Goal: Transaction & Acquisition: Obtain resource

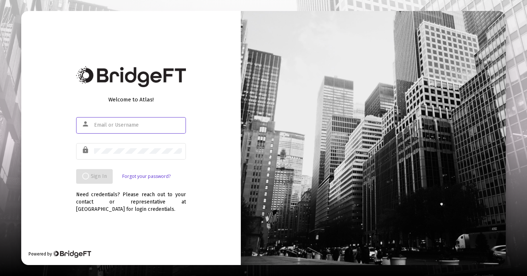
click at [346, 100] on div at bounding box center [373, 138] width 265 height 254
type input "[PERSON_NAME][EMAIL_ADDRESS][DOMAIN_NAME]"
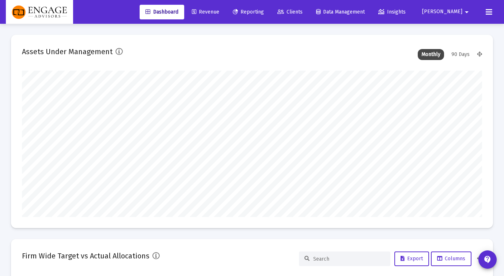
scroll to position [146, 247]
type input "[PERSON_NAME][EMAIL_ADDRESS][DOMAIN_NAME]"
type input "[DATE]"
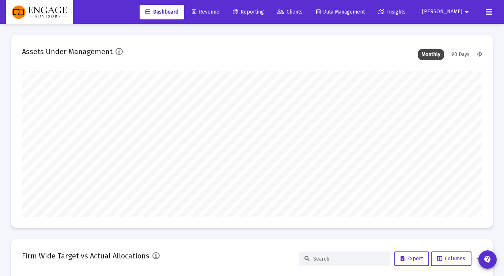
scroll to position [1, 0]
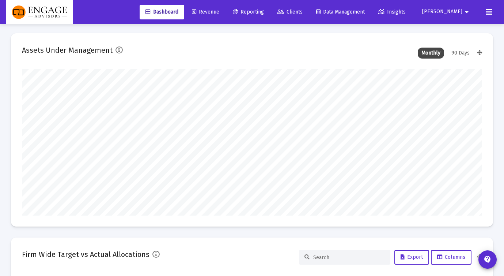
click at [303, 9] on span "Clients" at bounding box center [290, 12] width 25 height 6
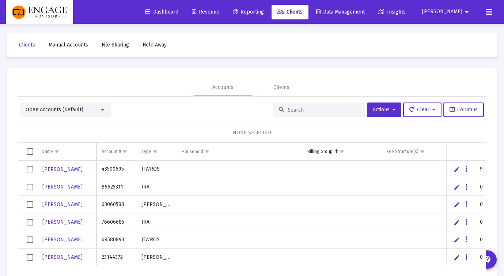
click at [294, 106] on div at bounding box center [319, 109] width 91 height 15
click at [306, 108] on input at bounding box center [324, 110] width 72 height 6
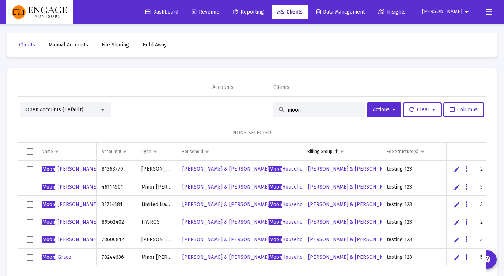
scroll to position [34, 0]
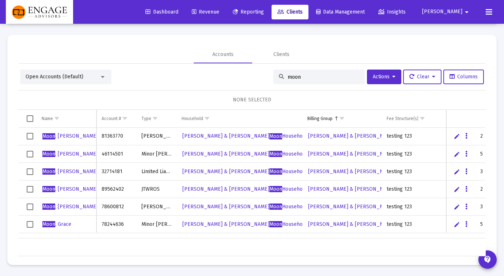
type input "moon"
click at [264, 12] on span "Reporting" at bounding box center [248, 12] width 31 height 6
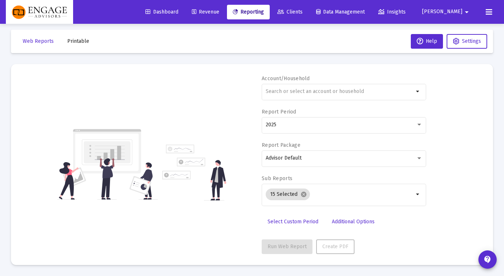
scroll to position [5, 0]
click at [328, 95] on div at bounding box center [340, 92] width 148 height 18
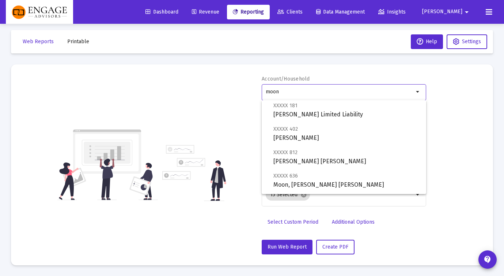
scroll to position [67, 0]
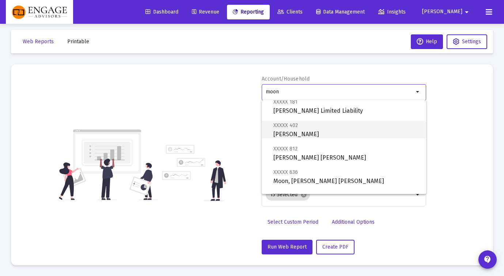
click at [330, 133] on span "XXXXX 402 [PERSON_NAME]" at bounding box center [347, 130] width 147 height 18
type input "[PERSON_NAME]"
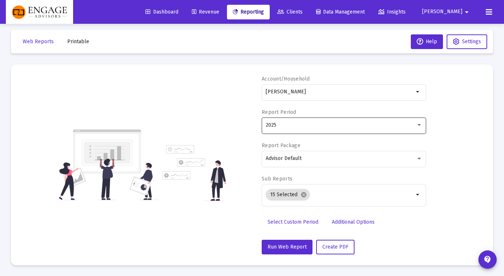
click at [332, 121] on div "2025" at bounding box center [344, 125] width 157 height 18
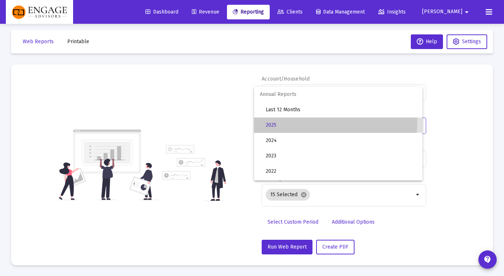
click at [332, 121] on span "2025" at bounding box center [341, 124] width 151 height 15
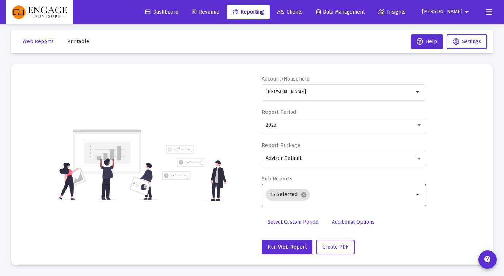
click at [418, 195] on mat-icon "arrow_drop_down" at bounding box center [418, 194] width 9 height 9
click at [416, 193] on mat-icon "arrow_drop_down" at bounding box center [418, 194] width 9 height 9
click at [416, 194] on mat-icon "arrow_drop_down" at bounding box center [418, 194] width 9 height 9
click at [416, 193] on mat-icon "arrow_drop_down" at bounding box center [418, 194] width 9 height 9
click at [420, 223] on div "Select Custom Period Additional Options" at bounding box center [344, 224] width 165 height 19
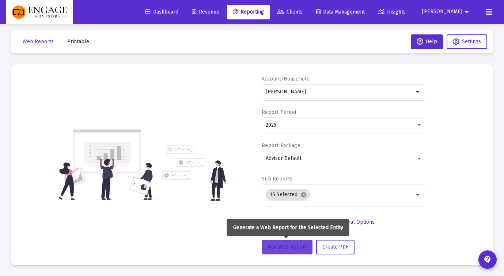
click at [281, 248] on span "Run Web Report" at bounding box center [287, 247] width 39 height 6
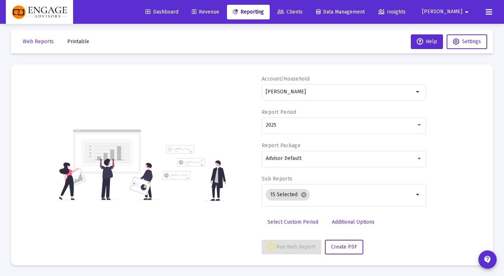
click at [490, 94] on mat-card "Account/Household [PERSON_NAME] arrow_drop_down Report Period 2025 Report Packa…" at bounding box center [252, 164] width 482 height 201
select select "View all"
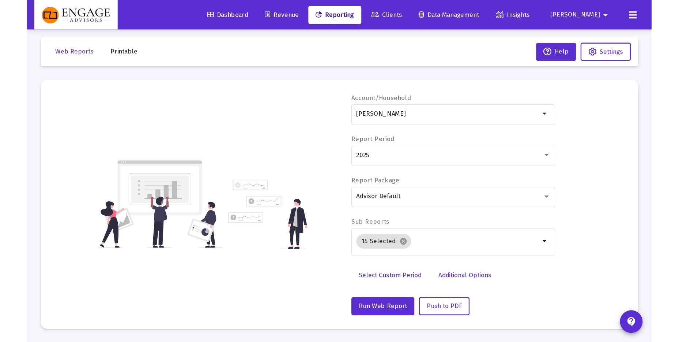
scroll to position [5, 0]
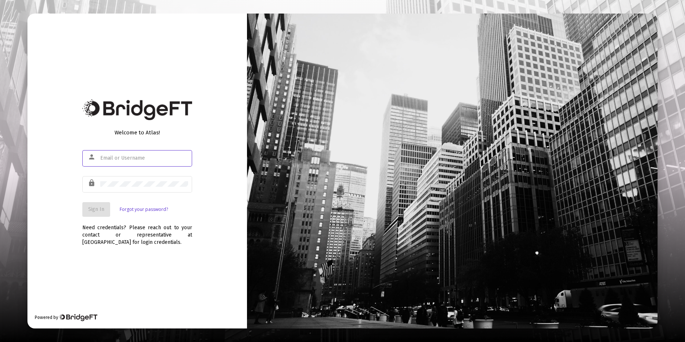
type input "[PERSON_NAME][EMAIL_ADDRESS][DOMAIN_NAME]"
click at [98, 212] on button "Sign In" at bounding box center [96, 209] width 28 height 15
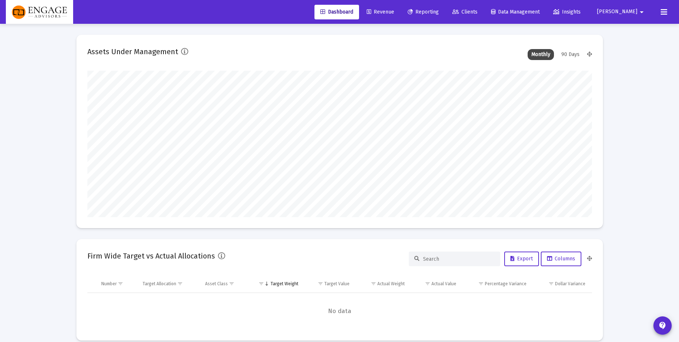
scroll to position [146, 272]
type input "[PERSON_NAME][EMAIL_ADDRESS][DOMAIN_NAME]"
type input "[DATE]"
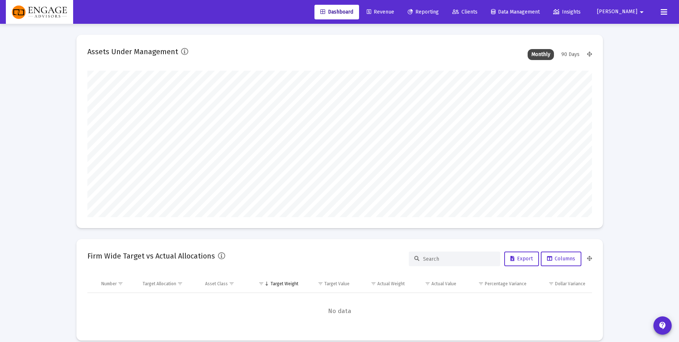
click at [439, 11] on span "Reporting" at bounding box center [423, 12] width 31 height 6
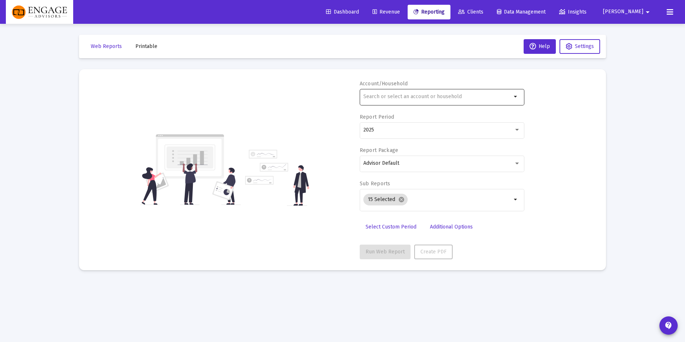
click at [433, 101] on div at bounding box center [437, 96] width 148 height 18
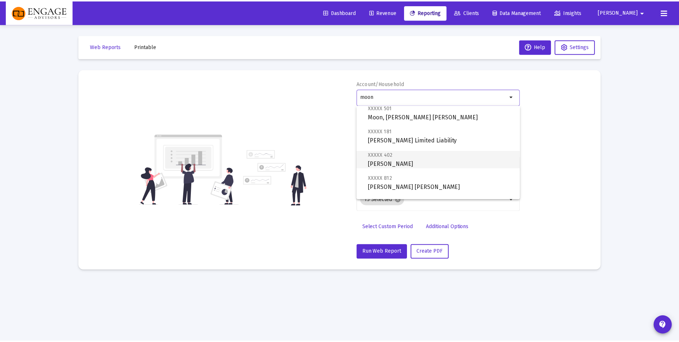
scroll to position [66, 0]
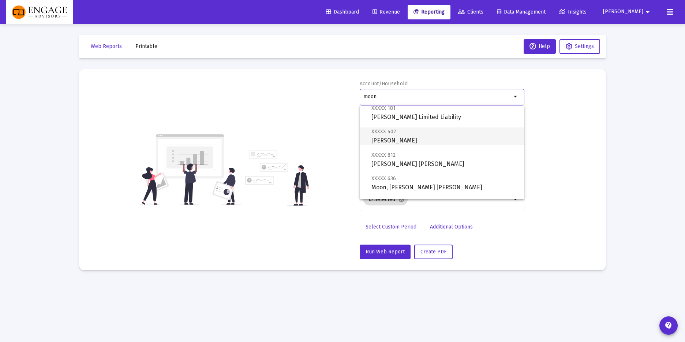
click at [435, 140] on span "XXXXX 402 [PERSON_NAME]" at bounding box center [444, 136] width 147 height 18
type input "[PERSON_NAME]"
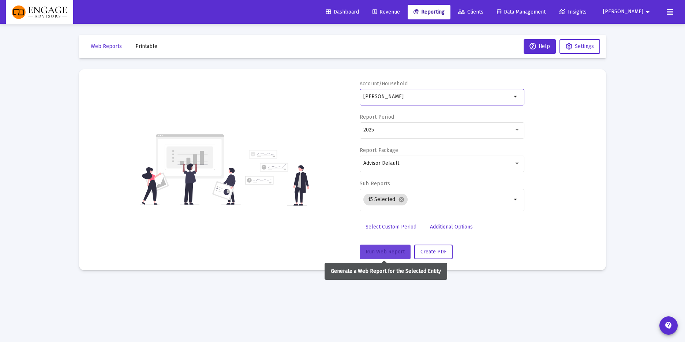
click at [373, 252] on span "Run Web Report" at bounding box center [384, 251] width 39 height 6
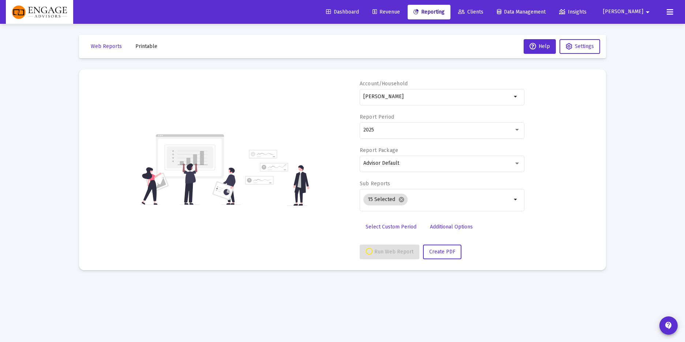
select select "View all"
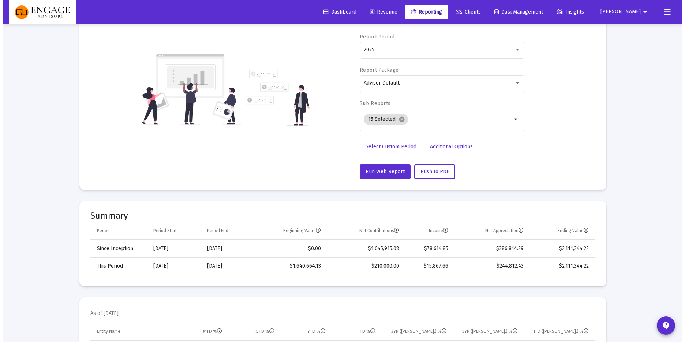
scroll to position [0, 0]
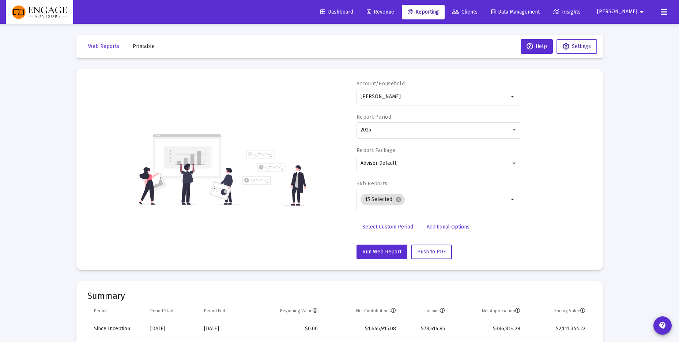
click at [586, 50] on button "Settings" at bounding box center [577, 46] width 41 height 15
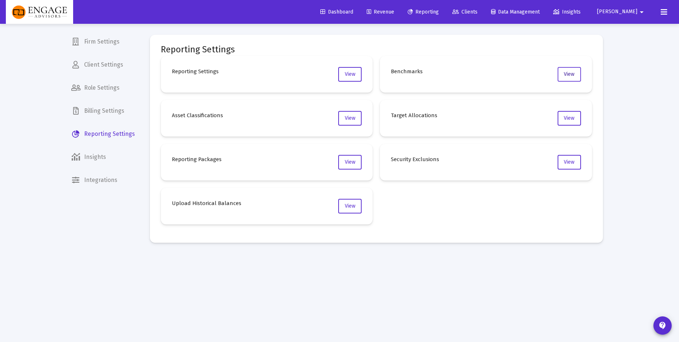
click at [561, 73] on button "View" at bounding box center [569, 74] width 23 height 15
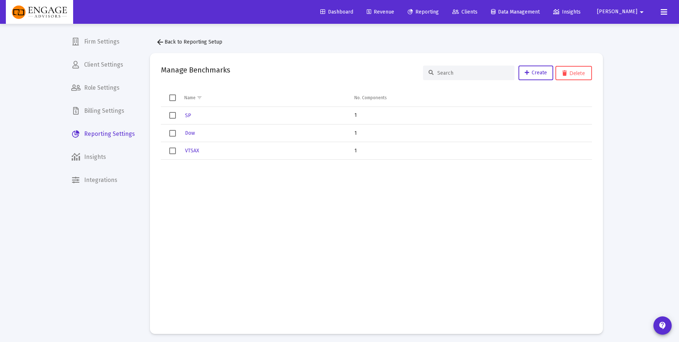
click at [174, 116] on span "Select row" at bounding box center [172, 115] width 7 height 7
click at [541, 74] on span "Create" at bounding box center [536, 72] width 22 height 6
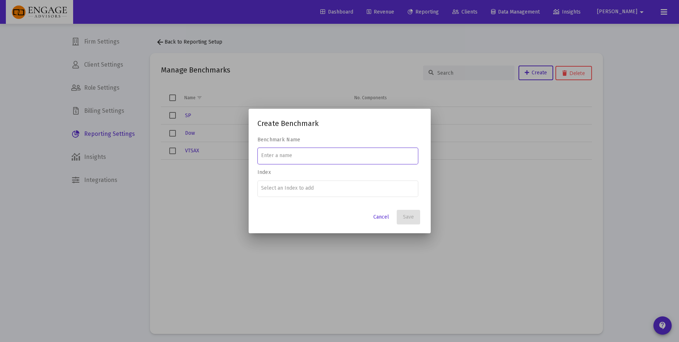
click at [330, 153] on input at bounding box center [337, 156] width 153 height 6
type input "S&P 500"
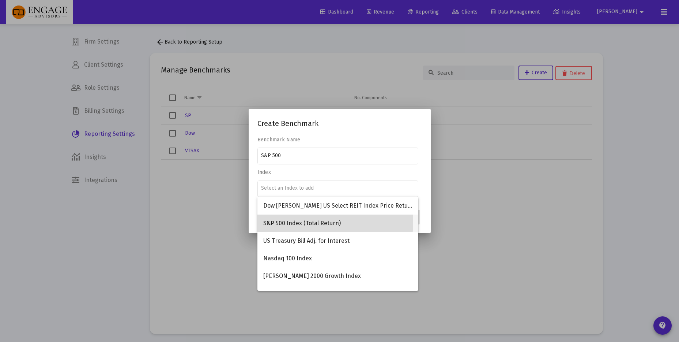
click at [319, 222] on span "S&P 500 Index (Total Return)" at bounding box center [337, 223] width 149 height 18
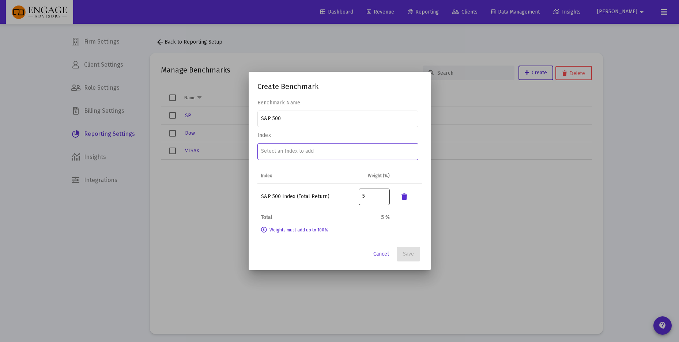
click at [369, 197] on input "5" at bounding box center [373, 196] width 23 height 6
type input "100"
click at [309, 242] on mat-dialog-content "Benchmark Name S&P 500 Index Index Weight (%) S&P 500 Index (Total Return) 100 …" at bounding box center [340, 170] width 182 height 143
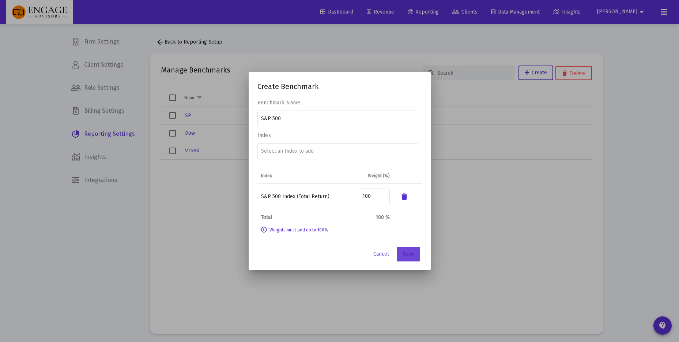
click at [405, 250] on button "Save" at bounding box center [408, 253] width 23 height 15
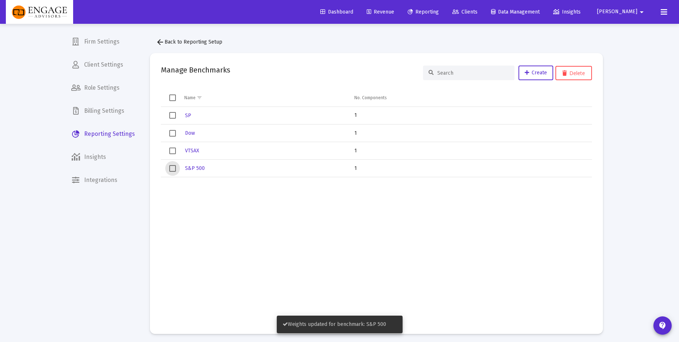
click at [171, 167] on span "Select row" at bounding box center [172, 168] width 7 height 7
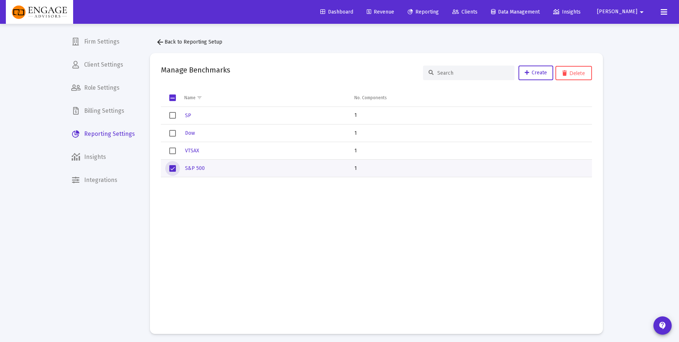
click at [171, 167] on span "Select row" at bounding box center [172, 168] width 7 height 7
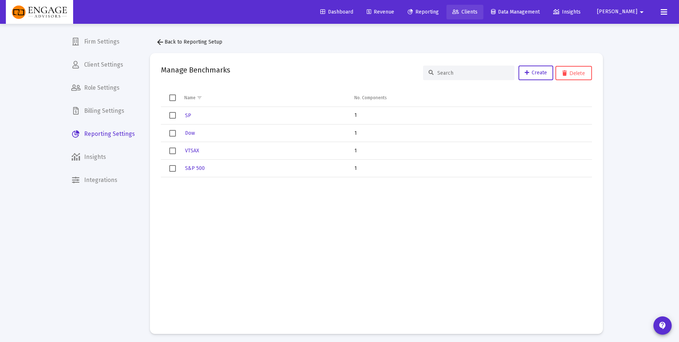
click at [478, 14] on span "Clients" at bounding box center [464, 12] width 25 height 6
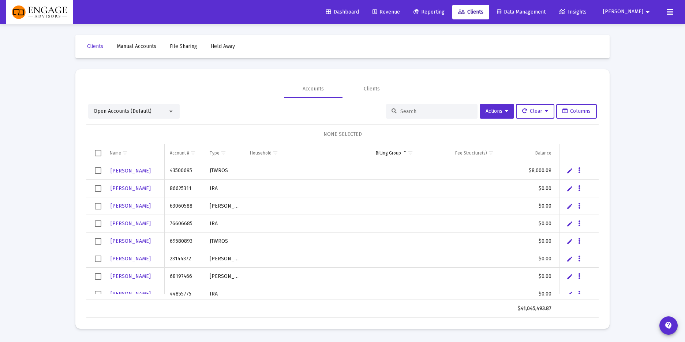
click at [408, 108] on input at bounding box center [436, 111] width 72 height 6
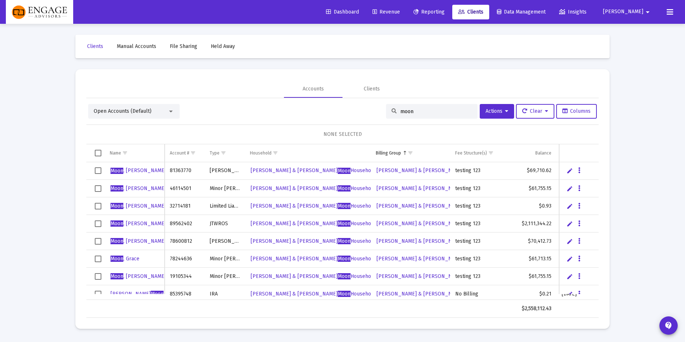
type input "moon"
click at [98, 221] on span "Select row" at bounding box center [98, 223] width 7 height 7
click at [496, 112] on span "Actions" at bounding box center [496, 111] width 23 height 6
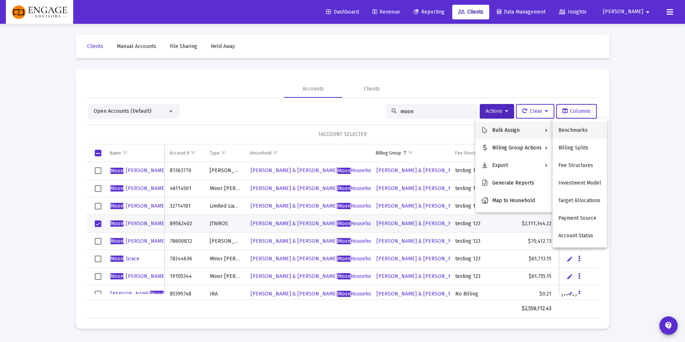
click at [577, 132] on button "Benchmarks" at bounding box center [579, 130] width 54 height 18
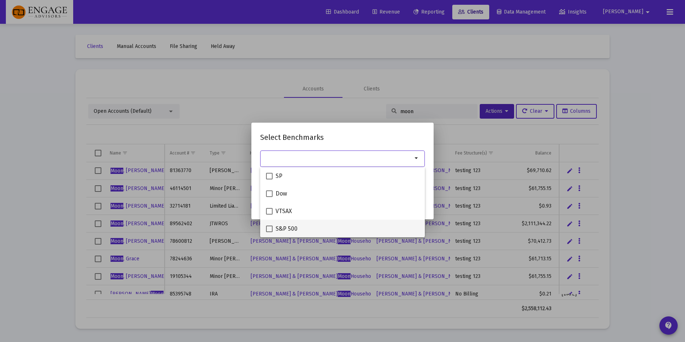
click at [287, 224] on span "S&P 500" at bounding box center [286, 228] width 22 height 9
click at [269, 232] on input "S&P 500" at bounding box center [269, 232] width 0 height 0
checkbox input "true"
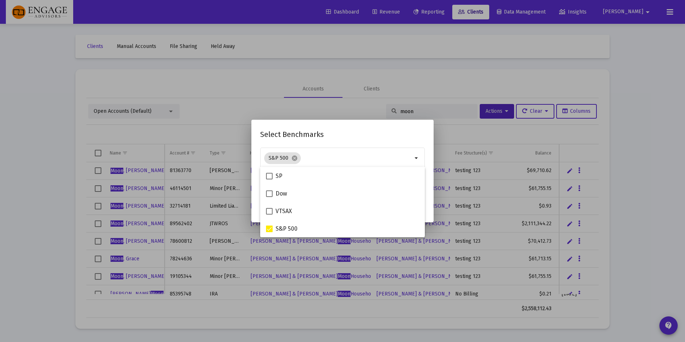
click at [384, 130] on h2 "Select Benchmarks" at bounding box center [342, 134] width 165 height 12
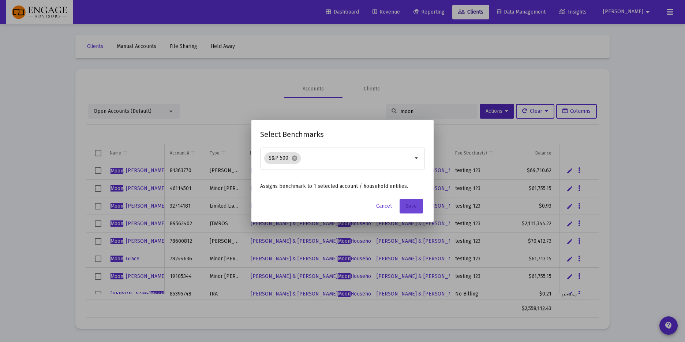
click at [419, 208] on button "Save" at bounding box center [410, 206] width 23 height 15
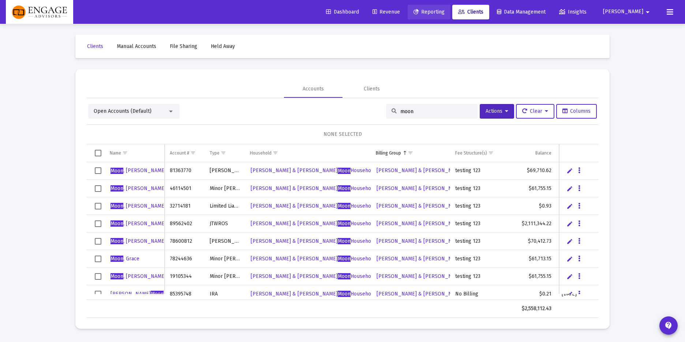
click at [444, 11] on span "Reporting" at bounding box center [428, 12] width 31 height 6
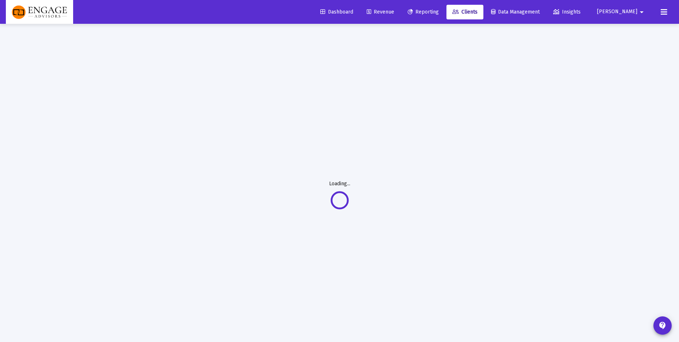
select select "View all"
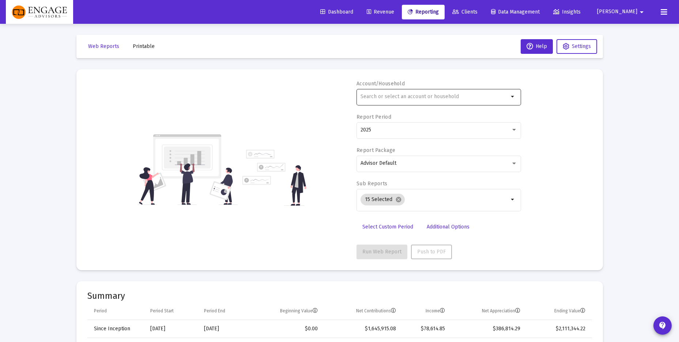
click at [411, 93] on div at bounding box center [435, 96] width 148 height 18
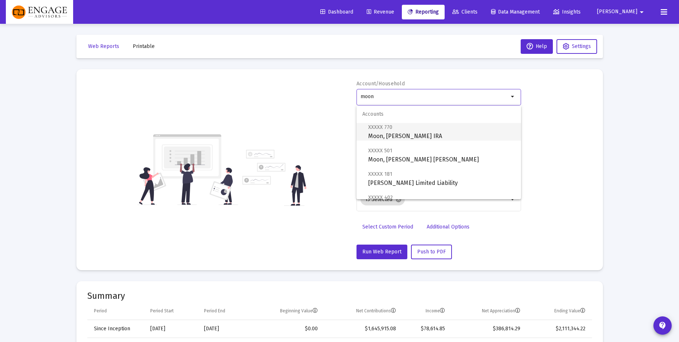
scroll to position [84, 0]
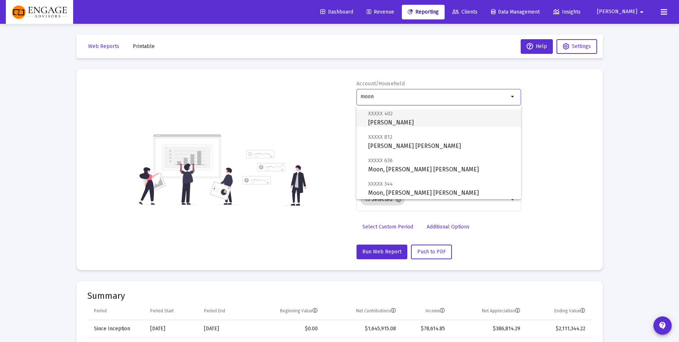
click at [425, 125] on span "XXXXX 402 [PERSON_NAME]" at bounding box center [441, 118] width 147 height 18
type input "[PERSON_NAME]"
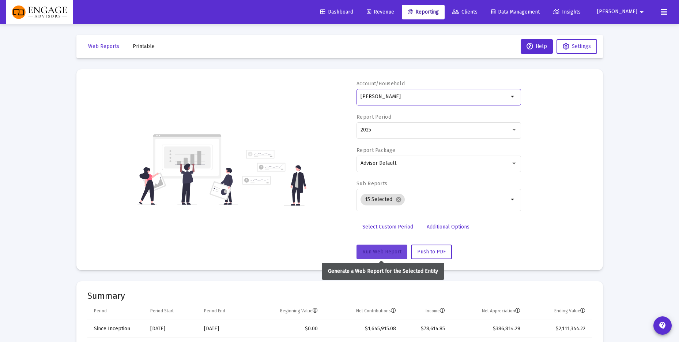
click at [381, 251] on span "Run Web Report" at bounding box center [381, 251] width 39 height 6
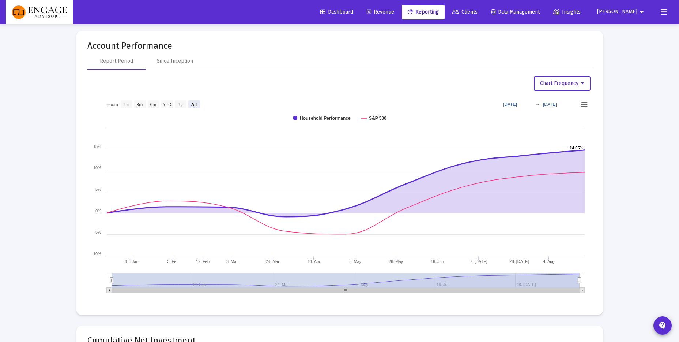
scroll to position [840, 0]
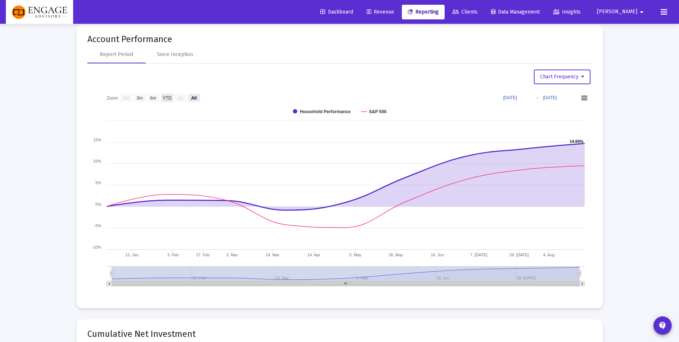
click at [167, 99] on text "YTD" at bounding box center [166, 97] width 9 height 5
select select "View year to date"
type input "[DATE]"
click at [154, 99] on text "6m" at bounding box center [153, 97] width 6 height 5
select select "View 6 months"
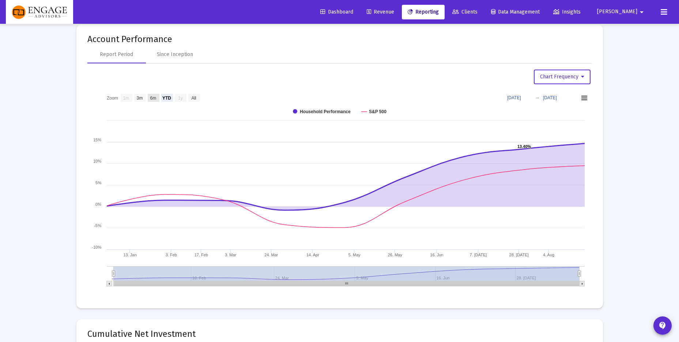
type input "[DATE]"
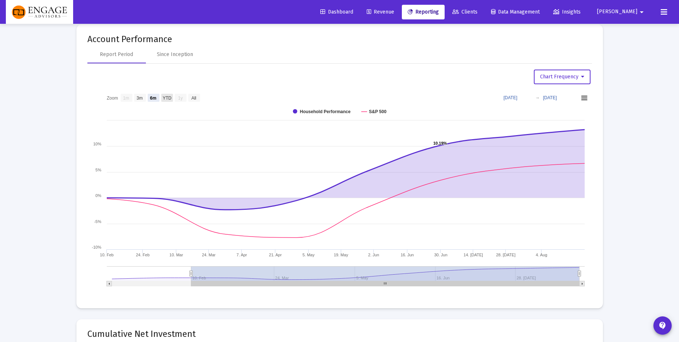
click at [165, 98] on text "YTD" at bounding box center [166, 97] width 9 height 5
select select "View year to date"
type input "[DATE]"
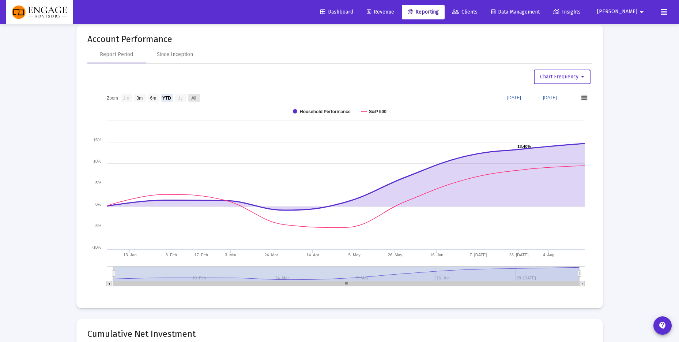
click at [196, 98] on text "All" at bounding box center [193, 97] width 5 height 5
select select "View all"
type input "[DATE]"
click at [162, 98] on text "YTD" at bounding box center [166, 97] width 9 height 5
select select "View year to date"
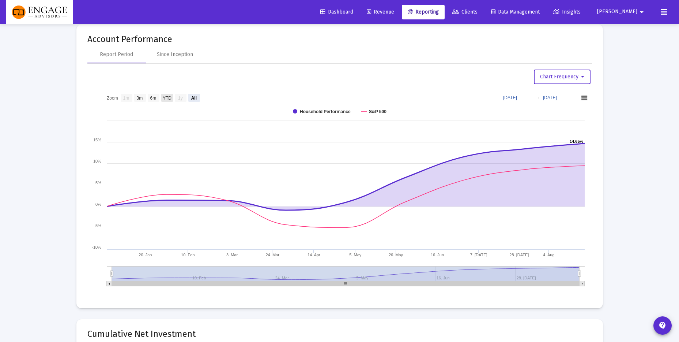
type input "[DATE]"
click at [156, 99] on text "6m" at bounding box center [153, 97] width 6 height 5
select select "View 6 months"
type input "[DATE]"
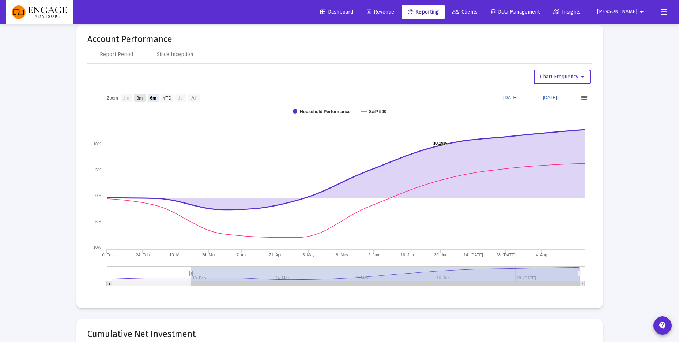
click at [143, 98] on text "3m" at bounding box center [139, 97] width 6 height 5
select select "View 3 months"
type input "[DATE]"
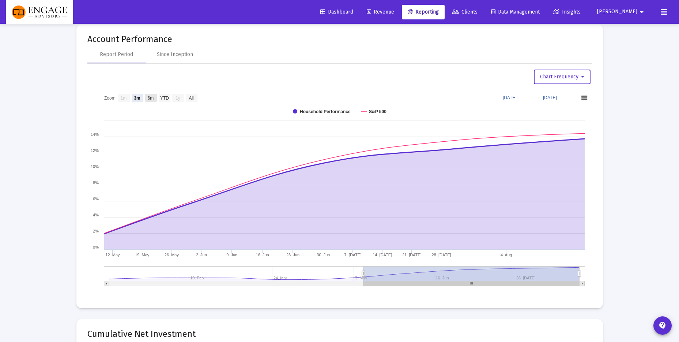
click at [147, 97] on text "6m" at bounding box center [150, 97] width 6 height 5
select select "View 6 months"
type input "[DATE]"
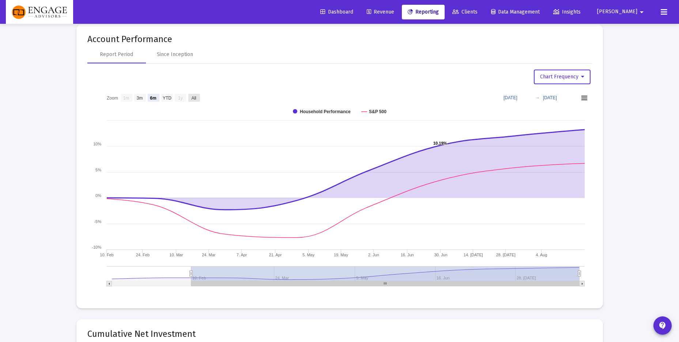
click at [192, 98] on text "All" at bounding box center [193, 97] width 5 height 5
select select "View all"
type input "[DATE]"
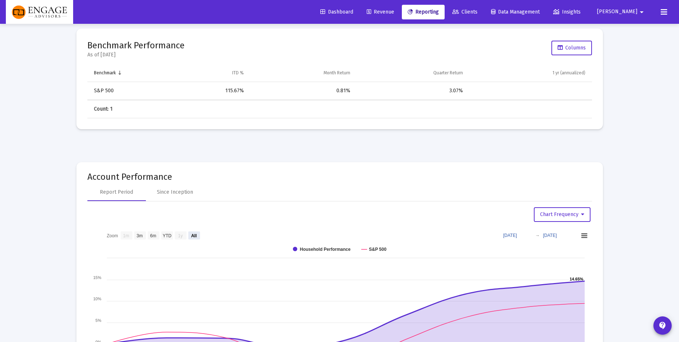
scroll to position [0, 0]
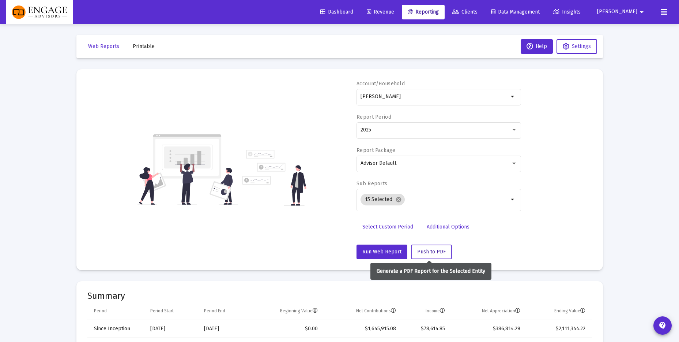
click at [439, 253] on span "Push to PDF" at bounding box center [431, 251] width 29 height 6
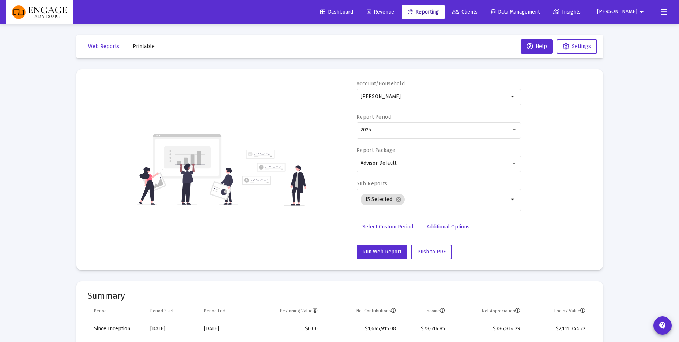
click at [666, 15] on icon at bounding box center [664, 12] width 7 height 9
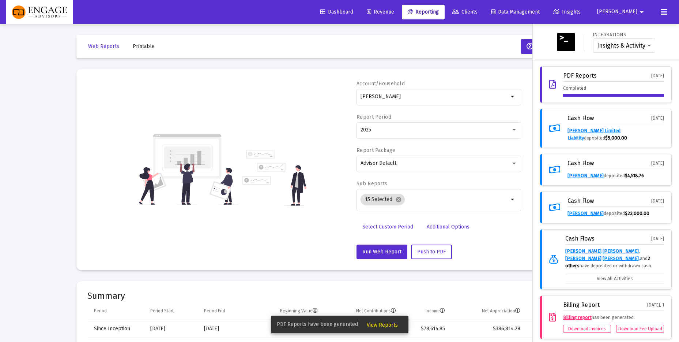
click at [379, 324] on span "View Reports" at bounding box center [382, 324] width 31 height 6
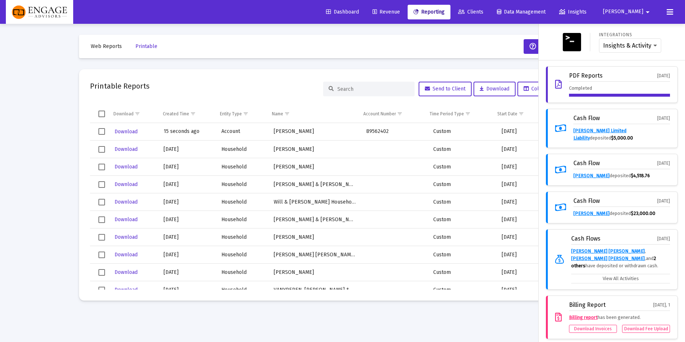
click at [669, 11] on icon at bounding box center [669, 12] width 7 height 9
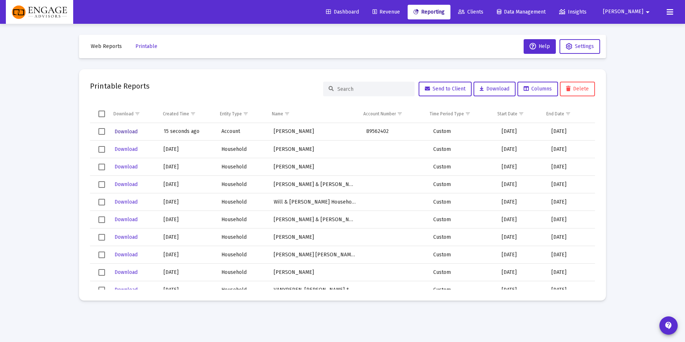
click at [132, 131] on span "Download" at bounding box center [125, 131] width 23 height 6
click at [444, 14] on span "Reporting" at bounding box center [428, 12] width 31 height 6
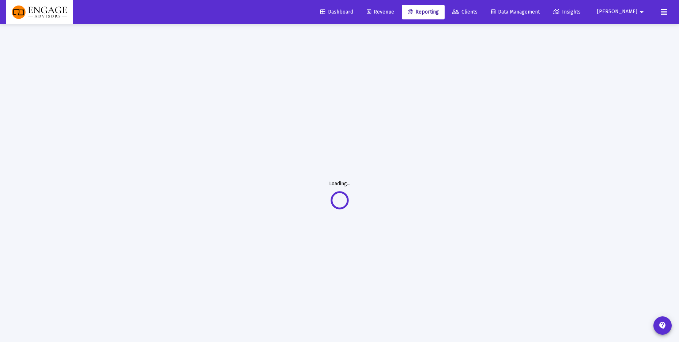
select select "View all"
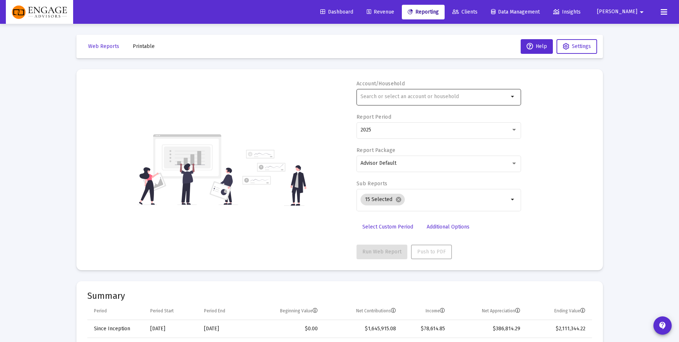
click at [387, 98] on input "text" at bounding box center [435, 97] width 148 height 6
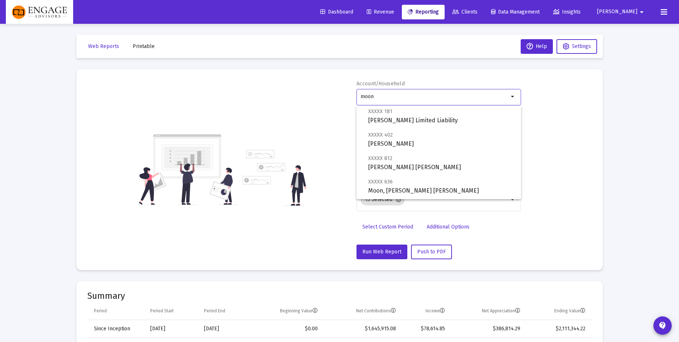
scroll to position [67, 0]
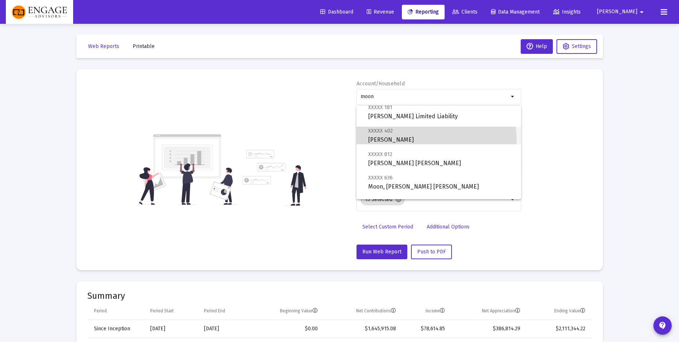
click at [425, 140] on span "XXXXX 402 [PERSON_NAME]" at bounding box center [441, 135] width 147 height 18
type input "[PERSON_NAME]"
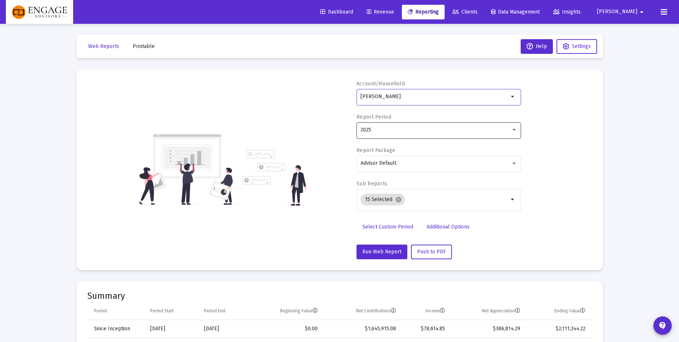
click at [411, 132] on div "2025" at bounding box center [436, 130] width 150 height 6
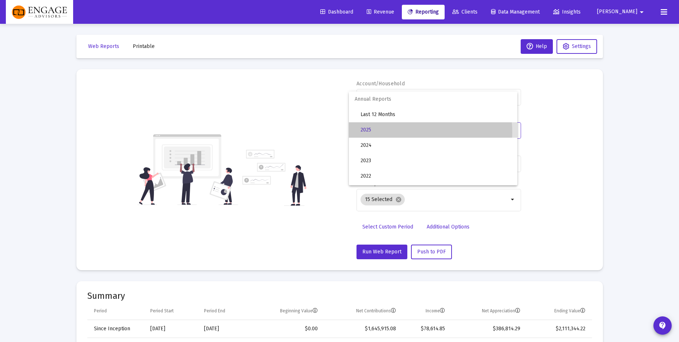
click at [411, 132] on span "2025" at bounding box center [436, 129] width 151 height 15
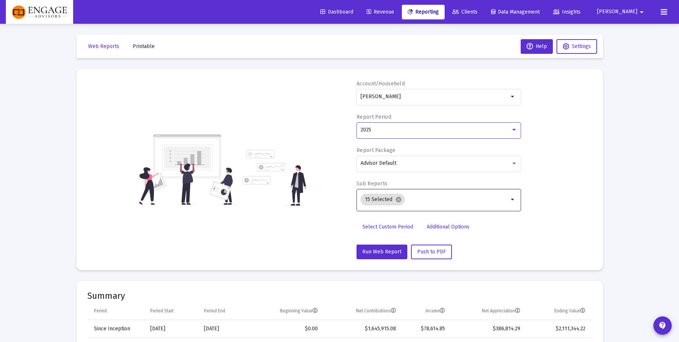
click at [512, 199] on mat-icon "arrow_drop_down" at bounding box center [513, 199] width 9 height 9
click at [467, 200] on input "Selection" at bounding box center [458, 199] width 101 height 6
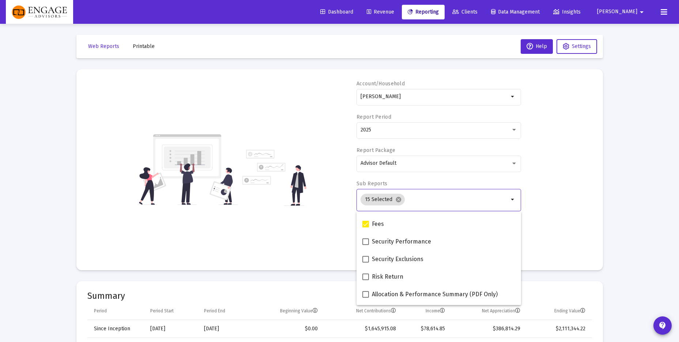
scroll to position [293, 0]
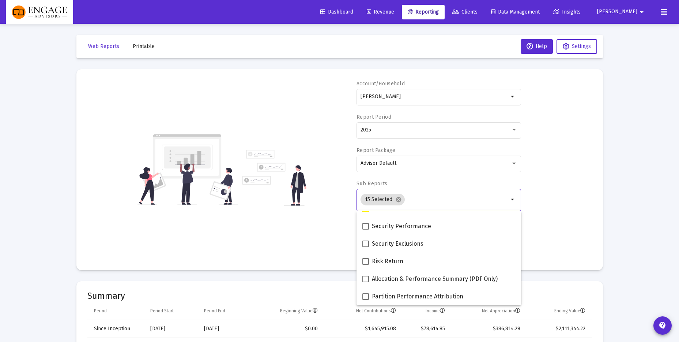
click at [554, 221] on div "Account/Household [PERSON_NAME] arrow_drop_down Report Period 2025 Report Packa…" at bounding box center [339, 169] width 505 height 179
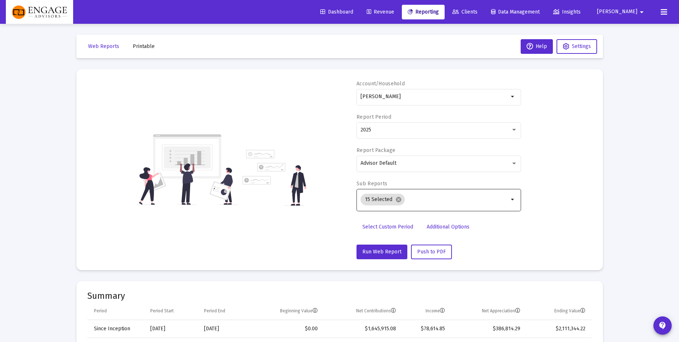
click at [515, 197] on mat-icon "arrow_drop_down" at bounding box center [513, 199] width 9 height 9
click at [512, 199] on mat-icon "arrow_drop_down" at bounding box center [513, 199] width 9 height 9
click at [446, 199] on input "Selection" at bounding box center [458, 199] width 101 height 6
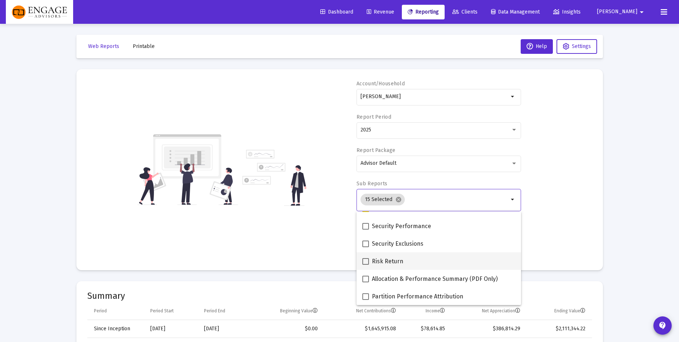
click at [364, 259] on span at bounding box center [365, 261] width 7 height 7
click at [365, 264] on input "Risk Return" at bounding box center [365, 264] width 0 height 0
checkbox input "true"
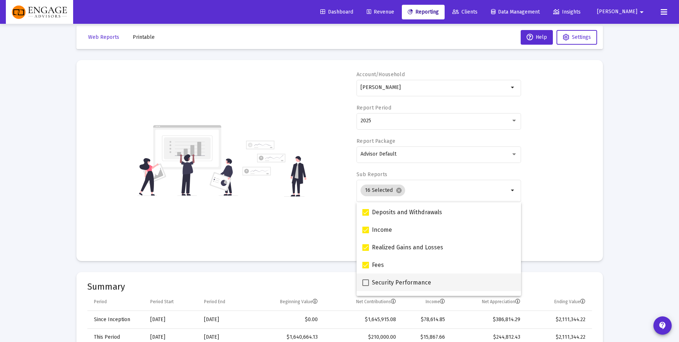
scroll to position [220, 0]
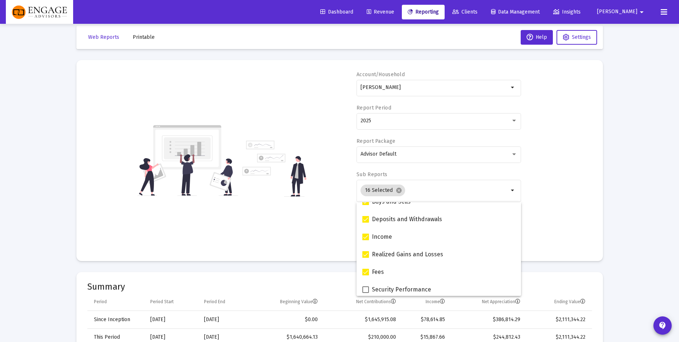
click at [564, 221] on div "Account/Household [PERSON_NAME] arrow_drop_down Report Period 2025 Report Packa…" at bounding box center [339, 160] width 505 height 179
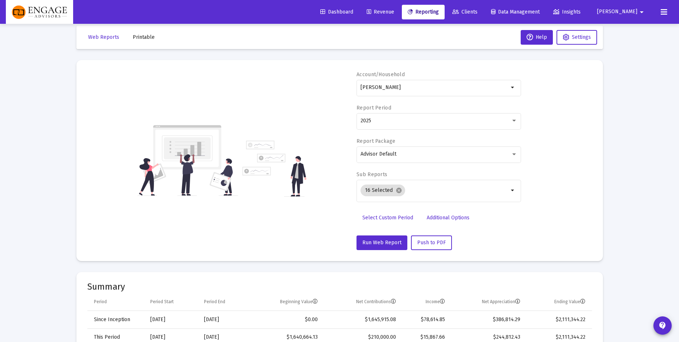
click at [394, 217] on span "Select Custom Period" at bounding box center [387, 217] width 51 height 6
click at [428, 122] on icon "Open calendar" at bounding box center [432, 121] width 8 height 8
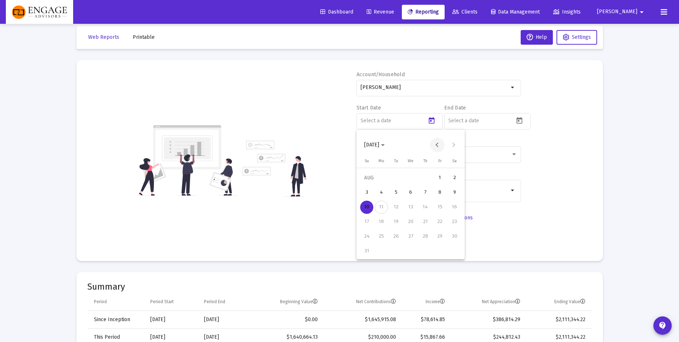
click at [438, 147] on button "Previous month" at bounding box center [437, 145] width 15 height 15
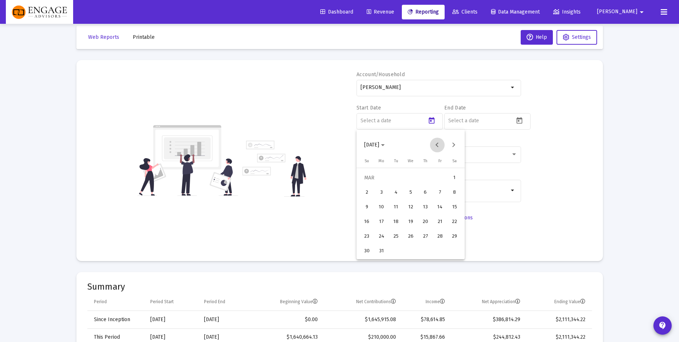
click at [438, 147] on button "Previous month" at bounding box center [437, 145] width 15 height 15
click at [415, 175] on div "1" at bounding box center [410, 177] width 13 height 13
type input "[DATE]"
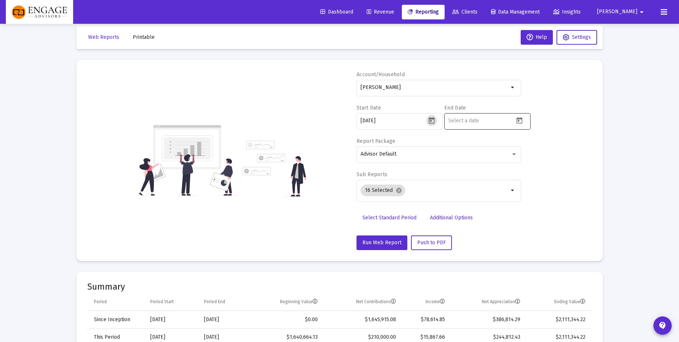
click at [520, 121] on icon "Open calendar" at bounding box center [520, 121] width 8 height 8
click at [466, 207] on div "11" at bounding box center [469, 206] width 13 height 13
click at [454, 206] on div "10" at bounding box center [454, 206] width 13 height 13
type input "[DATE]"
click at [558, 174] on div "Account/Household [PERSON_NAME] arrow_drop_down Start Date [DATE] End Date [DAT…" at bounding box center [339, 160] width 505 height 179
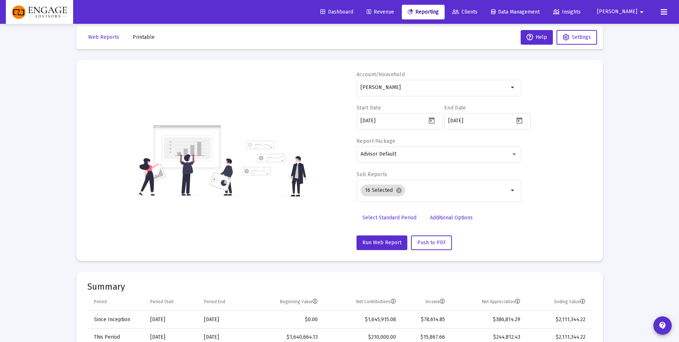
scroll to position [14, 0]
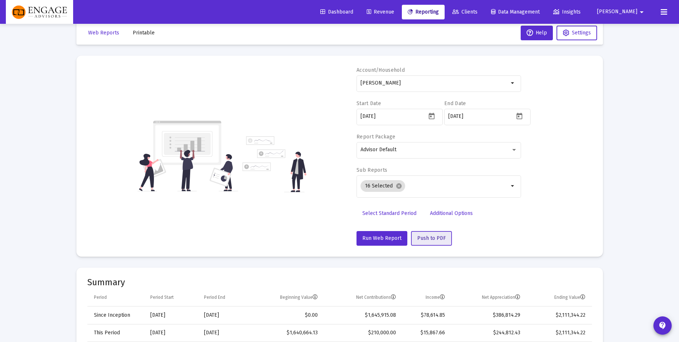
click at [425, 238] on span "Push to PDF" at bounding box center [431, 238] width 29 height 6
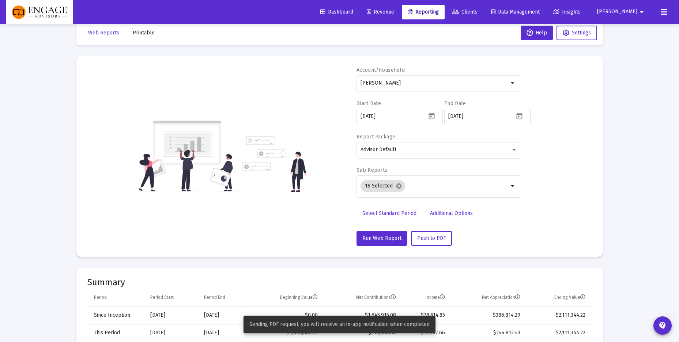
click at [666, 12] on icon at bounding box center [664, 12] width 7 height 9
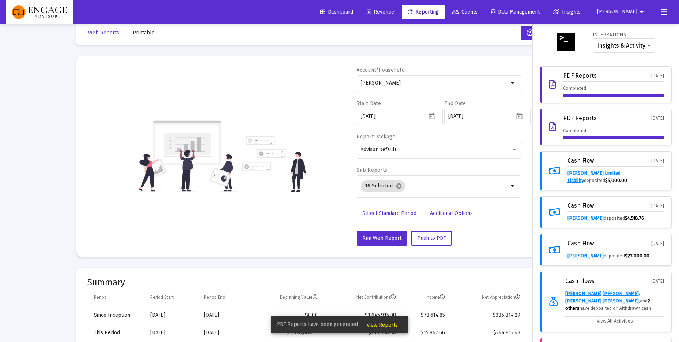
click at [391, 324] on span "View Reports" at bounding box center [382, 324] width 31 height 6
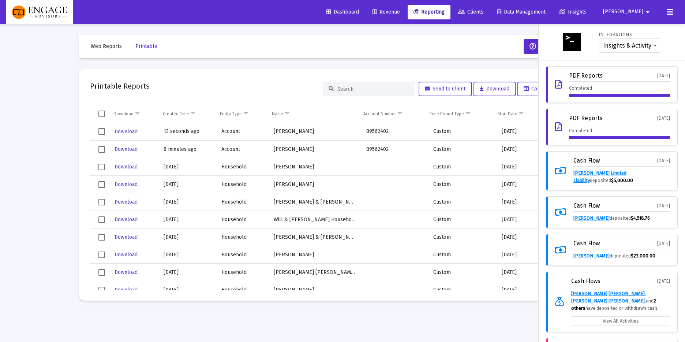
click at [668, 11] on icon at bounding box center [669, 12] width 7 height 9
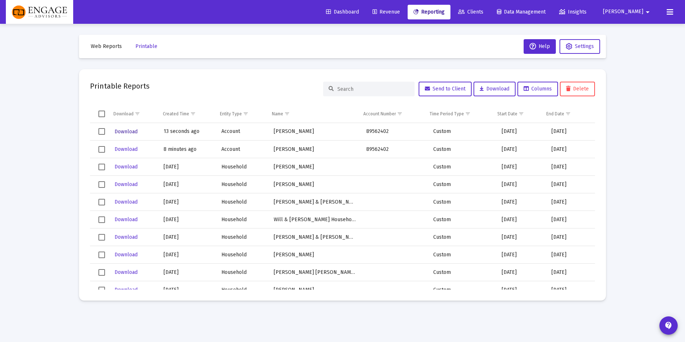
click at [120, 128] on span "Download" at bounding box center [125, 131] width 23 height 6
click at [444, 9] on span "Reporting" at bounding box center [428, 12] width 31 height 6
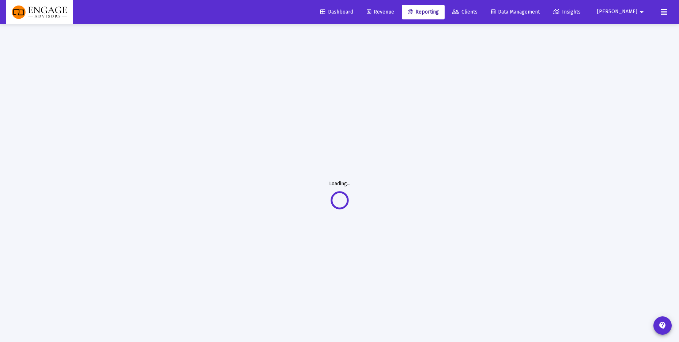
select select "View all"
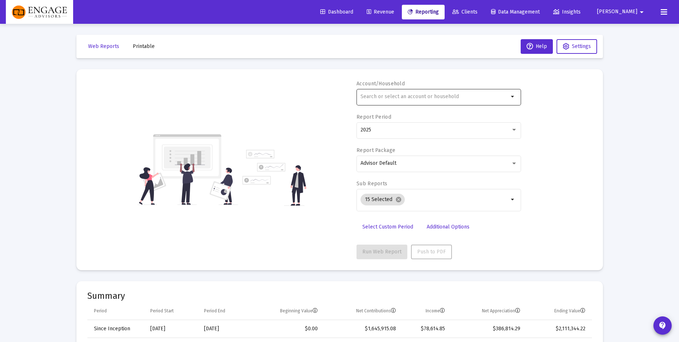
click at [404, 98] on input "text" at bounding box center [435, 97] width 148 height 6
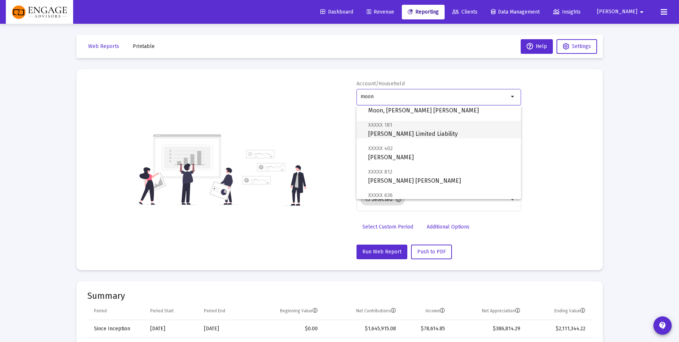
scroll to position [51, 0]
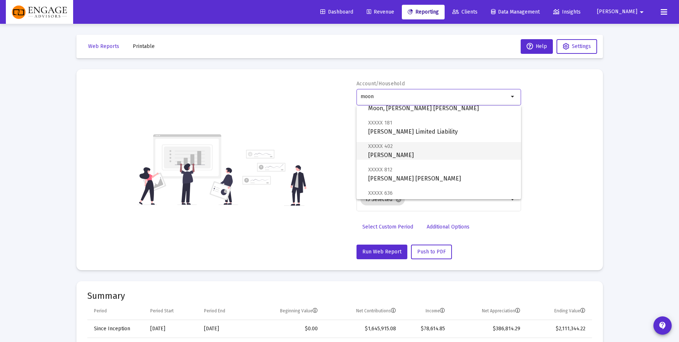
click at [421, 151] on span "XXXXX 402 [PERSON_NAME]" at bounding box center [441, 151] width 147 height 18
type input "[PERSON_NAME]"
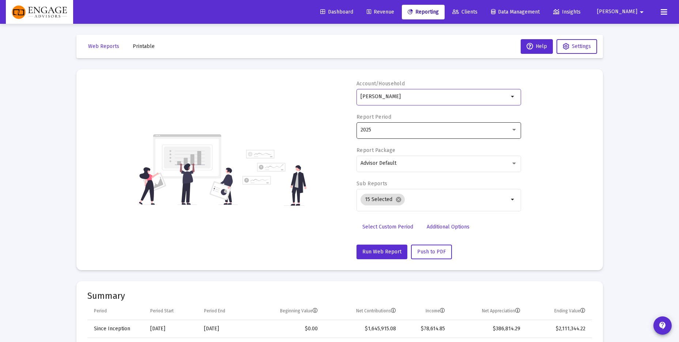
click at [482, 131] on div "2025" at bounding box center [436, 130] width 150 height 6
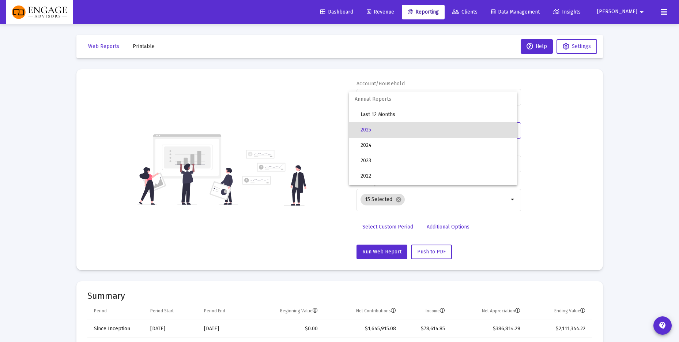
click at [592, 116] on div at bounding box center [339, 171] width 679 height 342
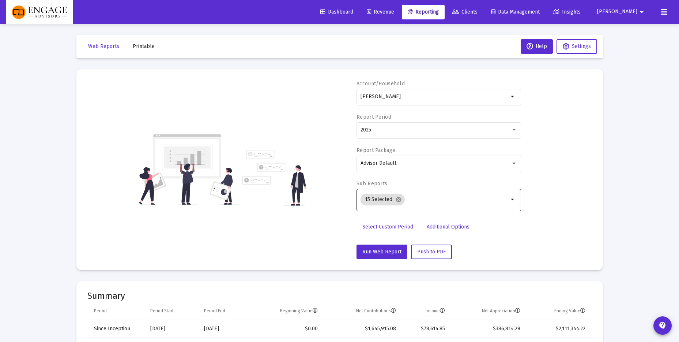
click at [458, 199] on input "Selection" at bounding box center [458, 199] width 101 height 6
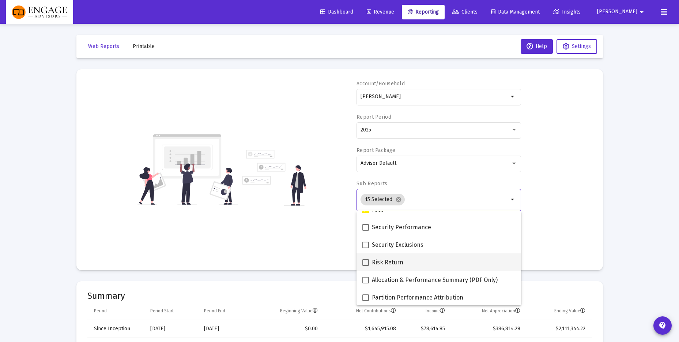
scroll to position [293, 0]
click at [432, 267] on div "Risk Return" at bounding box center [438, 261] width 153 height 18
checkbox input "true"
click at [568, 214] on div "Account/Household [PERSON_NAME] arrow_drop_down Report Period 2025 Report Packa…" at bounding box center [339, 169] width 505 height 179
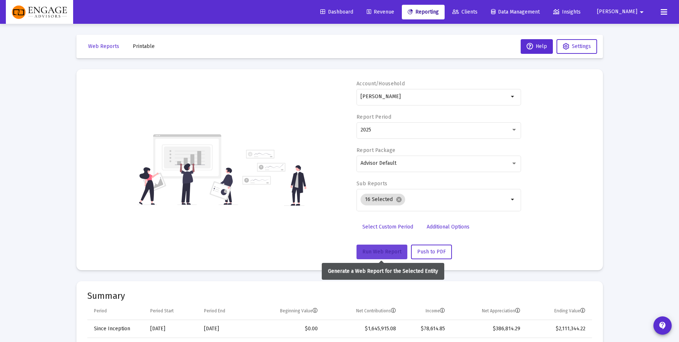
click at [387, 253] on span "Run Web Report" at bounding box center [381, 251] width 39 height 6
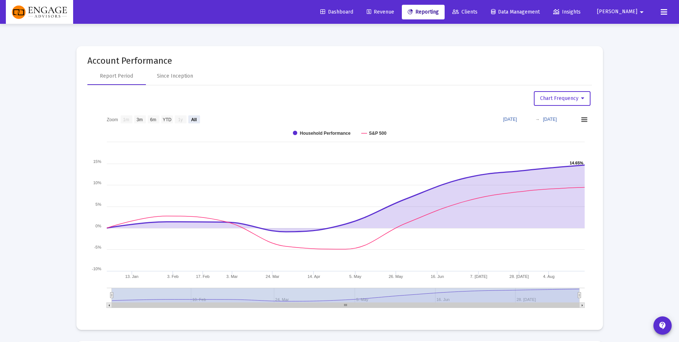
scroll to position [819, 0]
click at [171, 119] on text "YTD" at bounding box center [166, 118] width 9 height 5
select select "View year to date"
type input "[DATE]"
click at [583, 115] on rect at bounding box center [584, 118] width 9 height 8
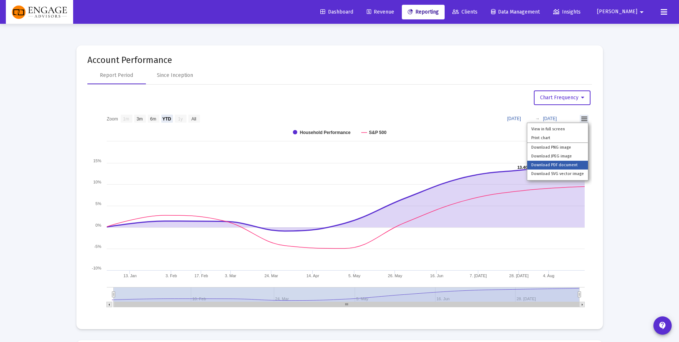
click at [580, 163] on li "Download PDF document" at bounding box center [557, 165] width 61 height 9
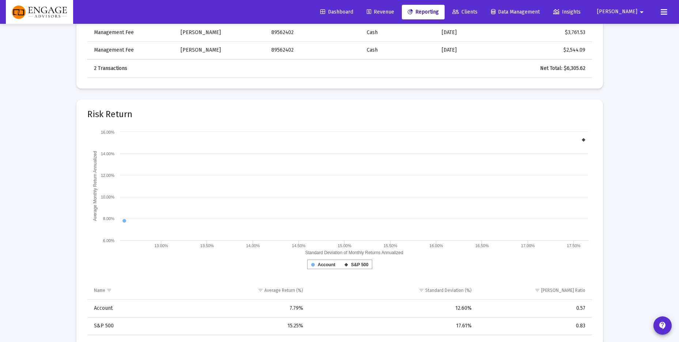
scroll to position [2913, 0]
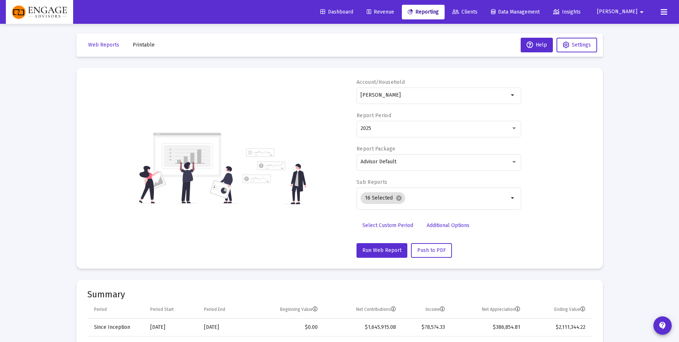
scroll to position [0, 0]
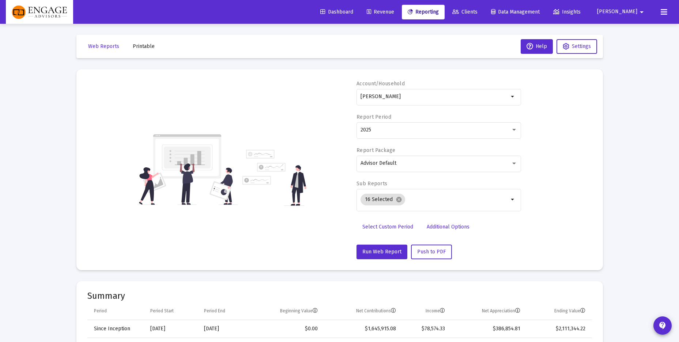
click at [478, 12] on span "Clients" at bounding box center [464, 12] width 25 height 6
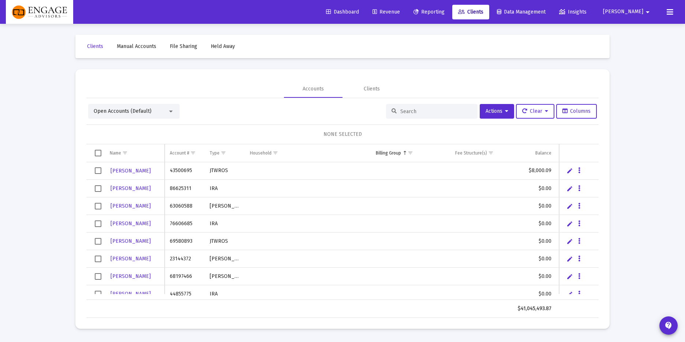
click at [431, 110] on input at bounding box center [436, 111] width 72 height 6
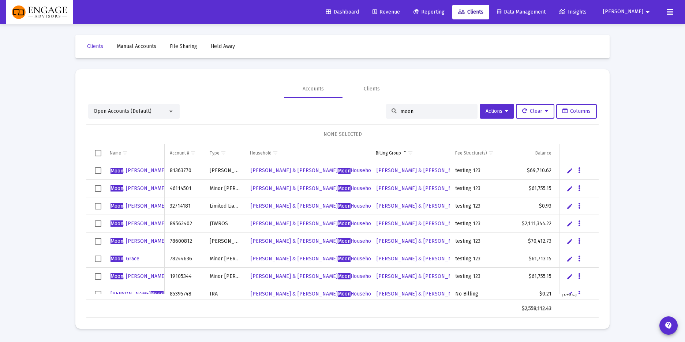
type input "moon"
click at [123, 223] on span "[PERSON_NAME]" at bounding box center [138, 223] width 56 height 6
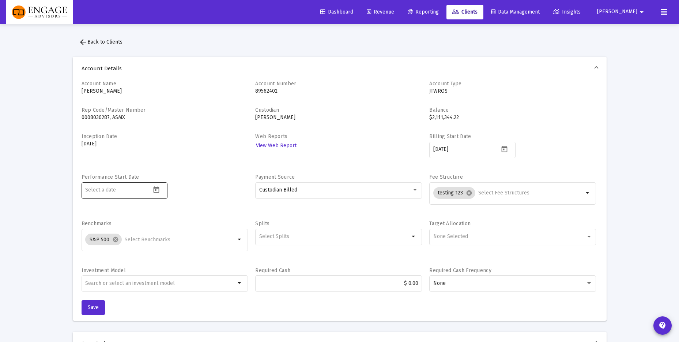
click at [128, 190] on input at bounding box center [118, 190] width 66 height 6
click at [157, 190] on icon "Open calendar" at bounding box center [157, 190] width 8 height 8
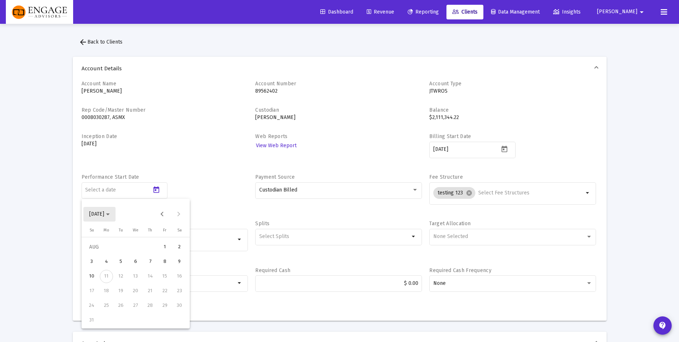
click at [110, 216] on span "[DATE]" at bounding box center [99, 214] width 20 height 6
click at [171, 310] on div "2025" at bounding box center [173, 309] width 23 height 13
click at [99, 253] on div "JAN" at bounding box center [97, 251] width 23 height 13
click at [137, 245] on div "1" at bounding box center [135, 246] width 13 height 13
type input "[DATE]"
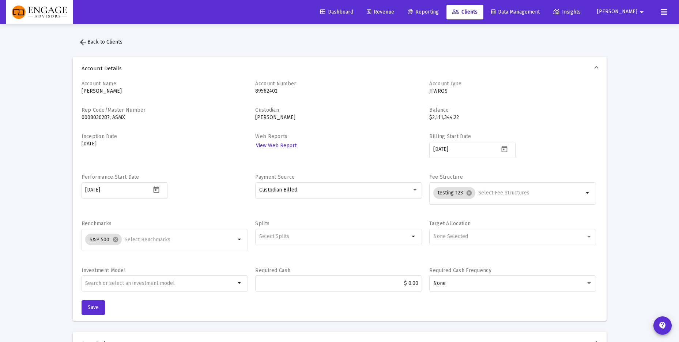
click at [196, 190] on div "Performance Start Date [DATE]" at bounding box center [165, 192] width 167 height 39
click at [95, 305] on span "Save" at bounding box center [93, 307] width 11 height 6
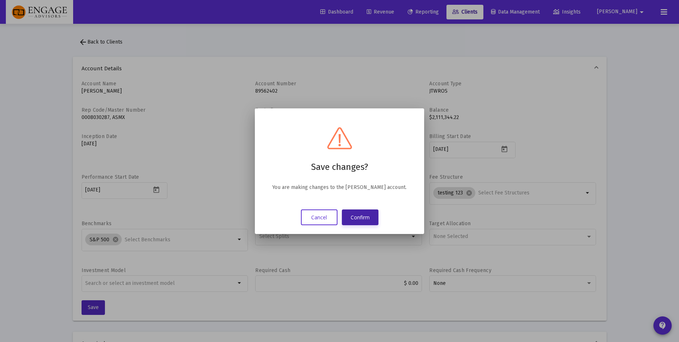
click at [354, 214] on button "Confirm" at bounding box center [360, 217] width 37 height 16
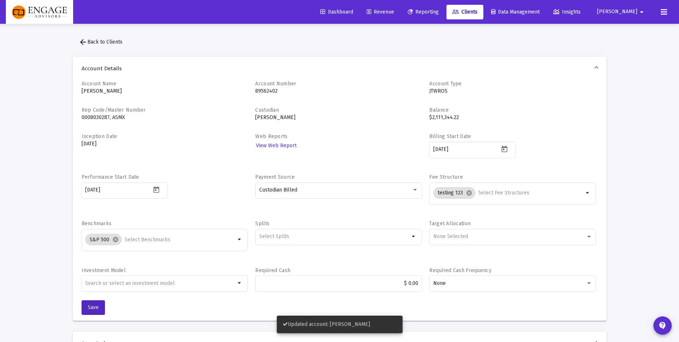
click at [413, 11] on icon at bounding box center [410, 12] width 5 height 5
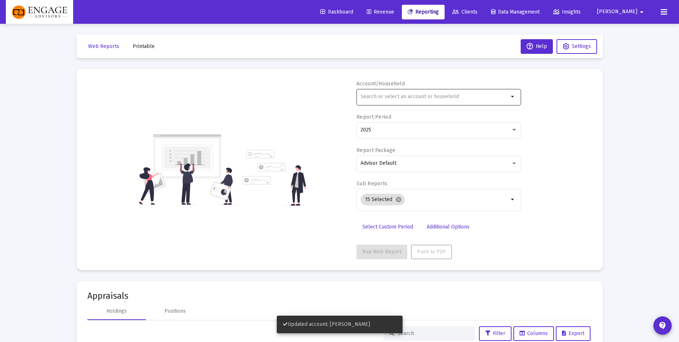
click at [387, 94] on input "text" at bounding box center [435, 97] width 148 height 6
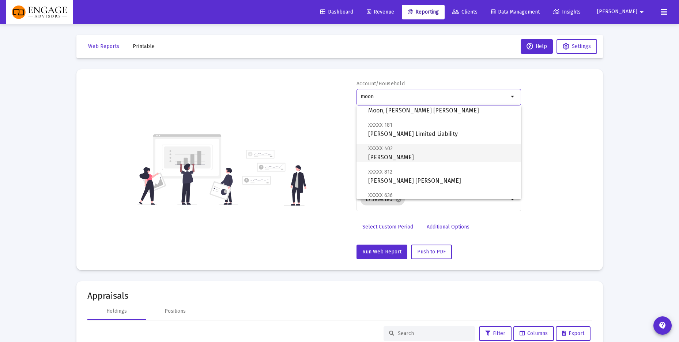
scroll to position [52, 0]
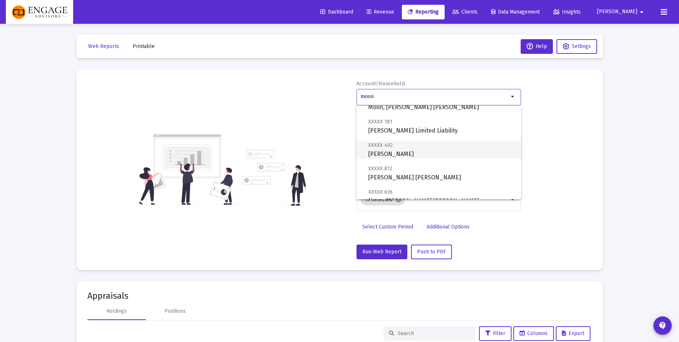
click at [417, 148] on span "XXXXX 402 [PERSON_NAME]" at bounding box center [441, 149] width 147 height 18
type input "[PERSON_NAME]"
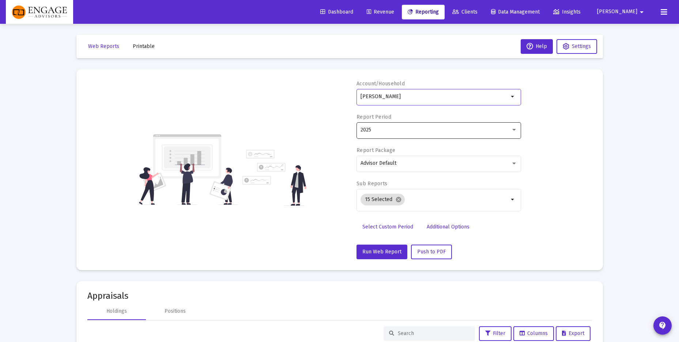
click at [495, 130] on div "2025" at bounding box center [436, 130] width 150 height 6
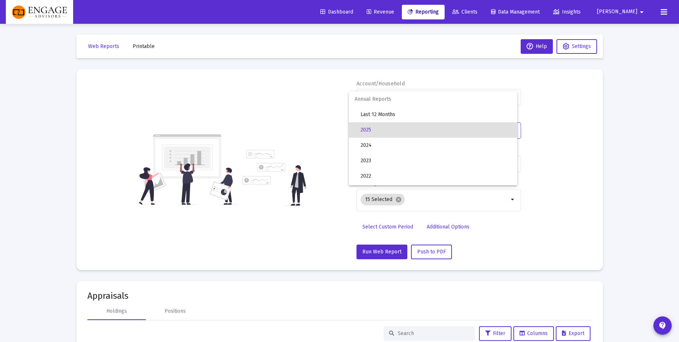
click at [569, 127] on div at bounding box center [339, 171] width 679 height 342
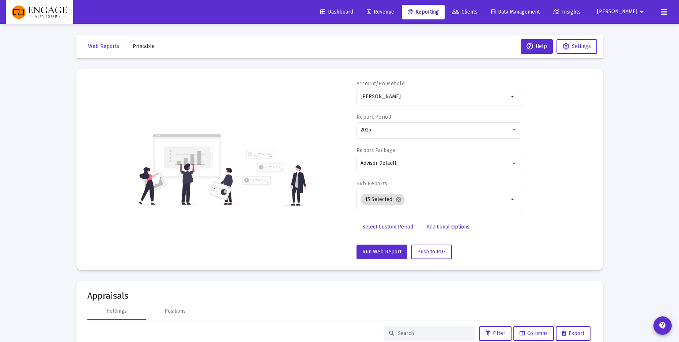
click at [401, 226] on span "Select Custom Period" at bounding box center [387, 226] width 51 height 6
click at [429, 129] on icon "Open calendar" at bounding box center [432, 130] width 8 height 8
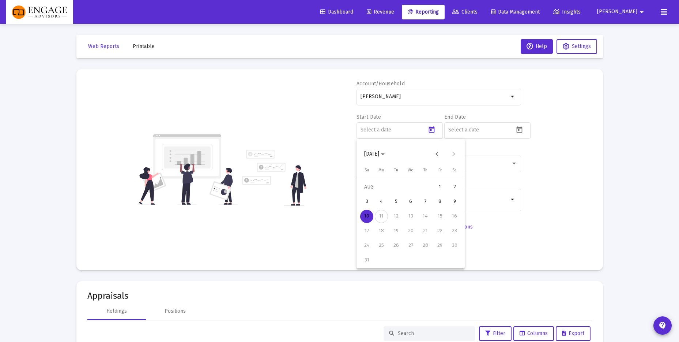
click at [380, 147] on button "[DATE]" at bounding box center [374, 154] width 32 height 15
click at [449, 249] on div "2025" at bounding box center [449, 249] width 23 height 13
click at [368, 192] on div "JAN" at bounding box center [372, 191] width 23 height 13
click at [414, 187] on div "1" at bounding box center [410, 186] width 13 height 13
type input "[DATE]"
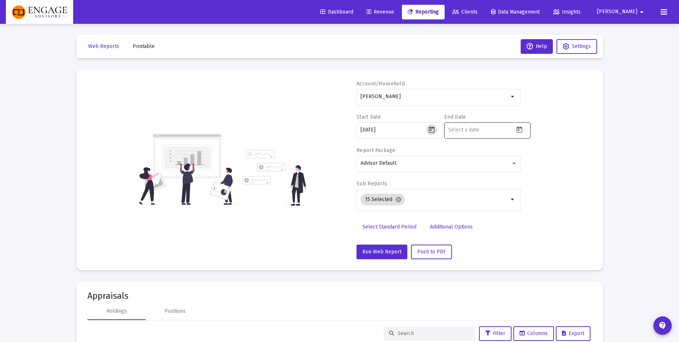
click at [520, 129] on icon "Open calendar" at bounding box center [520, 130] width 8 height 8
click at [473, 156] on span "[DATE]" at bounding box center [462, 154] width 20 height 6
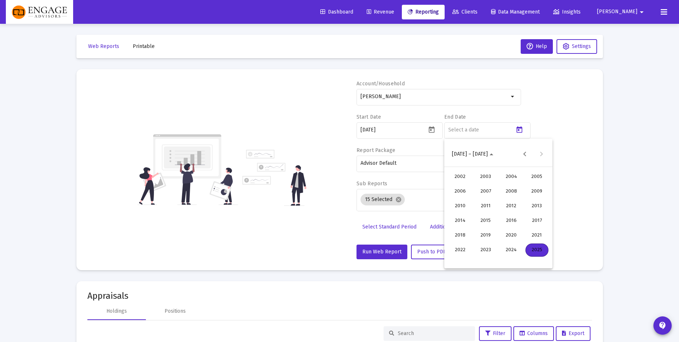
click at [534, 252] on div "2025" at bounding box center [537, 249] width 23 height 13
click at [540, 204] on div "AUG" at bounding box center [537, 205] width 23 height 13
click at [454, 217] on div "10" at bounding box center [454, 216] width 13 height 13
type input "[DATE]"
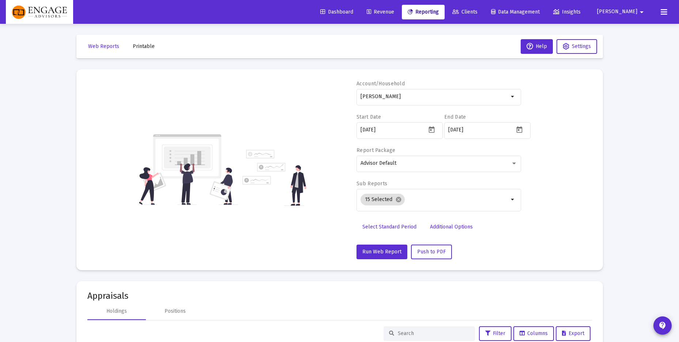
click at [550, 201] on div "Account/Household [PERSON_NAME] arrow_drop_down Start Date [DATE] End Date [DAT…" at bounding box center [339, 169] width 505 height 179
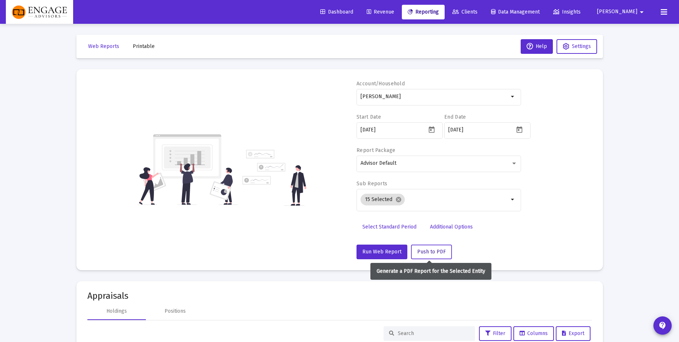
click at [439, 252] on span "Push to PDF" at bounding box center [431, 251] width 29 height 6
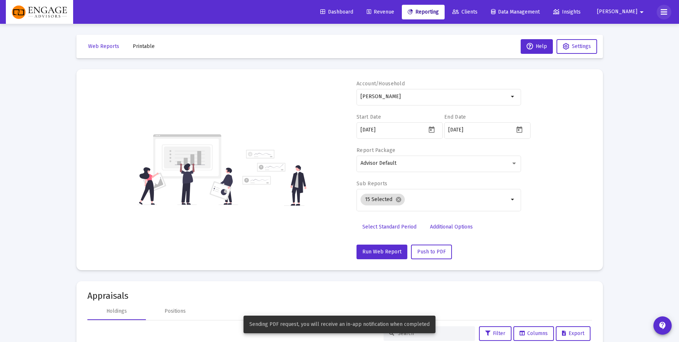
click at [665, 10] on icon at bounding box center [664, 12] width 7 height 9
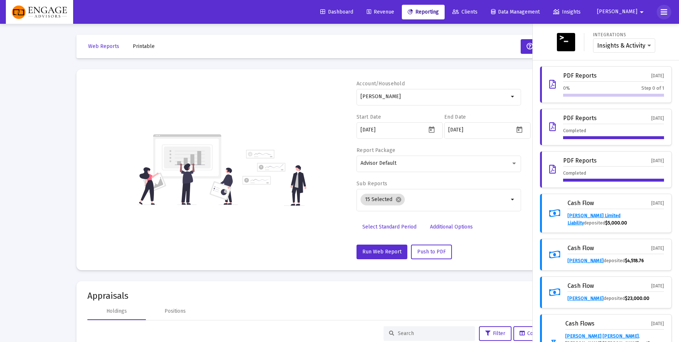
click at [663, 12] on icon at bounding box center [664, 12] width 7 height 9
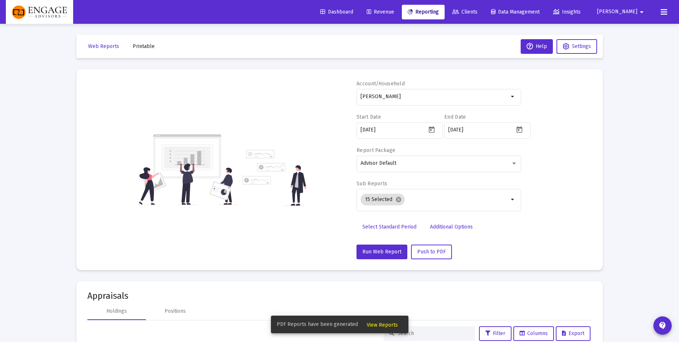
click at [384, 322] on span "View Reports" at bounding box center [382, 324] width 31 height 6
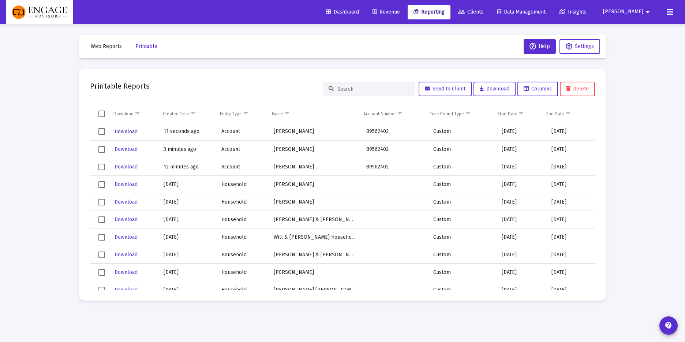
click at [120, 128] on span "Download" at bounding box center [125, 131] width 23 height 6
click at [488, 16] on link "Clients" at bounding box center [470, 12] width 37 height 15
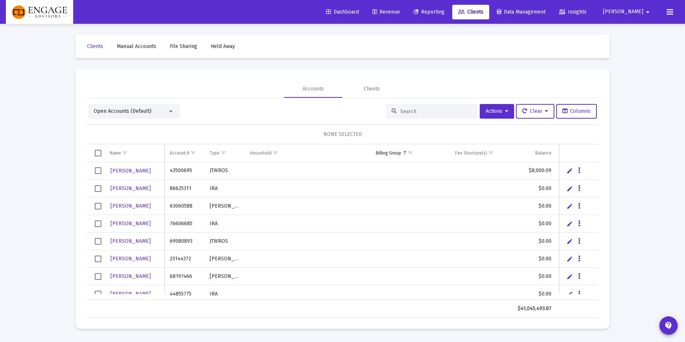
click at [418, 109] on input at bounding box center [436, 111] width 72 height 6
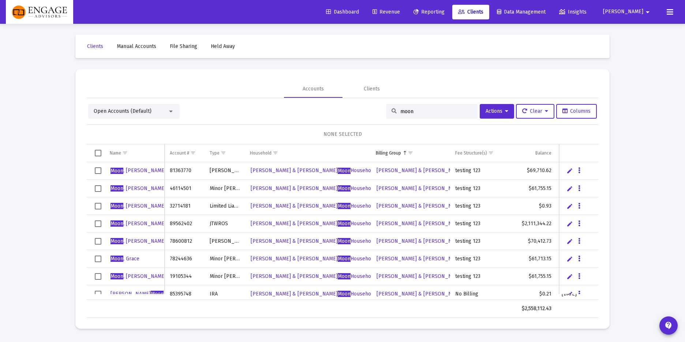
type input "moon"
click at [121, 225] on span "Moon" at bounding box center [116, 223] width 13 height 6
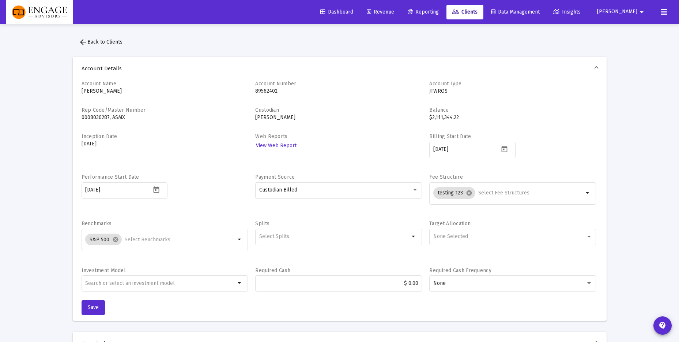
click at [439, 14] on span "Reporting" at bounding box center [423, 12] width 31 height 6
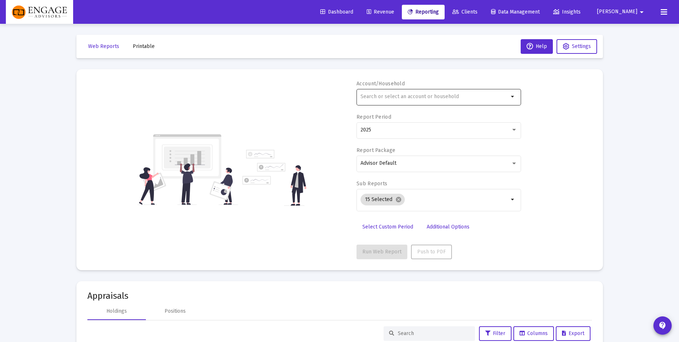
click at [409, 96] on input "text" at bounding box center [435, 97] width 148 height 6
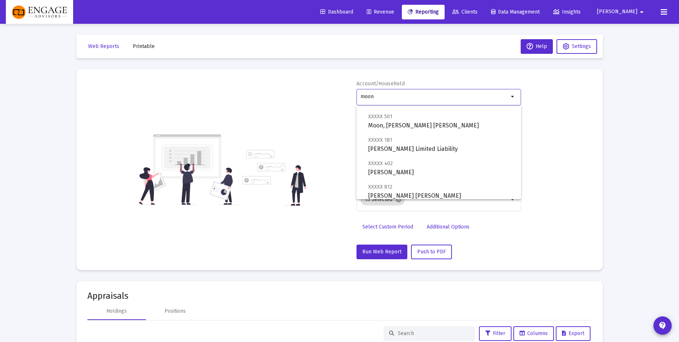
scroll to position [39, 0]
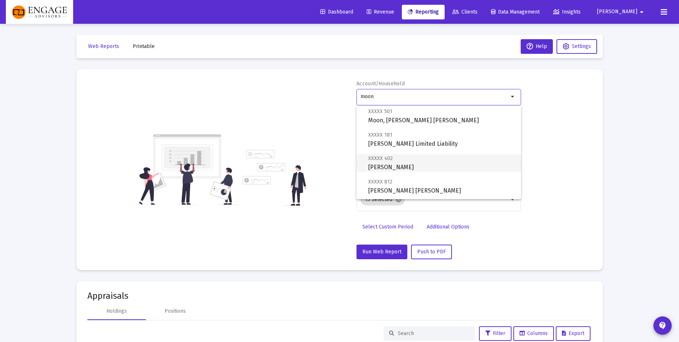
click at [403, 163] on span "XXXXX 402 [PERSON_NAME]" at bounding box center [441, 163] width 147 height 18
type input "[PERSON_NAME]"
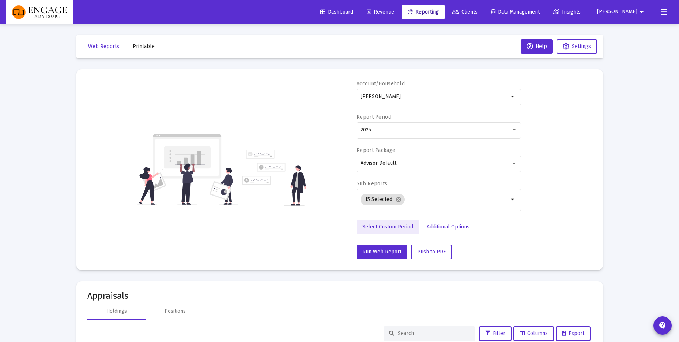
click at [391, 223] on span "Select Custom Period" at bounding box center [387, 226] width 51 height 6
click at [431, 131] on icon "Open calendar" at bounding box center [432, 130] width 8 height 8
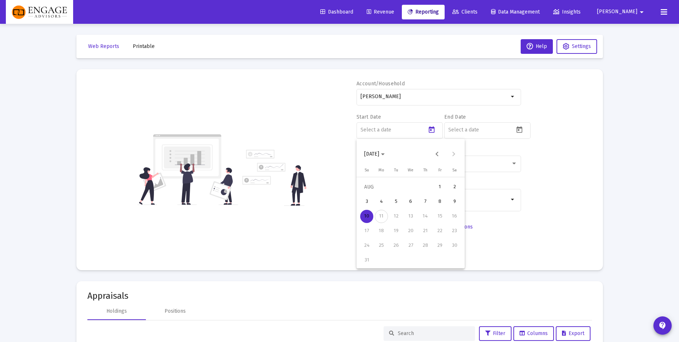
click at [379, 154] on span "[DATE]" at bounding box center [371, 154] width 15 height 6
click at [449, 253] on div "2025" at bounding box center [449, 249] width 23 height 13
click at [372, 194] on div "JAN" at bounding box center [372, 191] width 23 height 13
click at [411, 188] on div "1" at bounding box center [410, 186] width 13 height 13
type input "[DATE]"
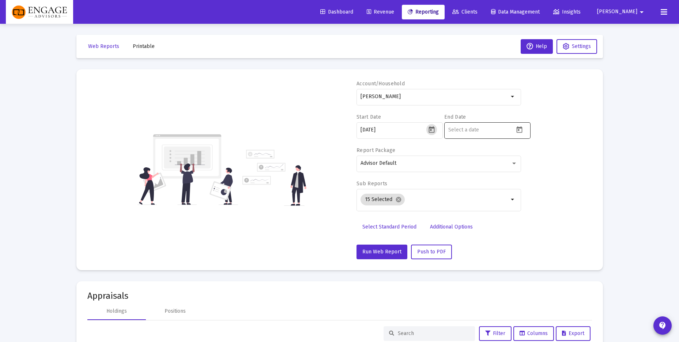
click at [522, 127] on icon "Open calendar" at bounding box center [519, 129] width 6 height 7
click at [467, 151] on span "[DATE]" at bounding box center [459, 154] width 15 height 6
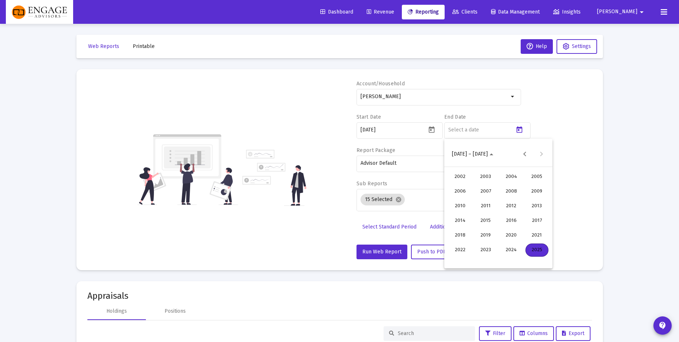
click at [536, 249] on div "2025" at bounding box center [537, 249] width 23 height 13
click at [513, 207] on div "[DATE]" at bounding box center [511, 205] width 23 height 13
click at [517, 255] on div "31" at bounding box center [513, 259] width 13 height 13
type input "[DATE]"
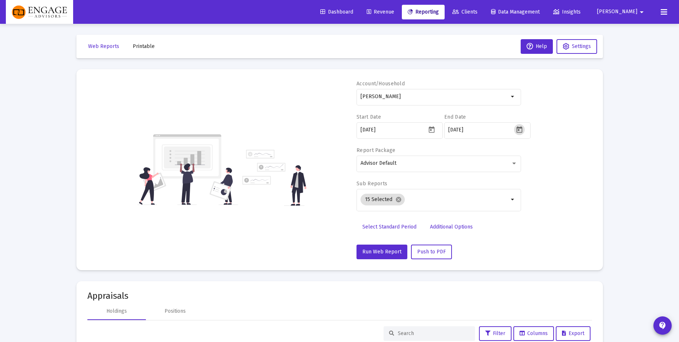
click at [580, 148] on div "Account/Household [PERSON_NAME] arrow_drop_down Start Date [DATE] End Date [DAT…" at bounding box center [339, 169] width 505 height 179
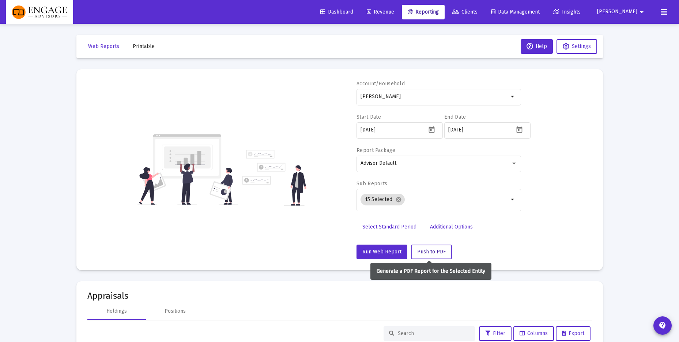
click at [427, 251] on span "Push to PDF" at bounding box center [431, 251] width 29 height 6
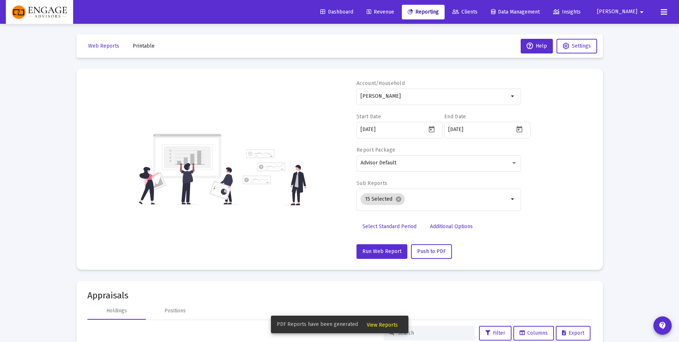
scroll to position [0, 0]
click at [376, 325] on span "View Reports" at bounding box center [382, 324] width 31 height 6
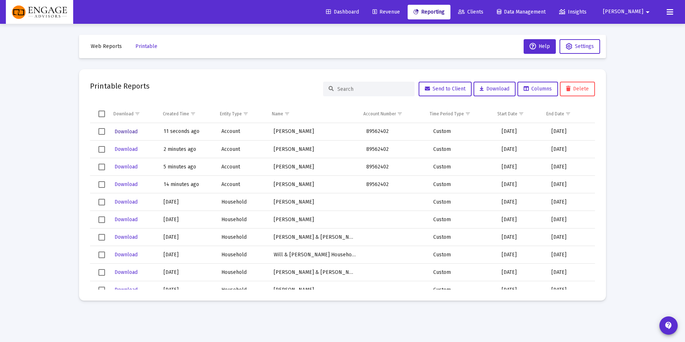
click at [129, 131] on span "Download" at bounding box center [125, 131] width 23 height 6
click at [444, 11] on span "Reporting" at bounding box center [428, 12] width 31 height 6
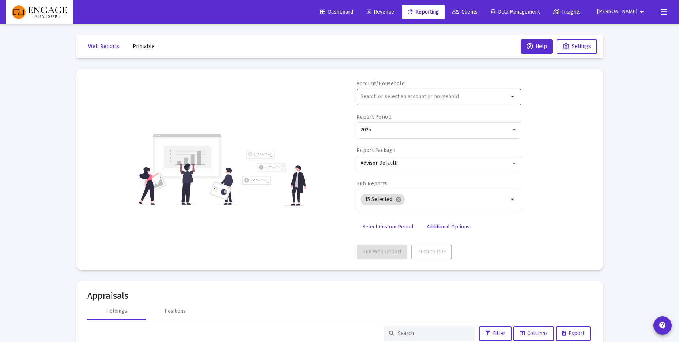
click at [389, 98] on input "text" at bounding box center [435, 97] width 148 height 6
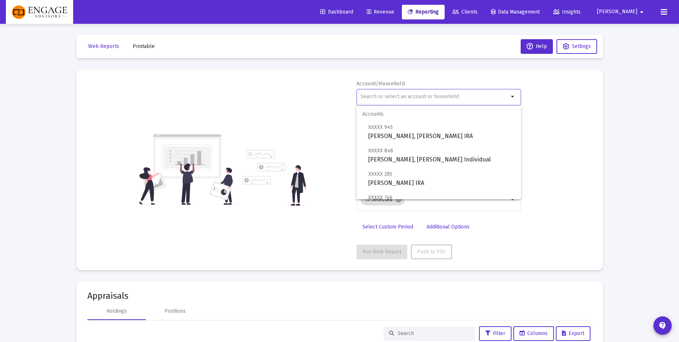
click at [564, 137] on div "Account/Household arrow_drop_down Report Period 2025 Report Package Advisor Def…" at bounding box center [339, 169] width 505 height 179
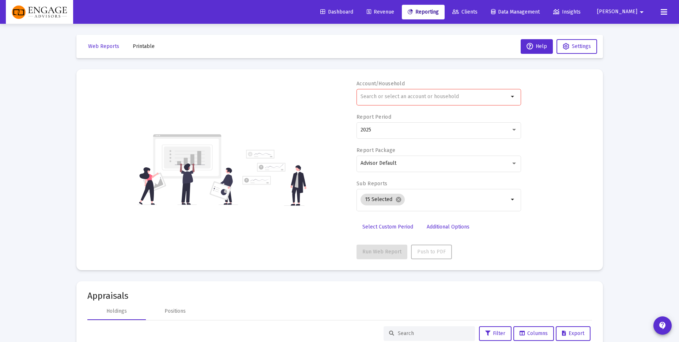
click at [459, 12] on icon at bounding box center [455, 12] width 7 height 5
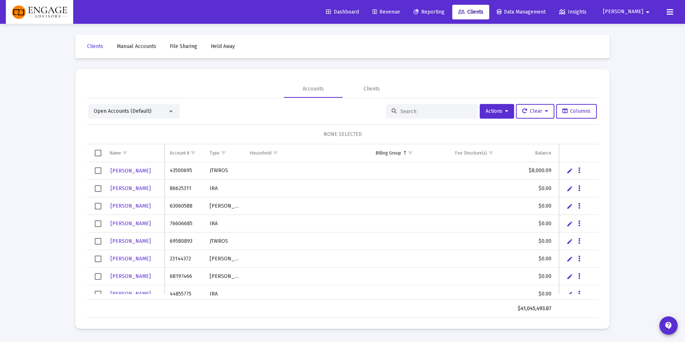
click at [418, 113] on input at bounding box center [436, 111] width 72 height 6
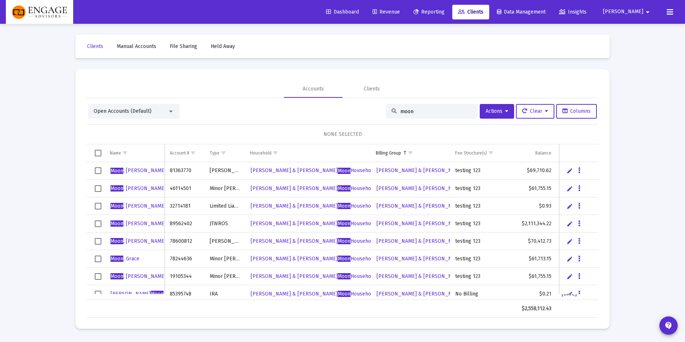
type input "moon"
click at [111, 223] on span "Moon" at bounding box center [116, 223] width 13 height 6
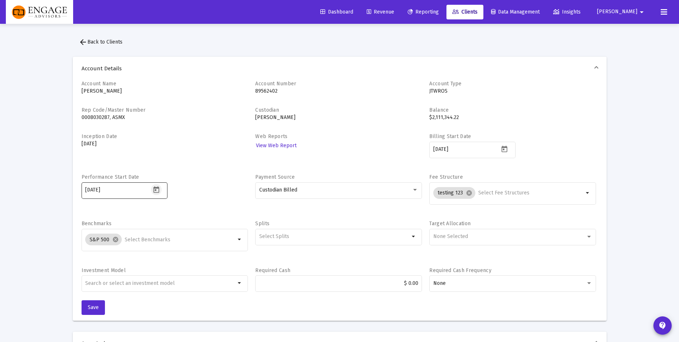
click at [154, 192] on icon "Open calendar" at bounding box center [157, 190] width 8 height 8
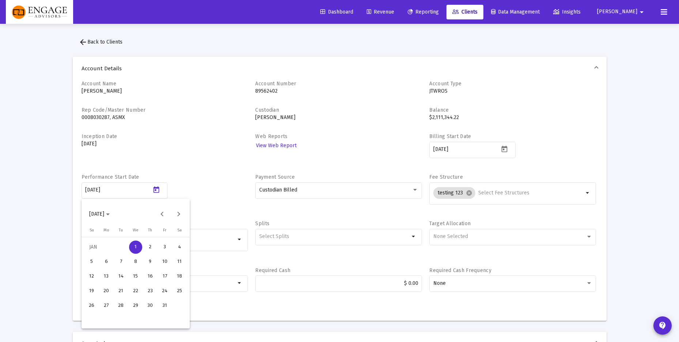
click at [103, 217] on span "[DATE]" at bounding box center [96, 214] width 15 height 6
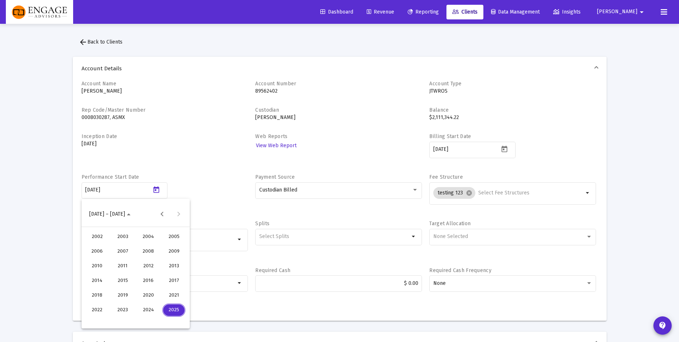
click at [150, 312] on div "2024" at bounding box center [148, 309] width 23 height 13
click at [150, 267] on div "[DATE]" at bounding box center [148, 265] width 23 height 13
click at [108, 262] on div "1" at bounding box center [106, 261] width 13 height 13
type input "[DATE]"
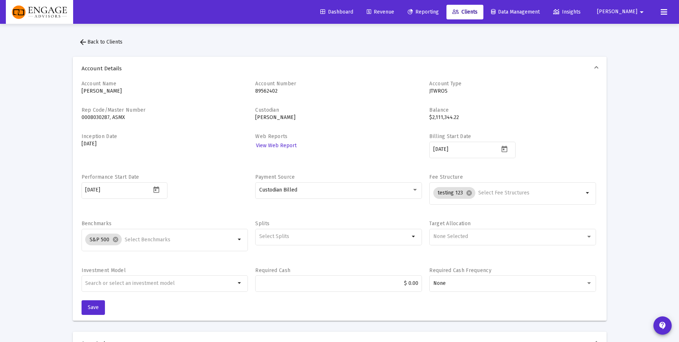
click at [197, 191] on div "Performance Start Date [DATE]" at bounding box center [165, 192] width 167 height 39
click at [87, 308] on button "Save" at bounding box center [93, 307] width 23 height 15
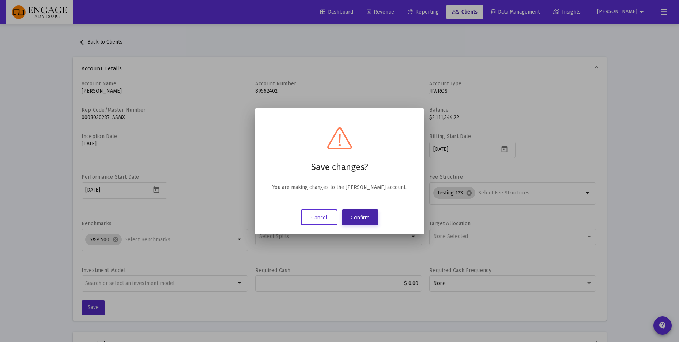
click at [371, 214] on button "Confirm" at bounding box center [360, 217] width 37 height 16
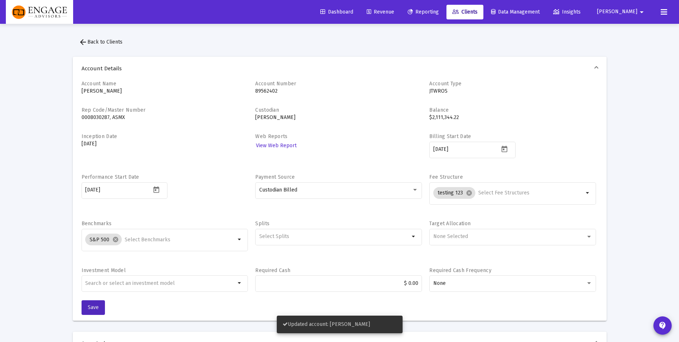
click at [439, 9] on span "Reporting" at bounding box center [423, 12] width 31 height 6
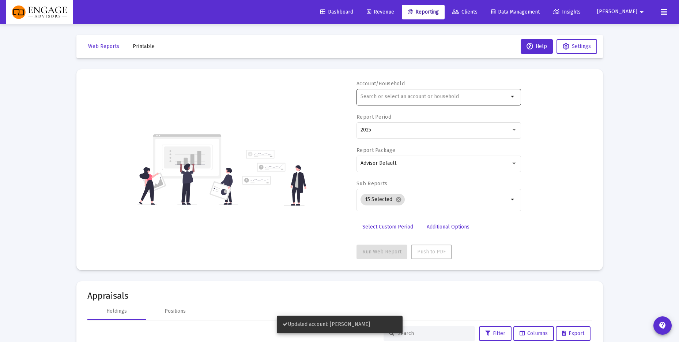
click at [403, 102] on div at bounding box center [435, 96] width 148 height 18
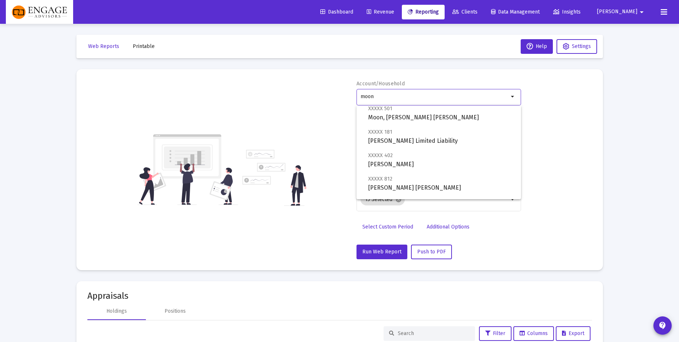
scroll to position [46, 0]
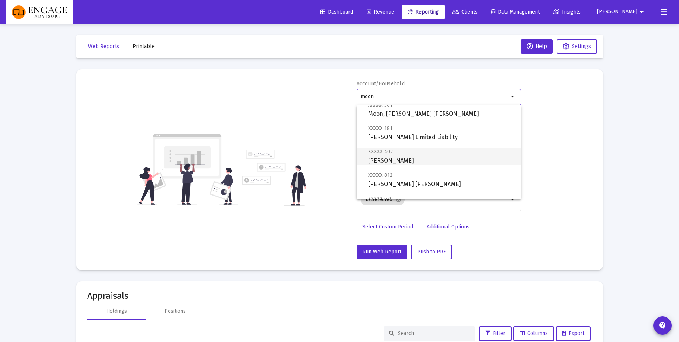
click at [421, 152] on span "XXXXX 402 [PERSON_NAME]" at bounding box center [441, 156] width 147 height 18
type input "[PERSON_NAME]"
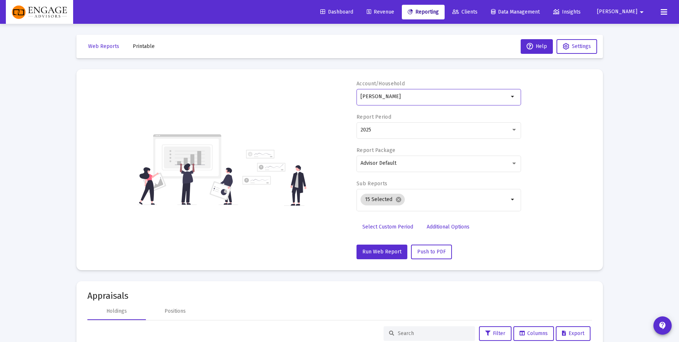
click at [391, 229] on span "Select Custom Period" at bounding box center [387, 226] width 51 height 6
click at [432, 130] on icon "Open calendar" at bounding box center [432, 130] width 8 height 8
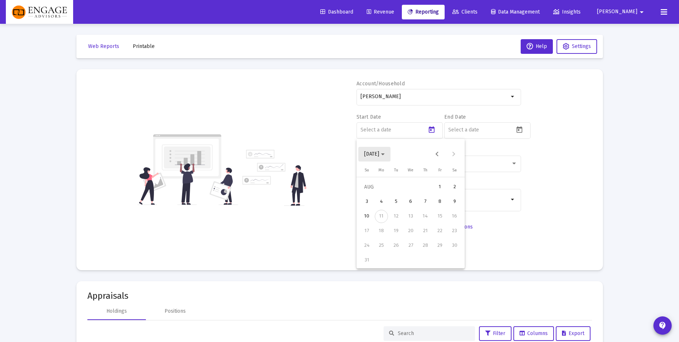
click at [385, 155] on span "[DATE]" at bounding box center [374, 154] width 20 height 6
click at [417, 251] on div "2024" at bounding box center [423, 249] width 23 height 13
click at [422, 206] on div "[DATE]" at bounding box center [423, 205] width 23 height 13
click at [383, 204] on div "1" at bounding box center [381, 201] width 13 height 13
type input "[DATE]"
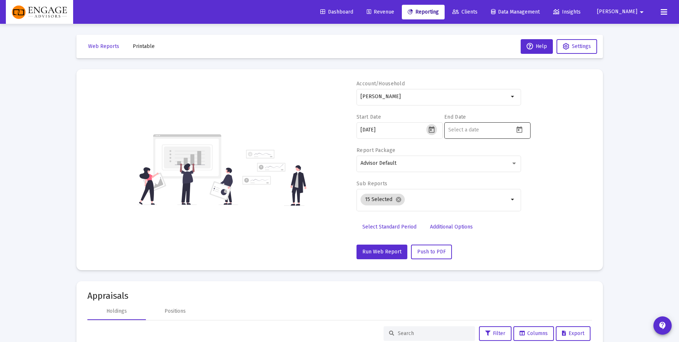
click at [518, 129] on icon "Open calendar" at bounding box center [519, 129] width 6 height 7
click at [456, 211] on div "10" at bounding box center [454, 216] width 13 height 13
click at [570, 180] on div "Account/Household [PERSON_NAME] arrow_drop_down Start Date [DATE] End Date [DAT…" at bounding box center [339, 169] width 505 height 179
click at [518, 129] on icon "Open calendar" at bounding box center [519, 129] width 6 height 7
click at [478, 157] on button "[DATE]" at bounding box center [462, 154] width 32 height 15
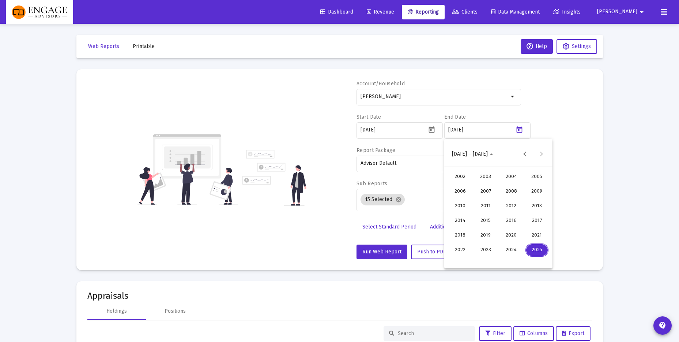
click at [535, 250] on div "2025" at bounding box center [537, 249] width 23 height 13
click at [485, 207] on div "JUN" at bounding box center [485, 205] width 23 height 13
click at [470, 263] on div "30" at bounding box center [469, 259] width 13 height 13
type input "[DATE]"
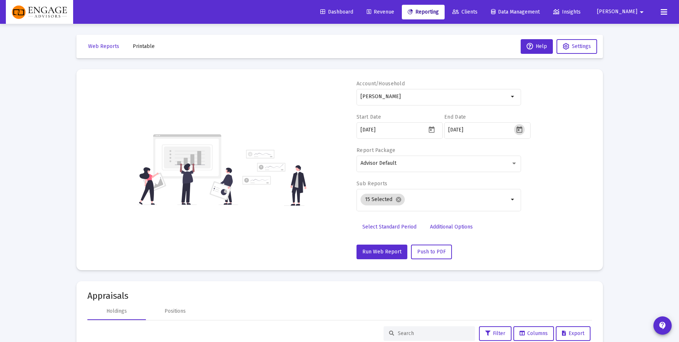
click at [565, 220] on div "Account/Household [PERSON_NAME] arrow_drop_down Start Date [DATE] End Date [DAT…" at bounding box center [339, 169] width 505 height 179
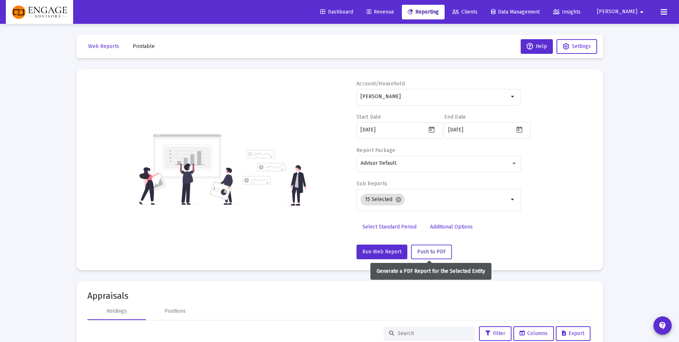
click at [436, 254] on span "Push to PDF" at bounding box center [431, 251] width 29 height 6
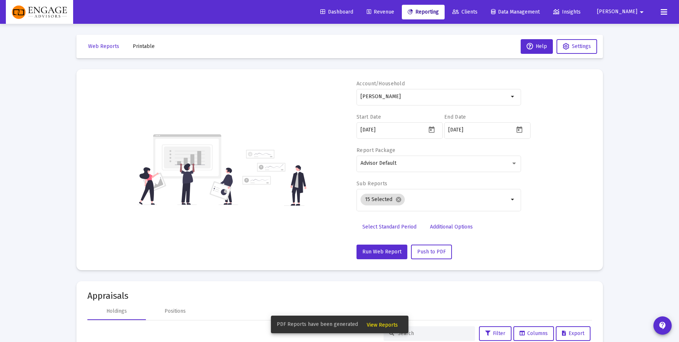
click at [385, 325] on span "View Reports" at bounding box center [382, 324] width 31 height 6
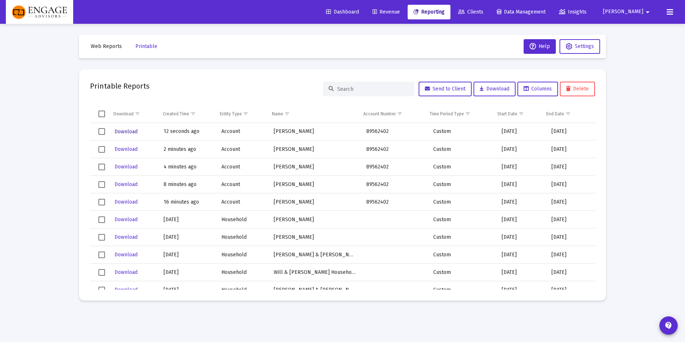
click at [127, 130] on span "Download" at bounding box center [125, 131] width 23 height 6
click at [246, 53] on mat-toolbar-row "Web Reports Printable Help Settings" at bounding box center [342, 46] width 527 height 23
click at [464, 11] on icon at bounding box center [461, 12] width 7 height 5
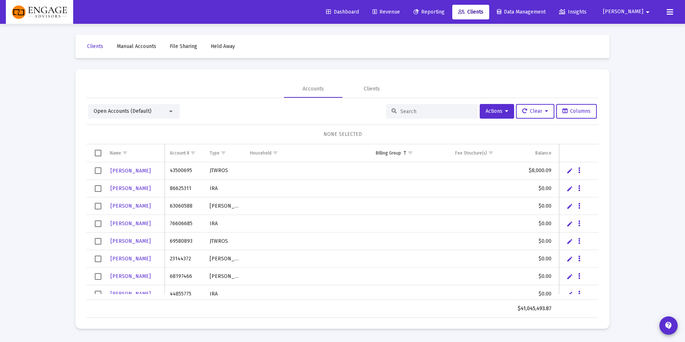
click at [444, 11] on span "Reporting" at bounding box center [428, 12] width 31 height 6
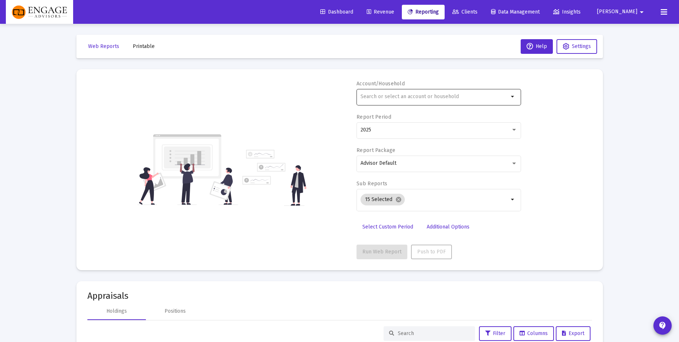
click at [414, 97] on input "text" at bounding box center [435, 97] width 148 height 6
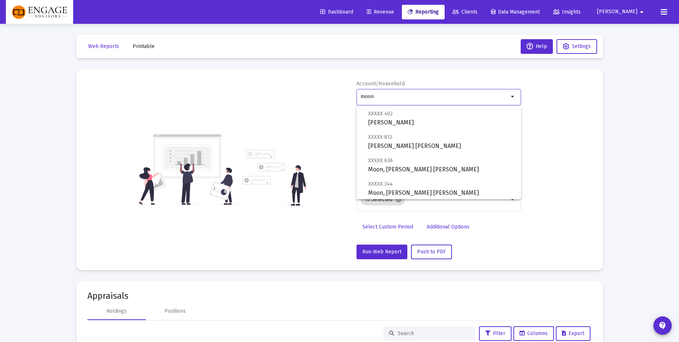
scroll to position [67, 0]
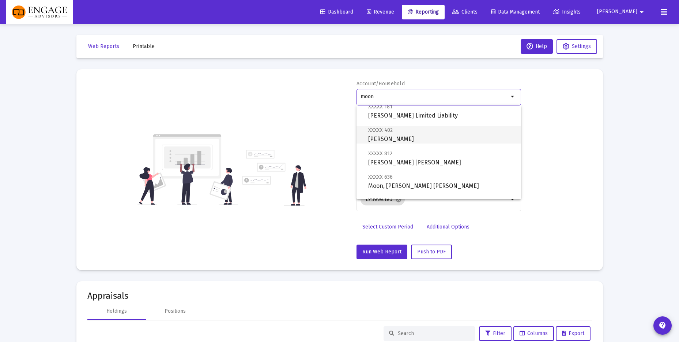
click at [415, 138] on span "XXXXX 402 [PERSON_NAME]" at bounding box center [441, 134] width 147 height 18
type input "[PERSON_NAME]"
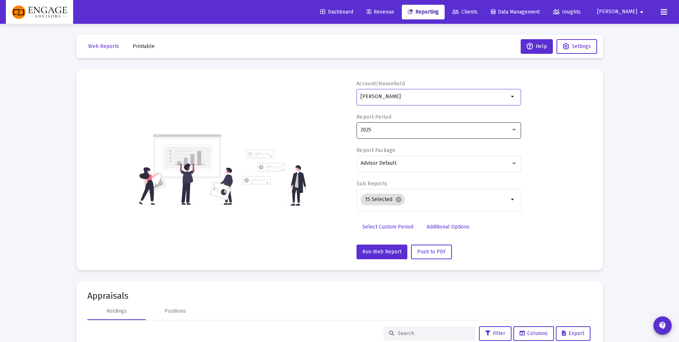
click at [418, 135] on div "2025" at bounding box center [439, 130] width 157 height 18
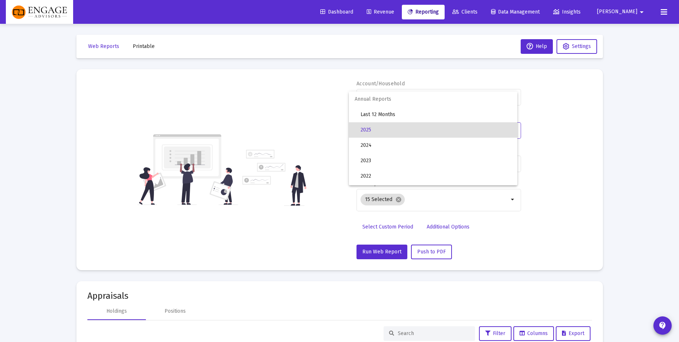
click at [567, 191] on div at bounding box center [339, 171] width 679 height 342
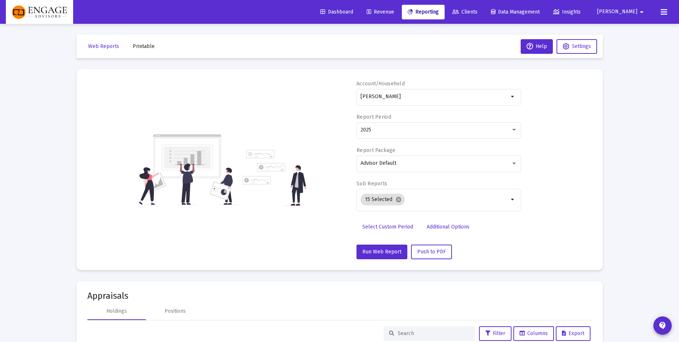
click at [391, 223] on span "Select Custom Period" at bounding box center [387, 226] width 51 height 6
click at [433, 128] on icon "Open calendar" at bounding box center [432, 130] width 8 height 8
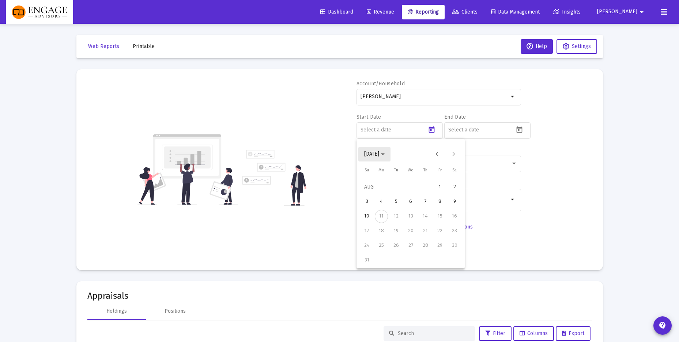
click at [385, 154] on span "[DATE]" at bounding box center [374, 154] width 20 height 6
click at [424, 249] on div "2024" at bounding box center [423, 249] width 23 height 13
click at [422, 208] on div "[DATE]" at bounding box center [423, 205] width 23 height 13
click at [379, 200] on div "1" at bounding box center [381, 201] width 13 height 13
type input "[DATE]"
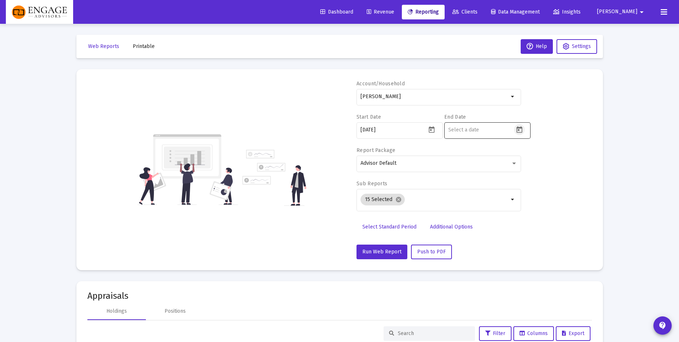
click at [522, 131] on icon "Open calendar" at bounding box center [519, 129] width 6 height 7
click at [522, 155] on button "Previous month" at bounding box center [525, 154] width 15 height 15
click at [511, 257] on div "31" at bounding box center [513, 259] width 13 height 13
type input "[DATE]"
click at [571, 157] on div "Account/Household [PERSON_NAME] arrow_drop_down Start Date [DATE] End Date [DAT…" at bounding box center [339, 169] width 505 height 179
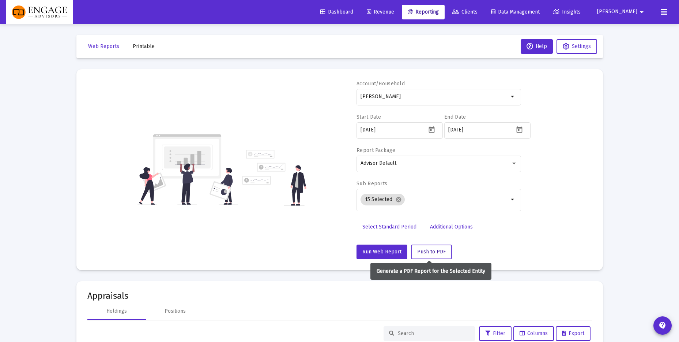
click at [435, 254] on span "Push to PDF" at bounding box center [431, 251] width 29 height 6
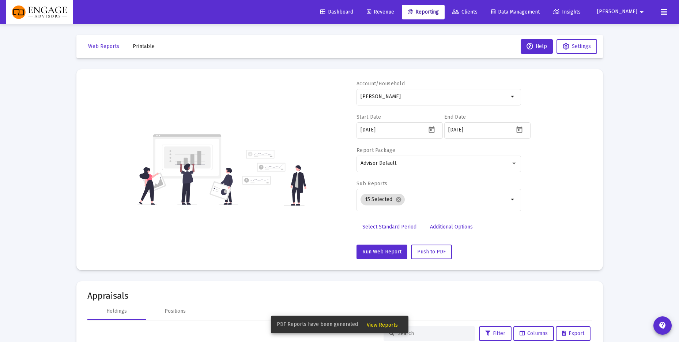
click at [380, 325] on span "View Reports" at bounding box center [382, 324] width 31 height 6
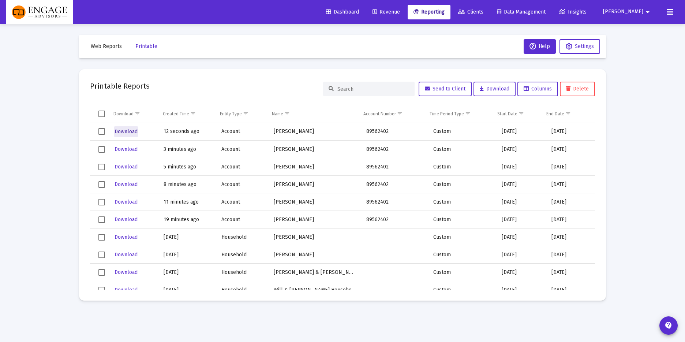
click at [125, 131] on span "Download" at bounding box center [125, 131] width 23 height 6
click at [454, 28] on div "Web Reports Printable Help Settings Printable Reports Send to Client Download C…" at bounding box center [342, 167] width 549 height 287
click at [483, 11] on span "Clients" at bounding box center [470, 12] width 25 height 6
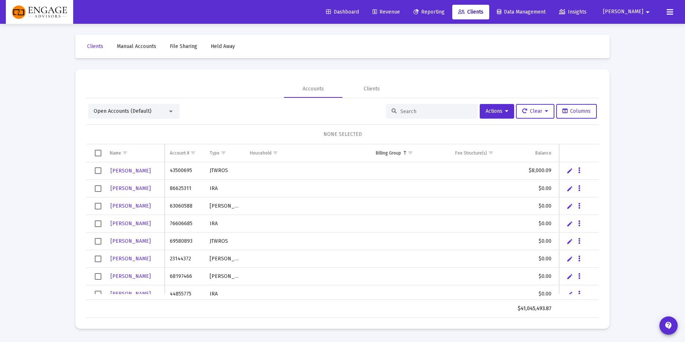
click at [404, 107] on div at bounding box center [431, 111] width 91 height 15
click at [404, 110] on input at bounding box center [436, 111] width 72 height 6
type input "moon"
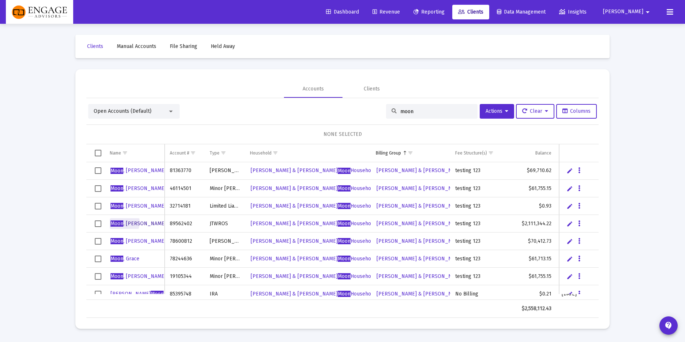
click at [124, 222] on span "[PERSON_NAME]" at bounding box center [138, 223] width 56 height 6
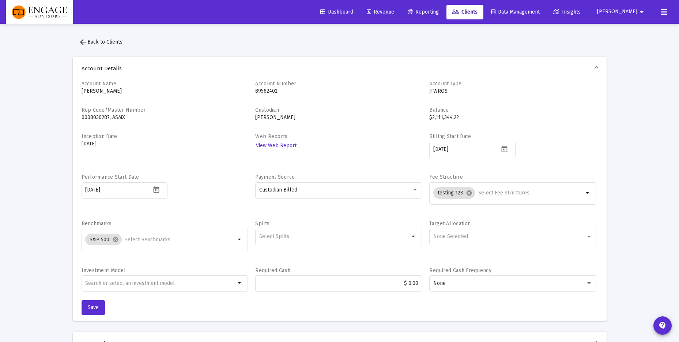
click at [99, 41] on span "arrow_back Back to Clients" at bounding box center [101, 42] width 44 height 6
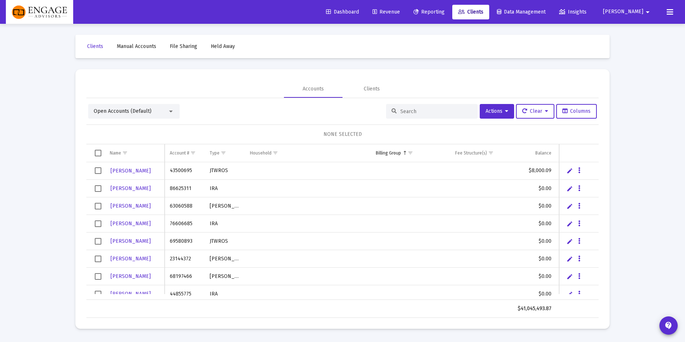
click at [397, 107] on div at bounding box center [431, 111] width 91 height 15
click at [409, 109] on input at bounding box center [436, 111] width 72 height 6
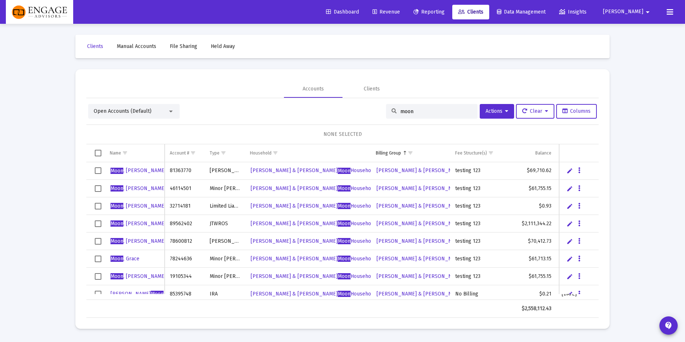
type input "moon"
click at [123, 169] on span "Moon" at bounding box center [116, 170] width 13 height 6
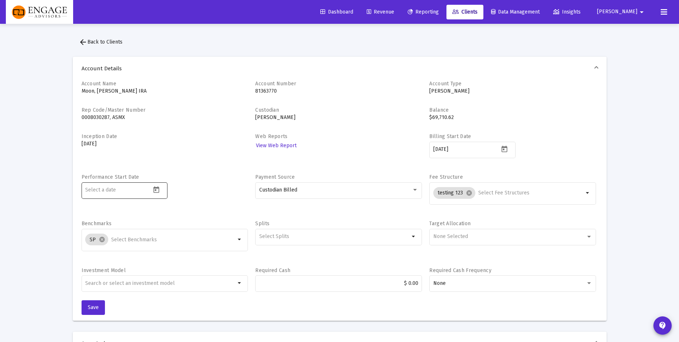
click at [157, 189] on icon "Open calendar" at bounding box center [157, 190] width 8 height 8
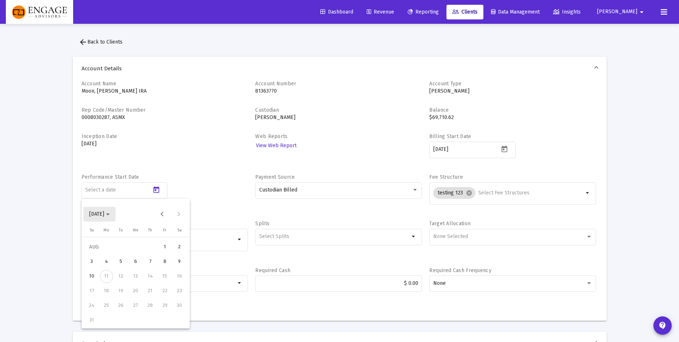
click at [110, 213] on span "[DATE]" at bounding box center [99, 214] width 20 height 6
click at [153, 315] on div "2024" at bounding box center [148, 309] width 23 height 13
click at [143, 264] on div "[DATE]" at bounding box center [148, 265] width 23 height 13
click at [108, 264] on div "1" at bounding box center [106, 261] width 13 height 13
type input "[DATE]"
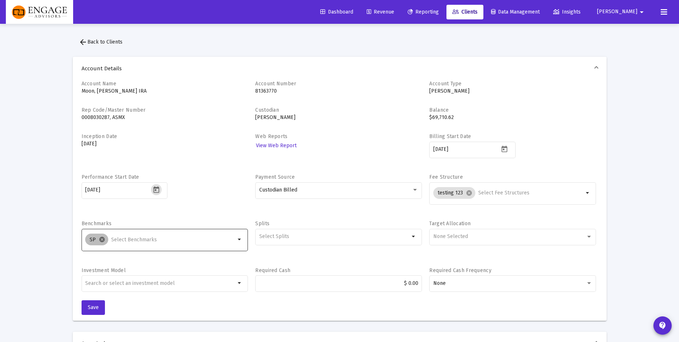
click at [103, 240] on mat-icon "cancel" at bounding box center [102, 239] width 7 height 7
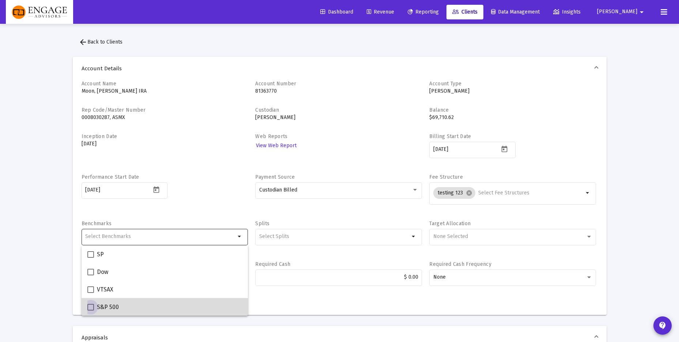
drag, startPoint x: 109, startPoint y: 308, endPoint x: 114, endPoint y: 304, distance: 6.8
click at [109, 308] on span "S&P 500" at bounding box center [108, 306] width 22 height 9
click at [91, 310] on input "S&P 500" at bounding box center [90, 310] width 0 height 0
checkbox input "true"
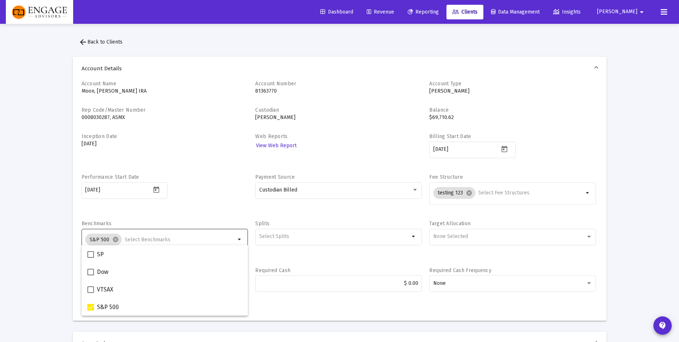
click at [173, 217] on div "Account Name Moon, [PERSON_NAME] IRA Account Number [FINANCIAL_ID] Account Type…" at bounding box center [340, 190] width 516 height 220
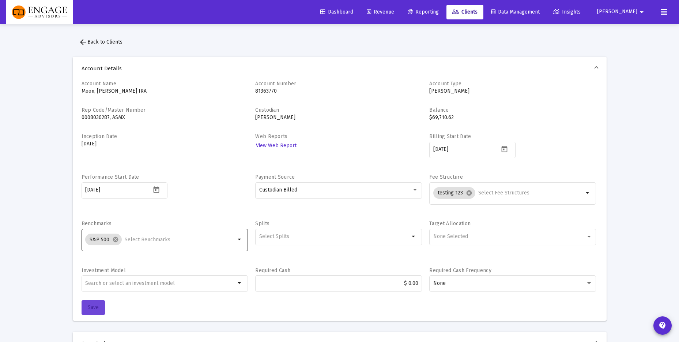
click at [95, 307] on span "Save" at bounding box center [93, 307] width 11 height 6
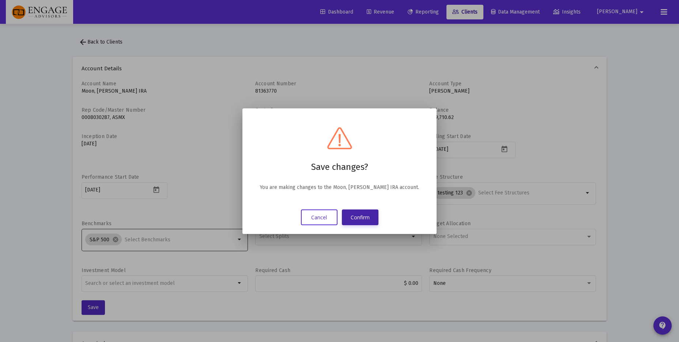
click at [350, 217] on button "Confirm" at bounding box center [360, 217] width 37 height 16
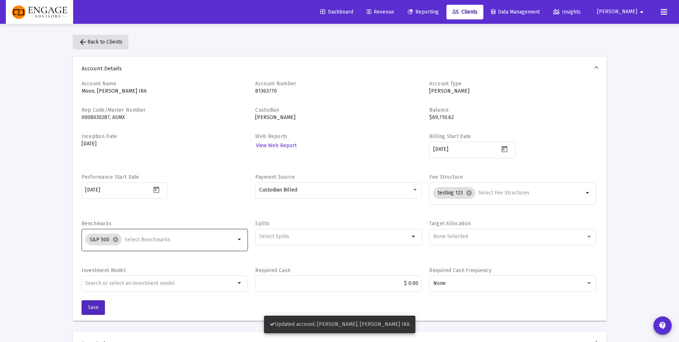
click at [113, 41] on span "arrow_back Back to Clients" at bounding box center [101, 42] width 44 height 6
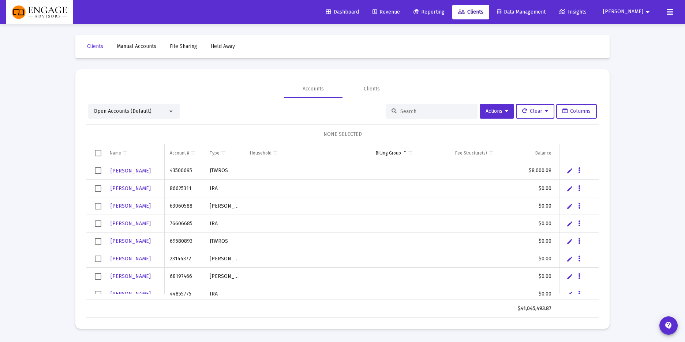
click at [419, 117] on div at bounding box center [431, 111] width 91 height 15
click at [422, 111] on input at bounding box center [436, 111] width 72 height 6
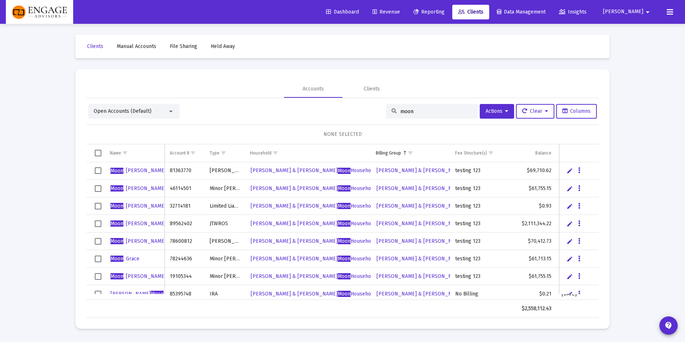
type input "moon"
click at [127, 239] on span "[PERSON_NAME]" at bounding box center [138, 241] width 56 height 6
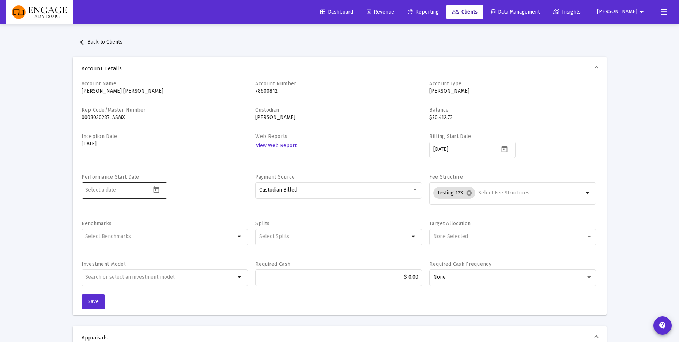
click at [160, 189] on icon "Open calendar" at bounding box center [157, 190] width 8 height 8
click at [100, 213] on span "[DATE]" at bounding box center [96, 214] width 15 height 6
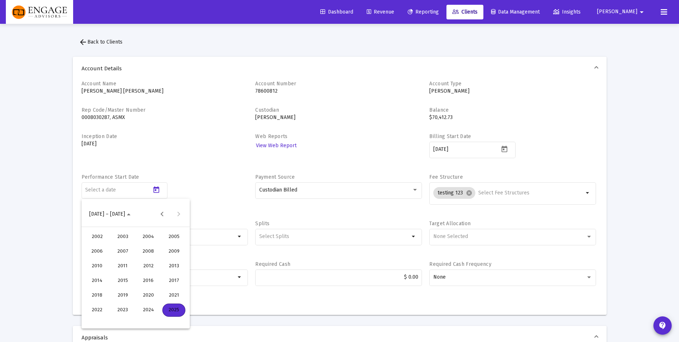
click at [142, 310] on div "2024" at bounding box center [148, 309] width 23 height 13
click at [142, 264] on div "[DATE]" at bounding box center [148, 265] width 23 height 13
click at [103, 262] on div "1" at bounding box center [106, 261] width 13 height 13
type input "[DATE]"
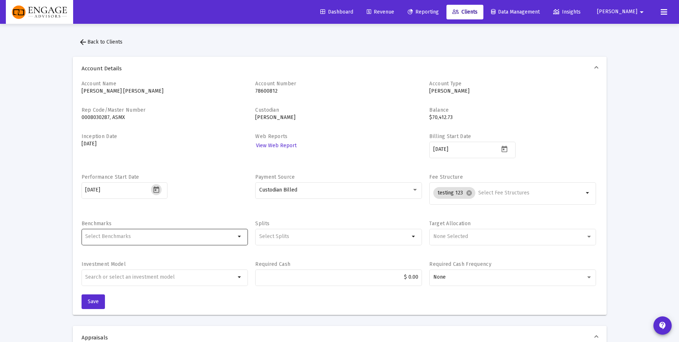
click at [127, 238] on input "Selection" at bounding box center [160, 236] width 150 height 6
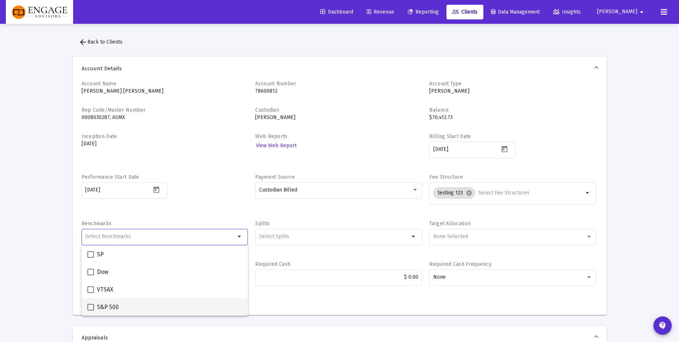
click at [116, 306] on span "S&P 500" at bounding box center [108, 306] width 22 height 9
click at [91, 310] on input "S&P 500" at bounding box center [90, 310] width 0 height 0
checkbox input "true"
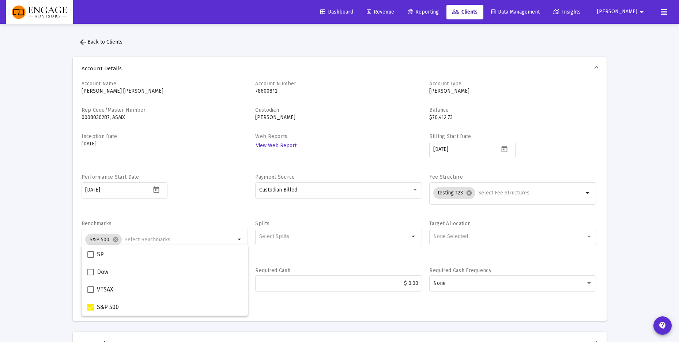
click at [271, 306] on div "Account Name [PERSON_NAME] [PERSON_NAME] Account Number [FINANCIAL_ID] Account …" at bounding box center [340, 200] width 534 height 240
click at [98, 307] on span "Save" at bounding box center [93, 307] width 11 height 6
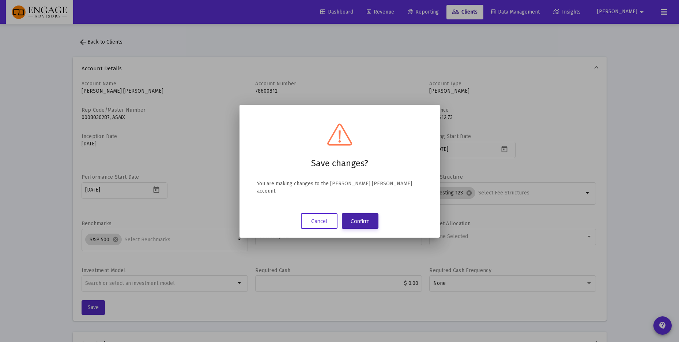
click at [357, 215] on button "Confirm" at bounding box center [360, 221] width 37 height 16
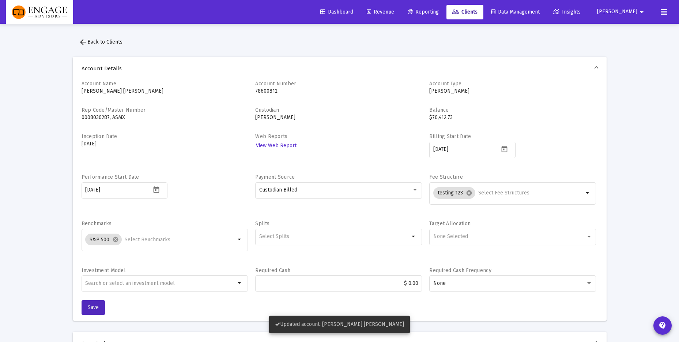
click at [439, 9] on span "Reporting" at bounding box center [423, 12] width 31 height 6
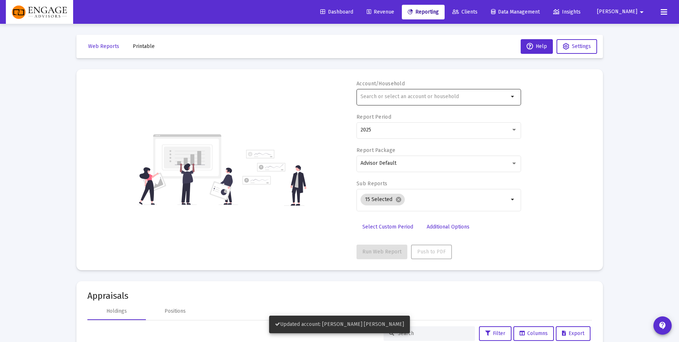
click at [392, 94] on input "text" at bounding box center [435, 97] width 148 height 6
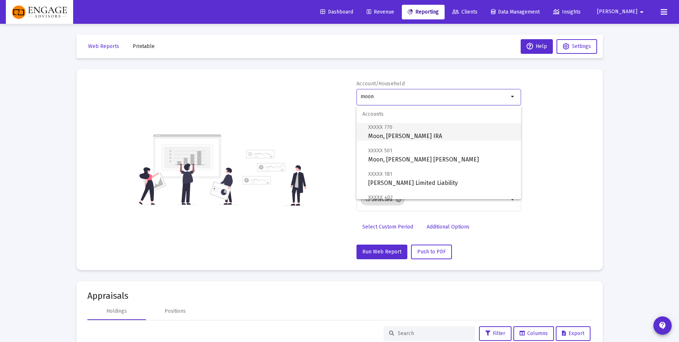
click at [399, 131] on span "XXXXX 770 Moon, [PERSON_NAME] IRA" at bounding box center [441, 132] width 147 height 18
type input "Moon, [PERSON_NAME] IRA"
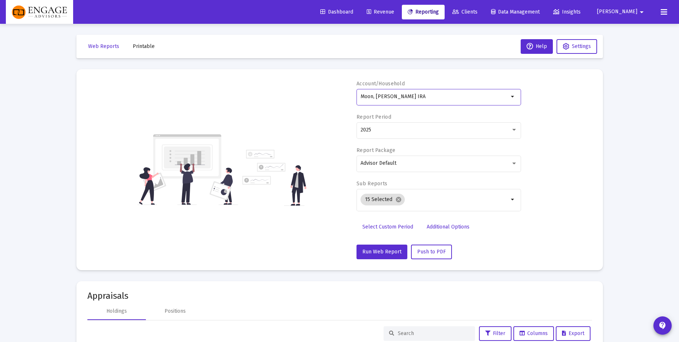
click at [394, 227] on span "Select Custom Period" at bounding box center [387, 226] width 51 height 6
click at [430, 128] on icon "Open calendar" at bounding box center [432, 130] width 8 height 8
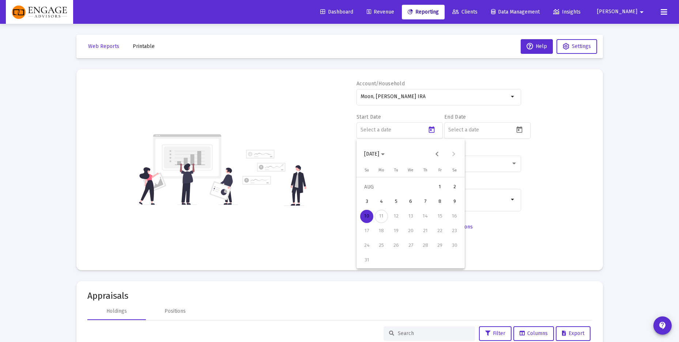
click at [379, 153] on span "[DATE]" at bounding box center [371, 154] width 15 height 6
click at [422, 247] on div "2024" at bounding box center [423, 249] width 23 height 13
click at [420, 207] on div "[DATE]" at bounding box center [423, 205] width 23 height 13
click at [382, 201] on div "1" at bounding box center [381, 201] width 13 height 13
type input "[DATE]"
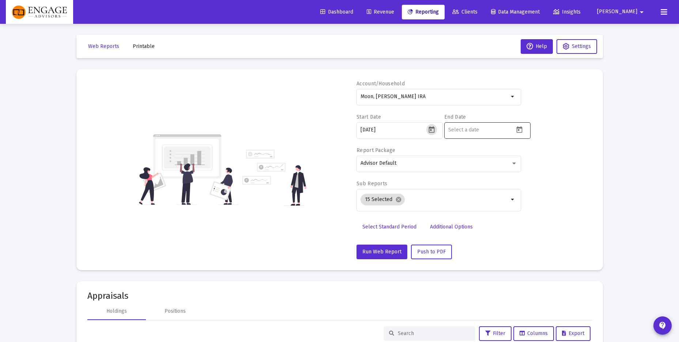
click at [520, 129] on icon "Open calendar" at bounding box center [520, 130] width 8 height 8
click at [467, 155] on span "[DATE]" at bounding box center [459, 154] width 15 height 6
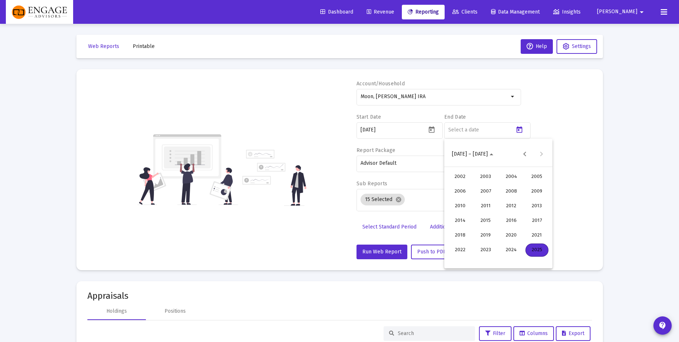
click at [531, 249] on div "2025" at bounding box center [537, 249] width 23 height 13
click at [507, 207] on div "[DATE]" at bounding box center [511, 205] width 23 height 13
click at [511, 258] on div "31" at bounding box center [513, 259] width 13 height 13
type input "[DATE]"
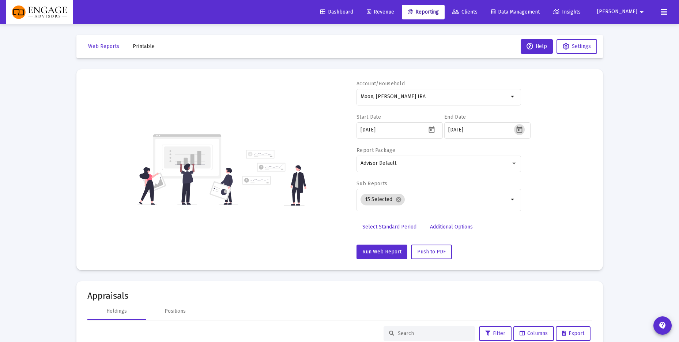
click at [556, 168] on div "Account/[PERSON_NAME], [PERSON_NAME] IRA arrow_drop_down Start Date [DATE] End …" at bounding box center [339, 169] width 505 height 179
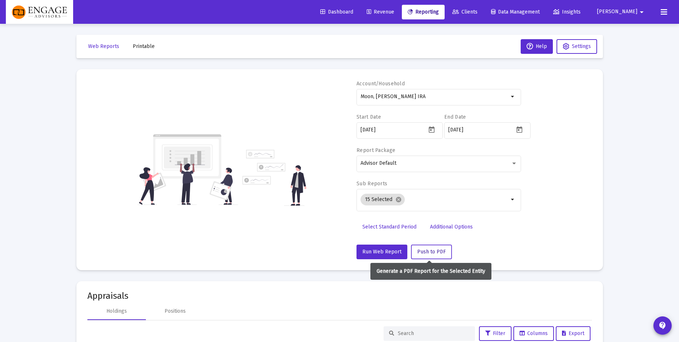
click at [434, 254] on span "Push to PDF" at bounding box center [431, 251] width 29 height 6
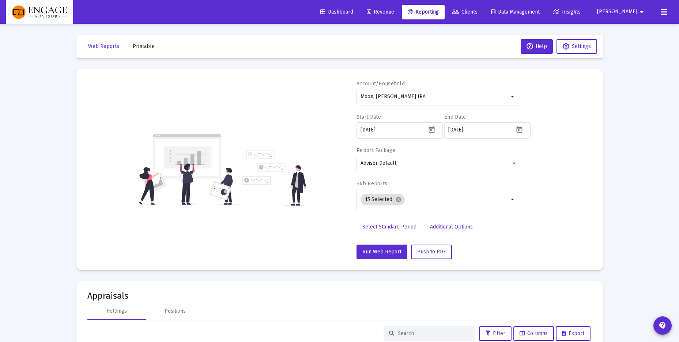
click at [666, 13] on icon at bounding box center [664, 12] width 7 height 9
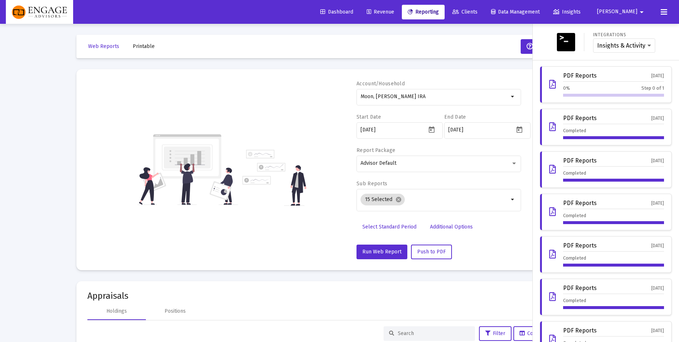
click at [666, 13] on icon at bounding box center [664, 12] width 7 height 9
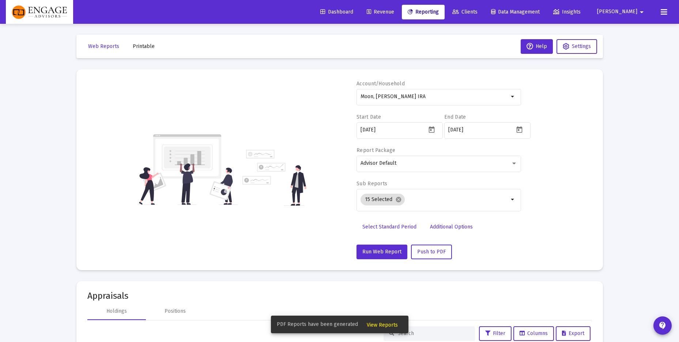
click at [389, 325] on span "View Reports" at bounding box center [382, 324] width 31 height 6
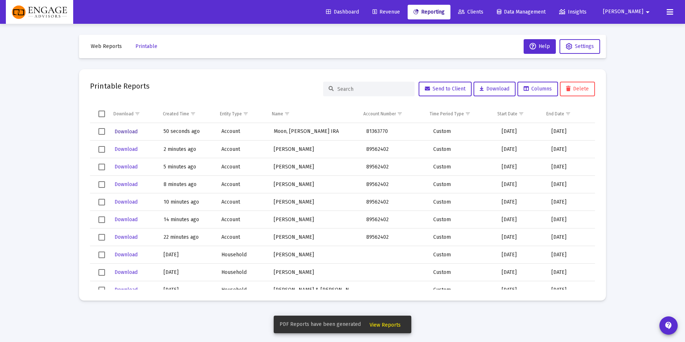
click at [136, 131] on span "Download" at bounding box center [125, 131] width 23 height 6
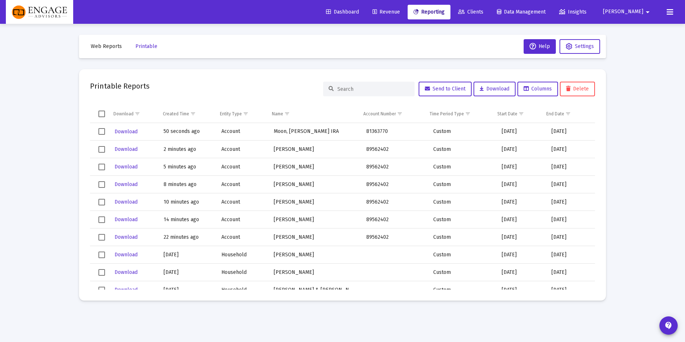
click at [444, 9] on span "Reporting" at bounding box center [428, 12] width 31 height 6
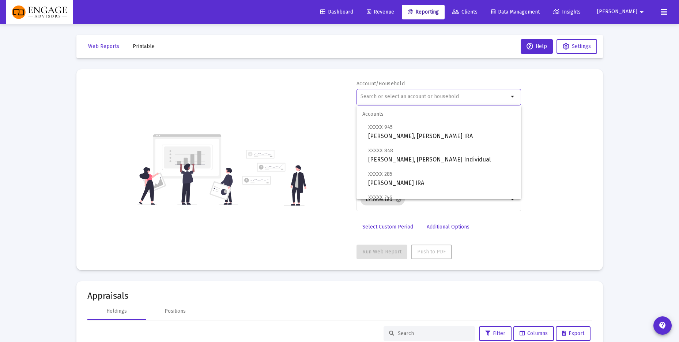
click at [409, 98] on input "text" at bounding box center [435, 97] width 148 height 6
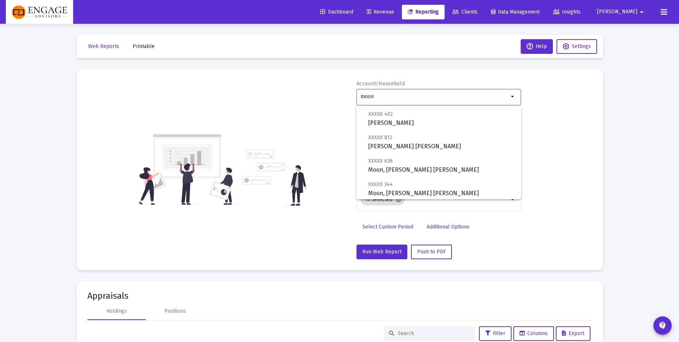
scroll to position [83, 0]
click at [425, 150] on span "XXXXX 812 [PERSON_NAME] [PERSON_NAME]" at bounding box center [441, 142] width 147 height 18
type input "[PERSON_NAME] [PERSON_NAME]"
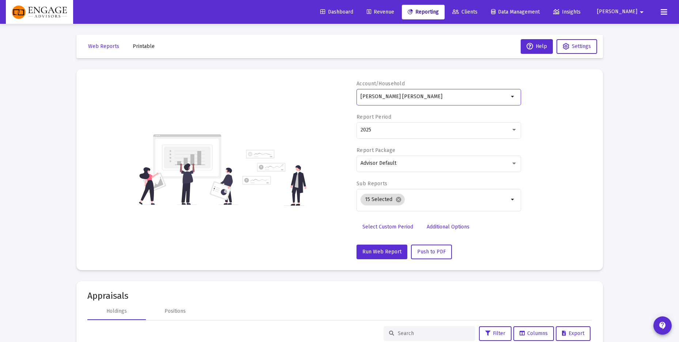
click at [386, 226] on span "Select Custom Period" at bounding box center [387, 226] width 51 height 6
click at [434, 132] on icon "Open calendar" at bounding box center [432, 129] width 6 height 7
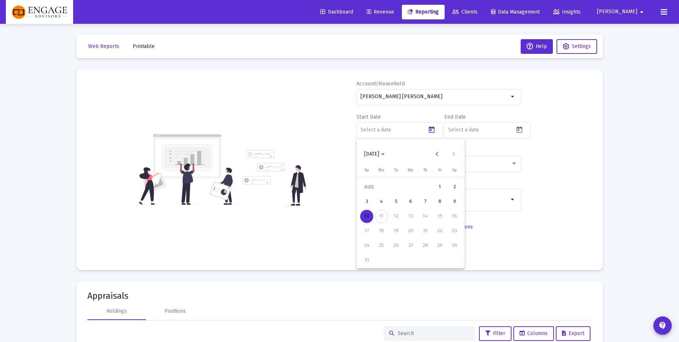
click at [385, 153] on span "[DATE]" at bounding box center [374, 154] width 20 height 6
click at [428, 253] on div "2024" at bounding box center [423, 249] width 23 height 13
click at [428, 204] on div "[DATE]" at bounding box center [423, 205] width 23 height 13
click at [385, 204] on div "1" at bounding box center [381, 201] width 13 height 13
type input "[DATE]"
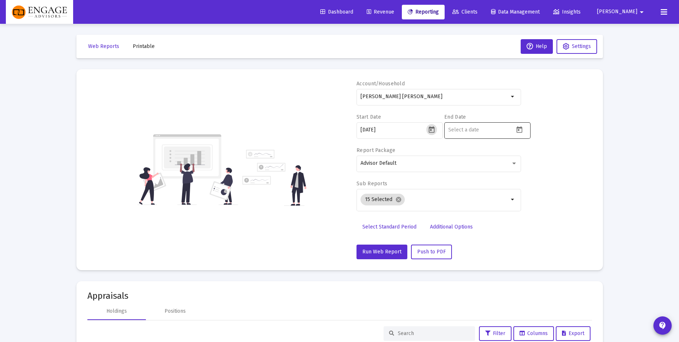
click at [520, 128] on icon "Open calendar" at bounding box center [519, 129] width 6 height 7
click at [524, 151] on button "Previous month" at bounding box center [525, 154] width 15 height 15
click at [514, 261] on div "31" at bounding box center [513, 259] width 13 height 13
type input "[DATE]"
click at [572, 179] on div "Account/[PERSON_NAME] [PERSON_NAME] arrow_drop_down Start Date [DATE] End Date …" at bounding box center [339, 169] width 505 height 179
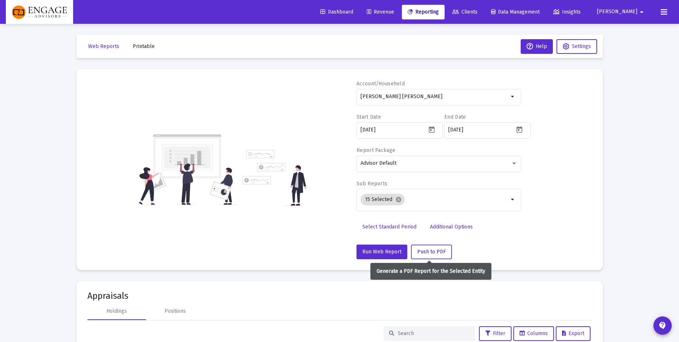
click at [438, 251] on span "Push to PDF" at bounding box center [431, 251] width 29 height 6
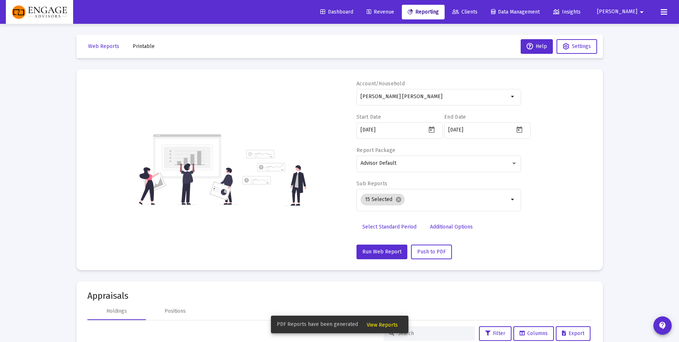
click at [379, 324] on span "View Reports" at bounding box center [382, 324] width 31 height 6
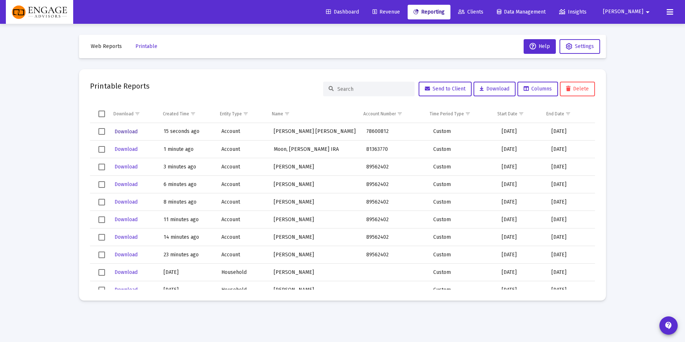
click at [129, 129] on span "Download" at bounding box center [125, 131] width 23 height 6
click at [483, 12] on span "Clients" at bounding box center [470, 12] width 25 height 6
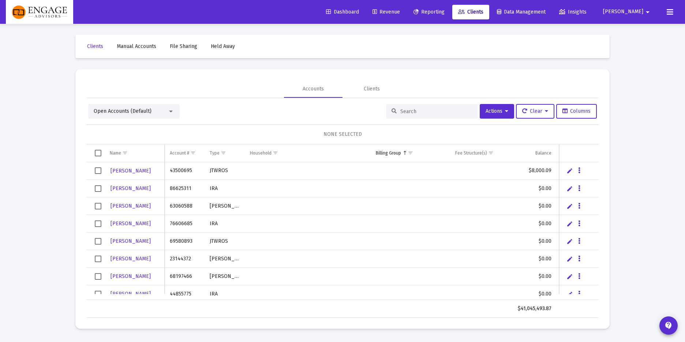
click at [408, 112] on input at bounding box center [436, 111] width 72 height 6
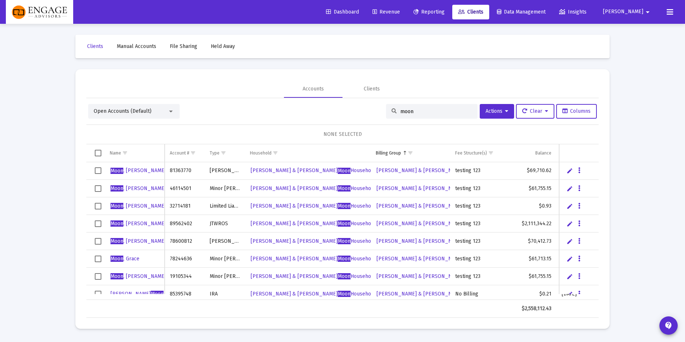
type input "moon"
click at [124, 171] on span "[PERSON_NAME]" at bounding box center [138, 170] width 56 height 6
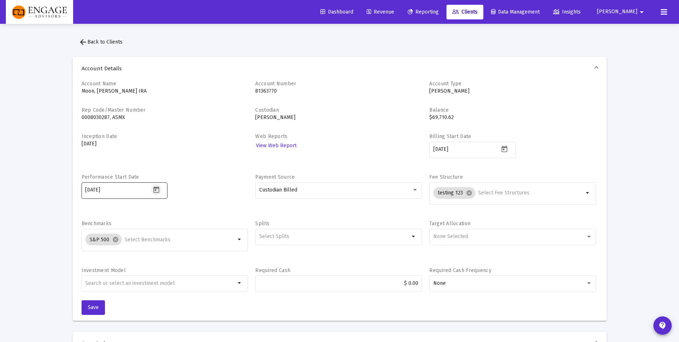
click at [153, 190] on icon "Open calendar" at bounding box center [157, 190] width 8 height 8
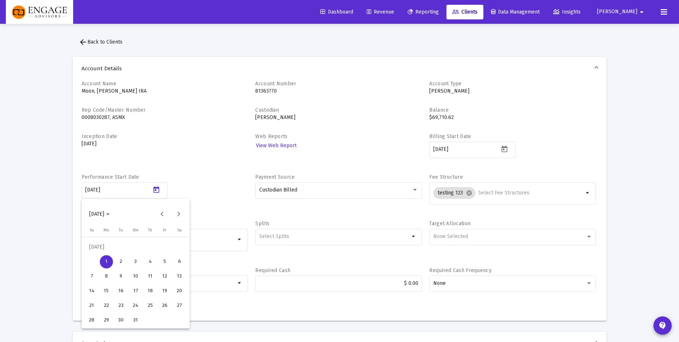
click at [104, 212] on span "[DATE]" at bounding box center [96, 214] width 15 height 6
click at [182, 307] on div "2025" at bounding box center [173, 309] width 23 height 13
click at [99, 249] on div "JAN" at bounding box center [97, 251] width 23 height 13
click at [136, 244] on div "1" at bounding box center [135, 246] width 13 height 13
type input "[DATE]"
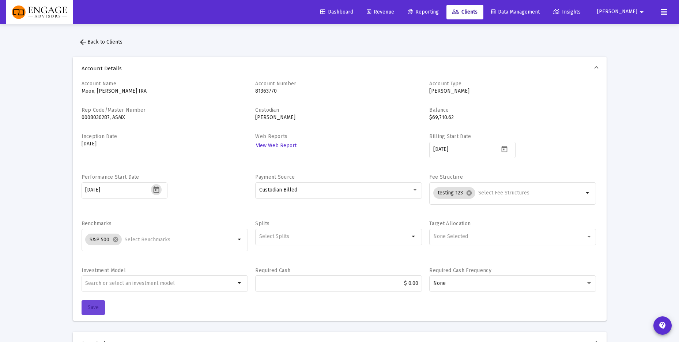
click at [94, 305] on span "Save" at bounding box center [93, 307] width 11 height 6
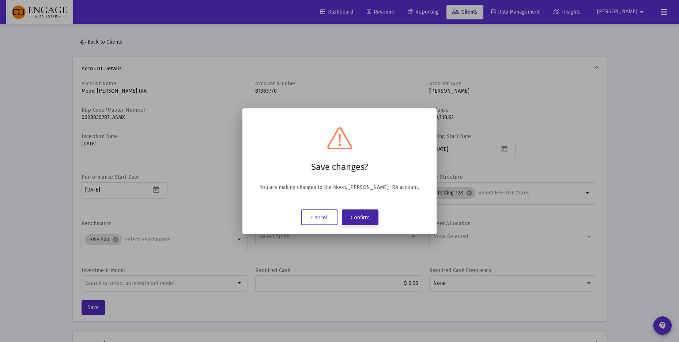
click at [357, 212] on button "Confirm" at bounding box center [360, 217] width 37 height 16
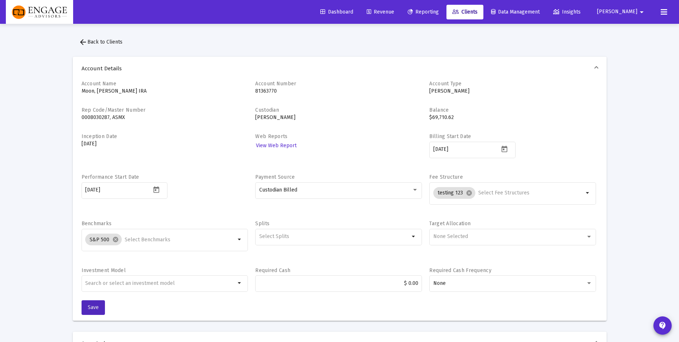
click at [94, 41] on span "arrow_back Back to Clients" at bounding box center [101, 42] width 44 height 6
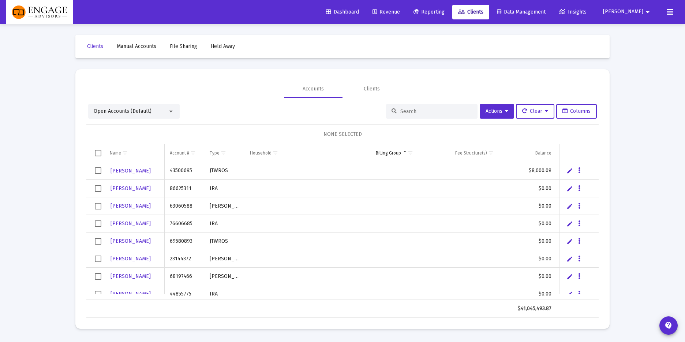
click at [400, 110] on input at bounding box center [436, 111] width 72 height 6
type input ","
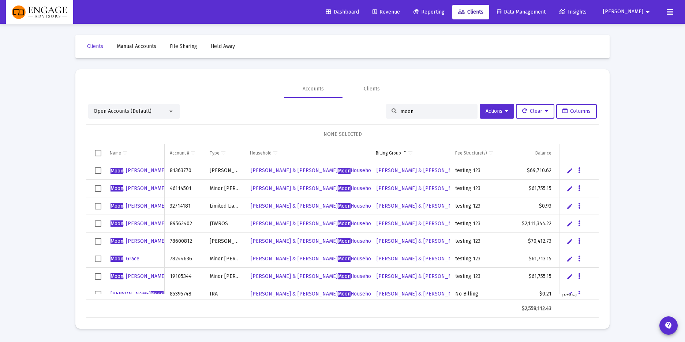
type input "moon"
click at [122, 220] on span "Moon" at bounding box center [116, 223] width 13 height 6
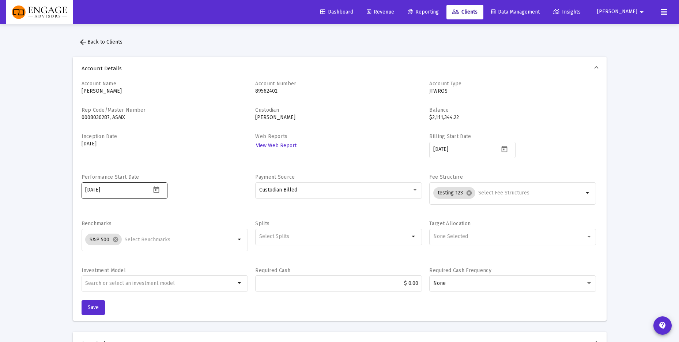
click at [159, 184] on div at bounding box center [157, 189] width 12 height 11
click at [158, 187] on icon "Open calendar" at bounding box center [157, 189] width 6 height 7
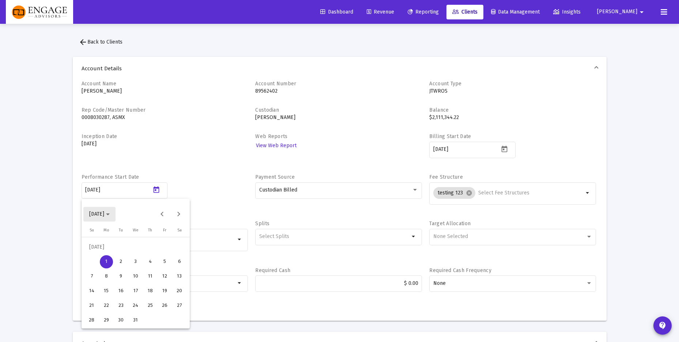
click at [104, 214] on span "[DATE]" at bounding box center [96, 214] width 15 height 6
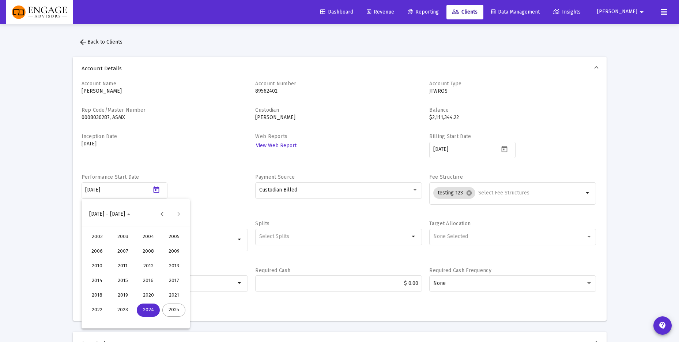
click at [171, 308] on div "2025" at bounding box center [173, 309] width 23 height 13
click at [88, 248] on div "JAN" at bounding box center [97, 251] width 23 height 13
click at [136, 246] on div "1" at bounding box center [135, 246] width 13 height 13
type input "[DATE]"
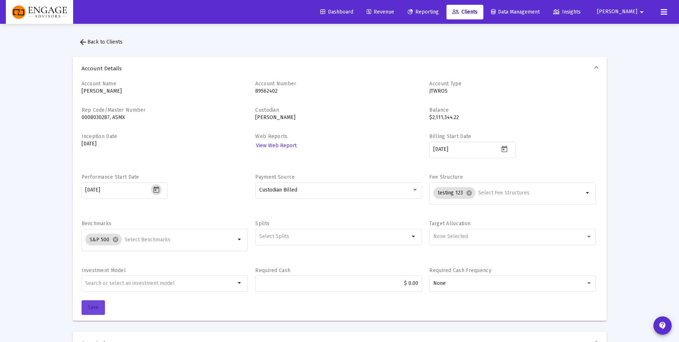
click at [95, 306] on span "Save" at bounding box center [93, 307] width 11 height 6
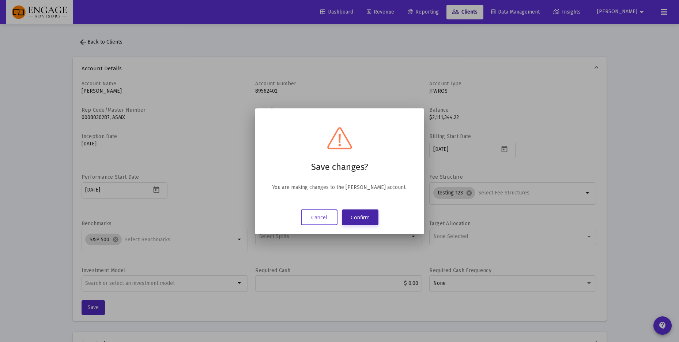
click at [364, 218] on button "Confirm" at bounding box center [360, 217] width 37 height 16
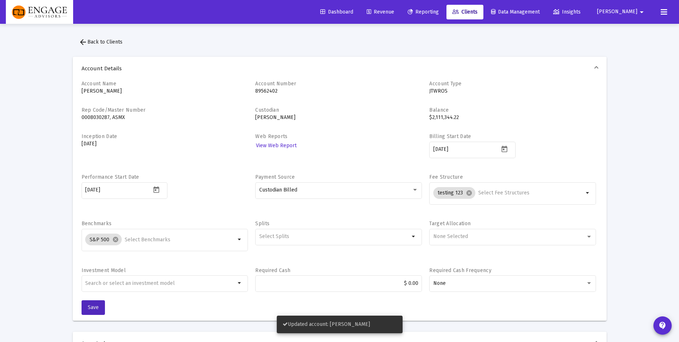
click at [103, 41] on span "arrow_back Back to Clients" at bounding box center [101, 42] width 44 height 6
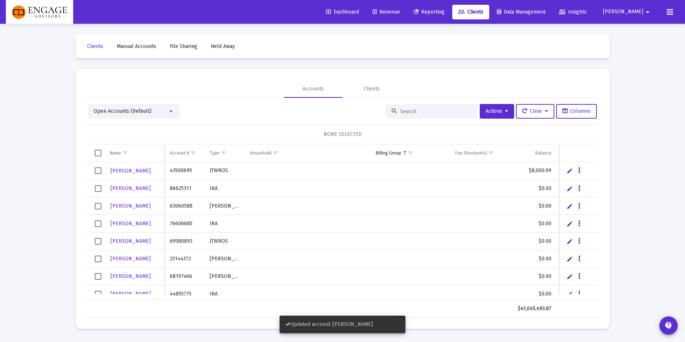
click at [411, 111] on input at bounding box center [436, 111] width 72 height 6
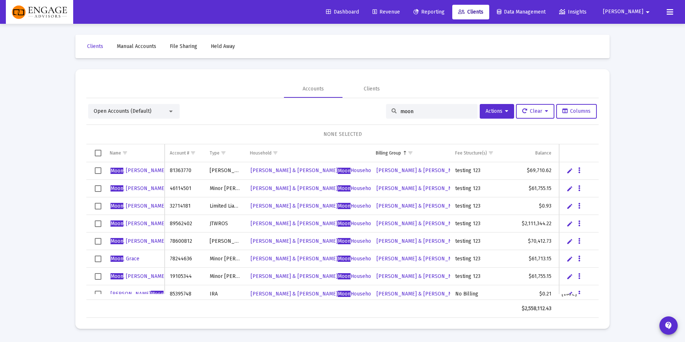
type input "moon"
click at [135, 242] on span "[PERSON_NAME]" at bounding box center [138, 241] width 56 height 6
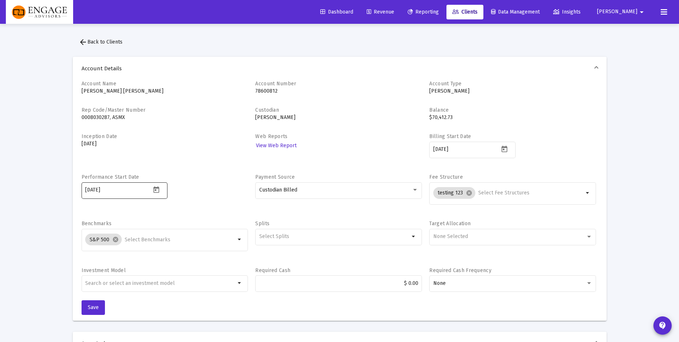
click at [153, 192] on icon "Open calendar" at bounding box center [157, 190] width 8 height 8
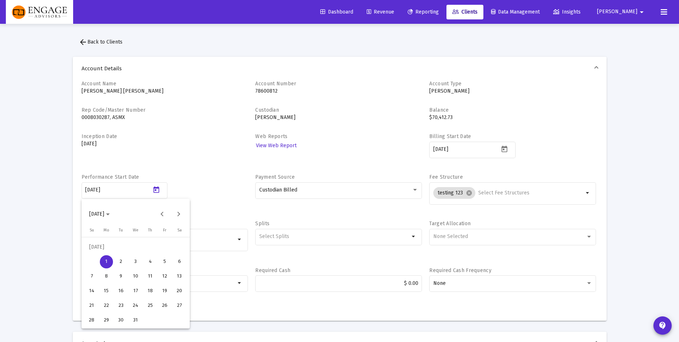
click at [110, 211] on span "[DATE]" at bounding box center [99, 214] width 20 height 6
click at [174, 309] on div "2025" at bounding box center [173, 309] width 23 height 13
click at [99, 248] on div "JAN" at bounding box center [97, 251] width 23 height 13
click at [132, 246] on div "1" at bounding box center [135, 246] width 13 height 13
type input "[DATE]"
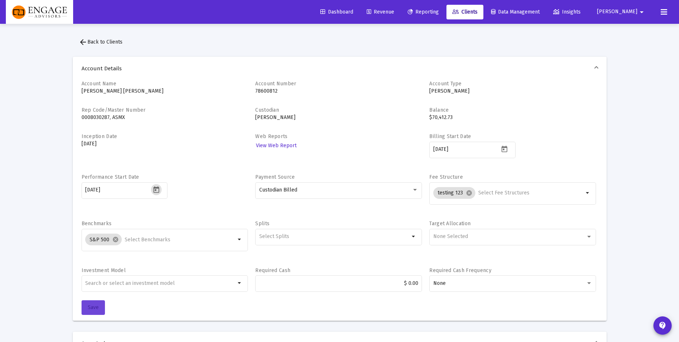
click at [94, 305] on span "Save" at bounding box center [93, 307] width 11 height 6
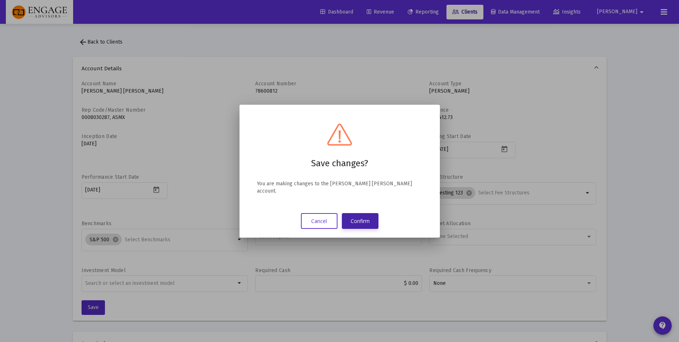
click at [366, 217] on button "Confirm" at bounding box center [360, 221] width 37 height 16
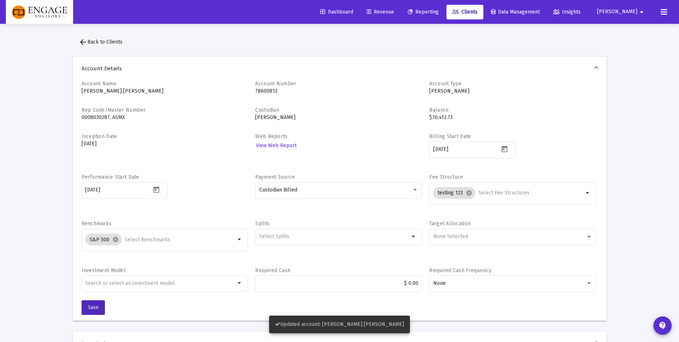
click at [111, 42] on span "arrow_back Back to Clients" at bounding box center [101, 42] width 44 height 6
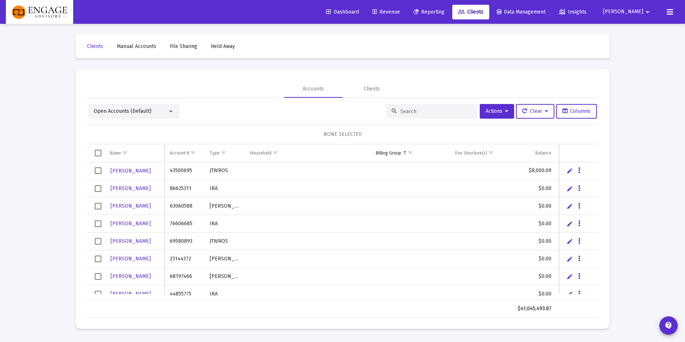
click at [435, 109] on input at bounding box center [436, 111] width 72 height 6
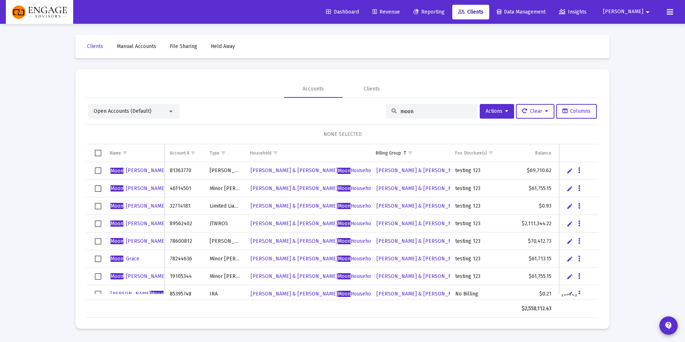
type input "moon"
click at [119, 169] on span "Moon" at bounding box center [116, 170] width 13 height 6
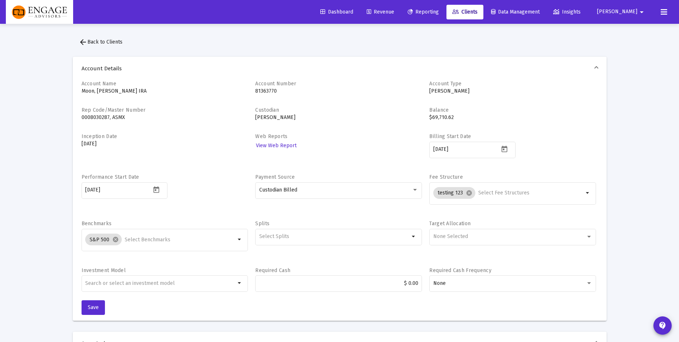
click at [196, 170] on div "Account Name Moon, [PERSON_NAME] IRA Account Number [FINANCIAL_ID] Account Type…" at bounding box center [340, 190] width 516 height 220
click at [91, 38] on button "arrow_back Back to Clients" at bounding box center [101, 42] width 56 height 15
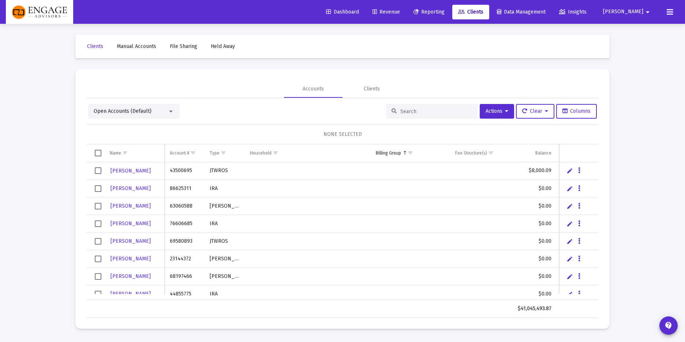
click at [447, 18] on link "Reporting" at bounding box center [428, 12] width 43 height 15
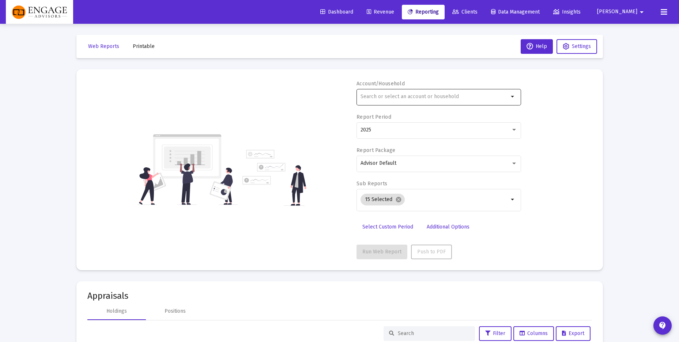
click at [394, 96] on input "text" at bounding box center [435, 97] width 148 height 6
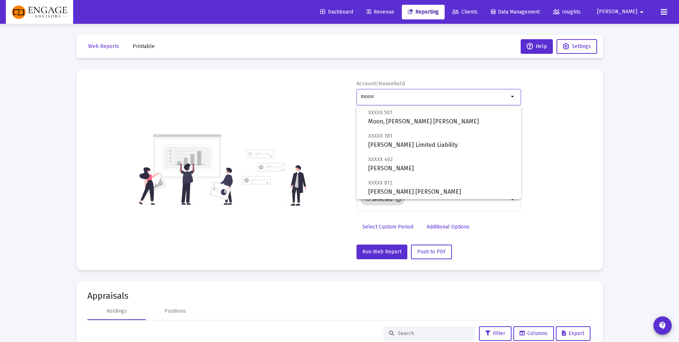
scroll to position [53, 0]
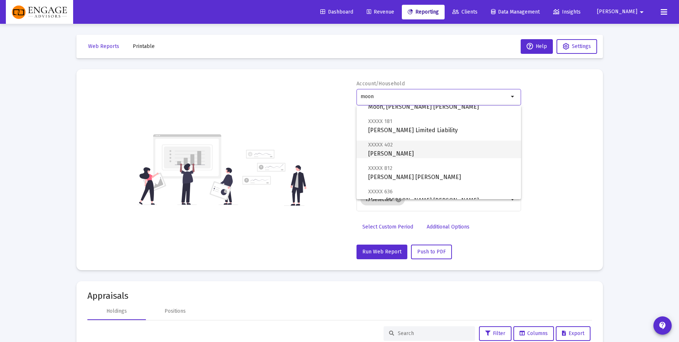
click at [419, 154] on span "XXXXX 402 [PERSON_NAME]" at bounding box center [441, 149] width 147 height 18
type input "[PERSON_NAME]"
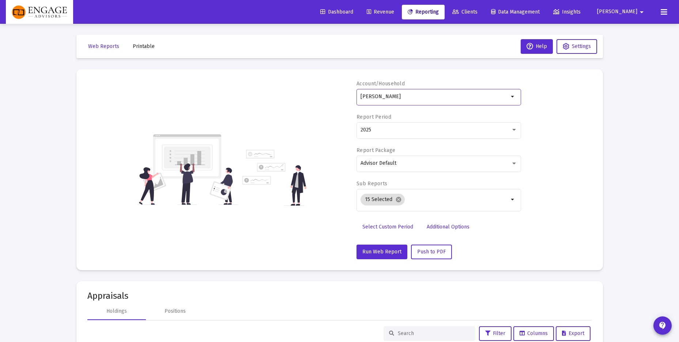
click at [386, 226] on span "Select Custom Period" at bounding box center [387, 226] width 51 height 6
click at [433, 130] on icon "Open calendar" at bounding box center [432, 130] width 8 height 8
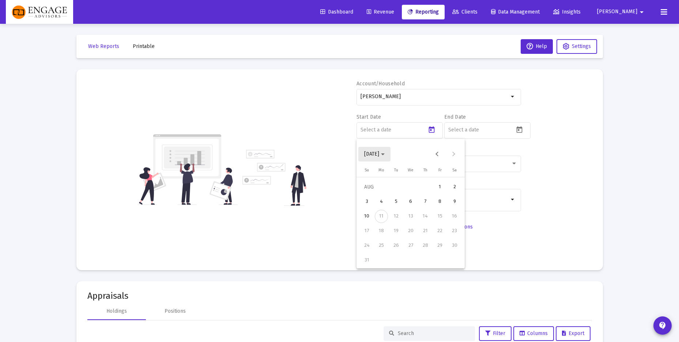
click at [385, 156] on span "[DATE]" at bounding box center [374, 154] width 20 height 6
click at [449, 251] on div "2025" at bounding box center [449, 249] width 23 height 13
click at [369, 188] on div "JAN" at bounding box center [372, 191] width 23 height 13
click at [408, 185] on div "1" at bounding box center [410, 186] width 13 height 13
type input "[DATE]"
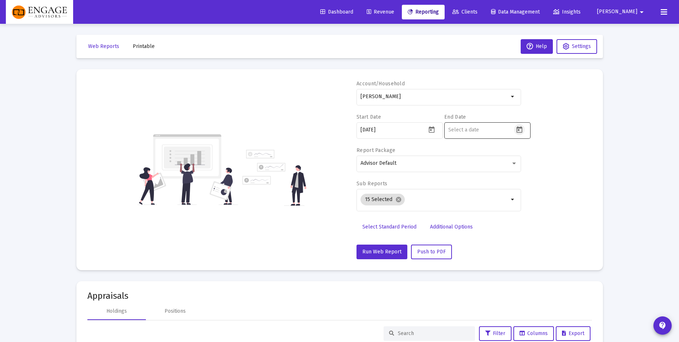
click at [518, 131] on icon "Open calendar" at bounding box center [520, 130] width 8 height 8
click at [528, 155] on button "Previous month" at bounding box center [525, 154] width 15 height 15
click at [514, 260] on div "31" at bounding box center [513, 259] width 13 height 13
type input "[DATE]"
click at [569, 198] on div "Account/Household [PERSON_NAME] arrow_drop_down Start Date [DATE] End Date [DAT…" at bounding box center [339, 169] width 505 height 179
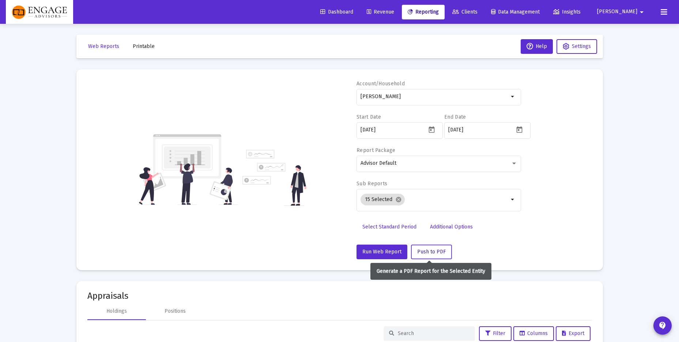
click at [429, 252] on span "Push to PDF" at bounding box center [431, 251] width 29 height 6
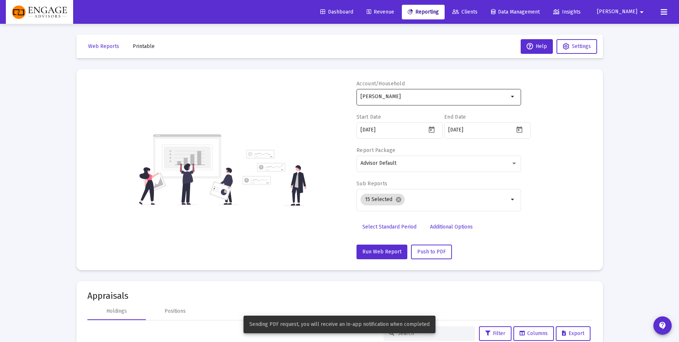
click at [443, 95] on input "[PERSON_NAME]" at bounding box center [435, 97] width 148 height 6
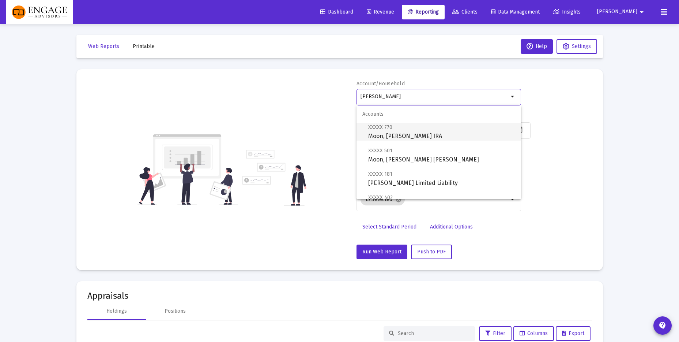
click at [409, 135] on span "XXXXX 770 Moon, [PERSON_NAME] IRA" at bounding box center [441, 132] width 147 height 18
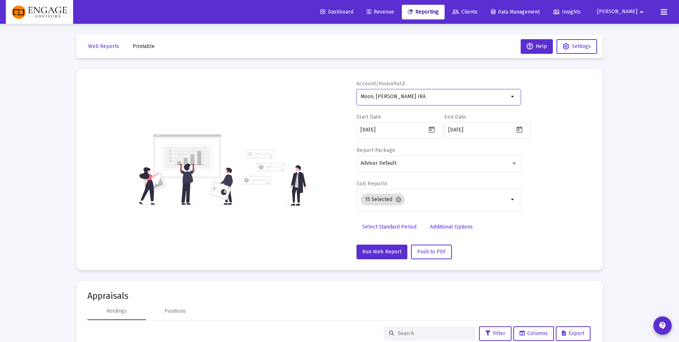
click at [572, 150] on div "Account/[PERSON_NAME], [PERSON_NAME] IRA arrow_drop_down Start Date [DATE] End …" at bounding box center [339, 169] width 505 height 179
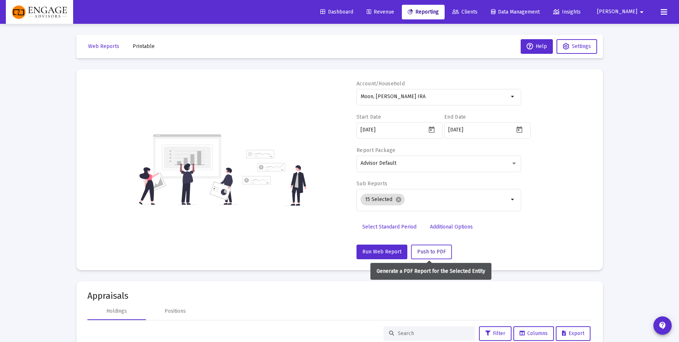
click at [441, 254] on span "Push to PDF" at bounding box center [431, 251] width 29 height 6
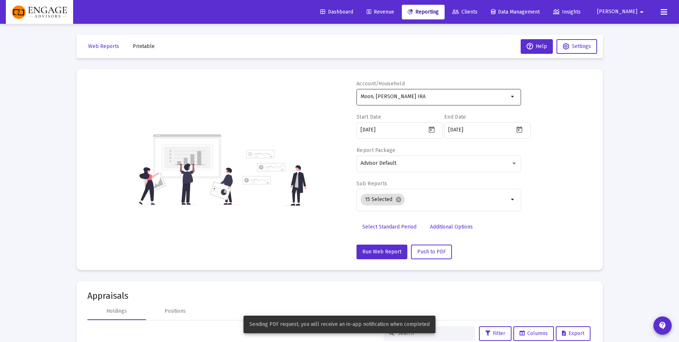
click at [451, 95] on input "Moon, [PERSON_NAME] IRA" at bounding box center [435, 97] width 148 height 6
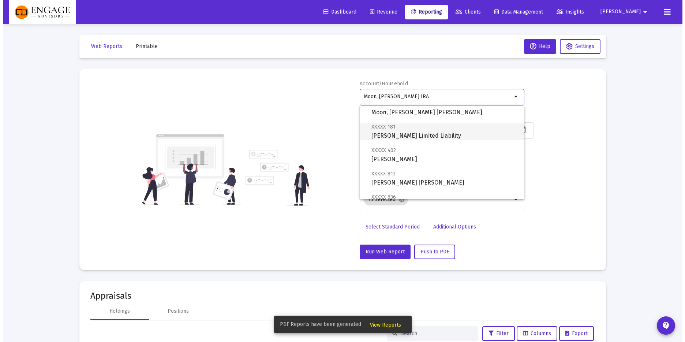
scroll to position [53, 0]
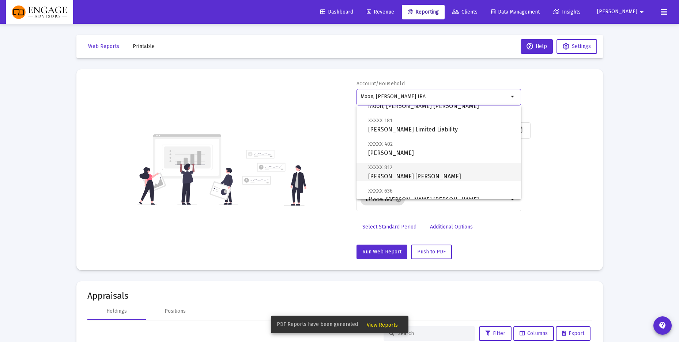
click at [438, 172] on span "XXXXX 812 [PERSON_NAME] [PERSON_NAME]" at bounding box center [441, 172] width 147 height 18
type input "[PERSON_NAME] [PERSON_NAME]"
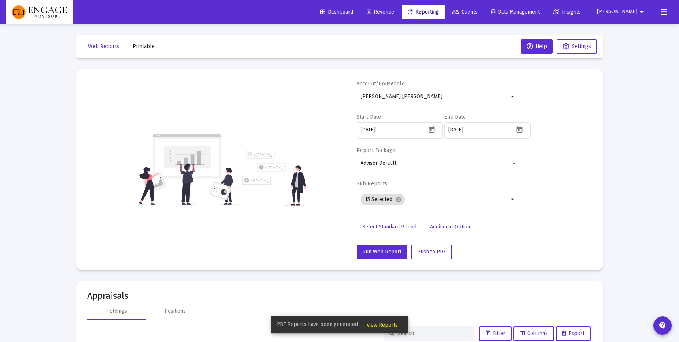
click at [576, 153] on div "Account/Household [PERSON_NAME] [PERSON_NAME] arrow_drop_down Start Date [DATE]…" at bounding box center [339, 169] width 505 height 179
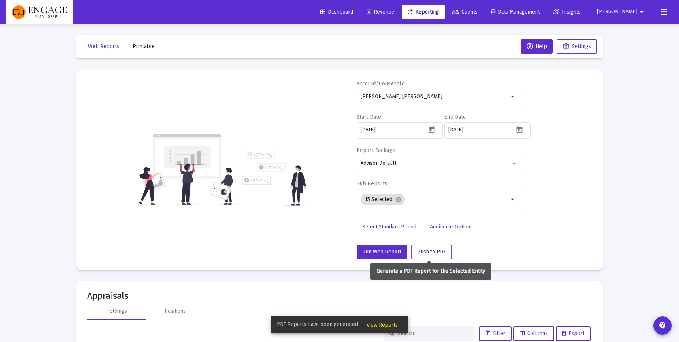
click at [434, 249] on span "Push to PDF" at bounding box center [431, 251] width 29 height 6
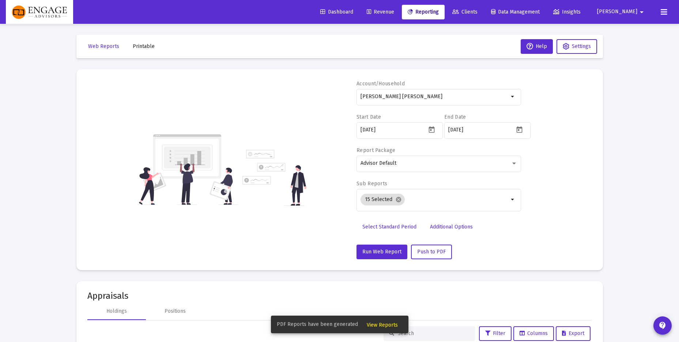
click at [377, 322] on span "View Reports" at bounding box center [382, 324] width 31 height 6
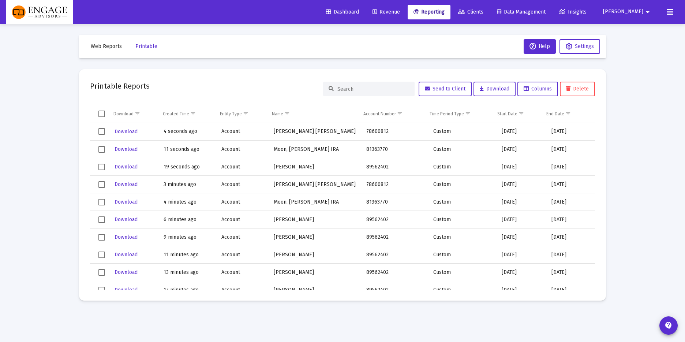
click at [103, 165] on span "Select row" at bounding box center [101, 166] width 7 height 7
click at [101, 150] on span "Select row" at bounding box center [101, 149] width 7 height 7
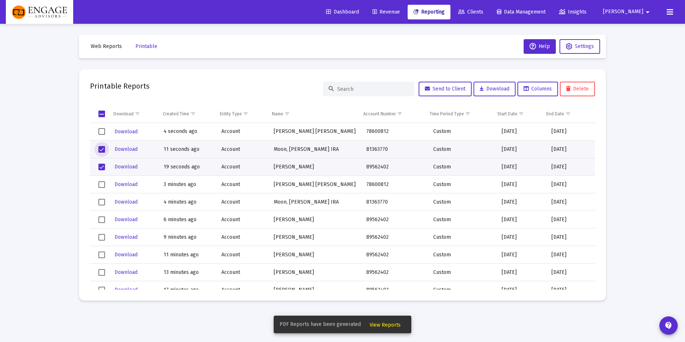
click at [102, 131] on span "Select row" at bounding box center [101, 131] width 7 height 7
click at [135, 163] on span "Download" at bounding box center [125, 166] width 23 height 6
click at [126, 148] on span "Download" at bounding box center [125, 149] width 23 height 6
click at [132, 131] on span "Download" at bounding box center [125, 131] width 23 height 6
